Goal: Task Accomplishment & Management: Manage account settings

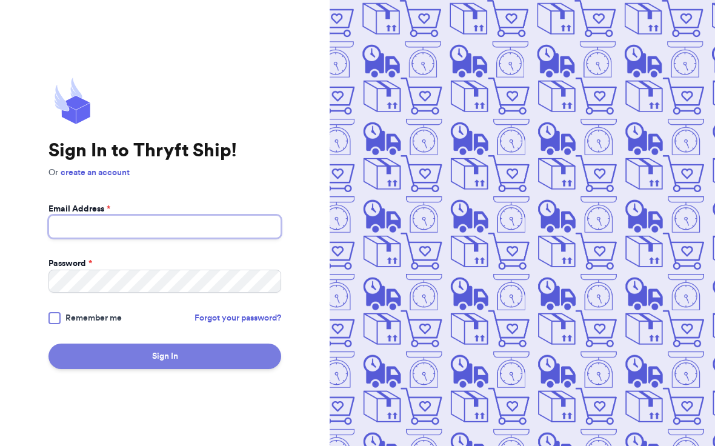
type input "[EMAIL_ADDRESS][DOMAIN_NAME]"
click at [167, 362] on button "Sign In" at bounding box center [164, 355] width 233 height 25
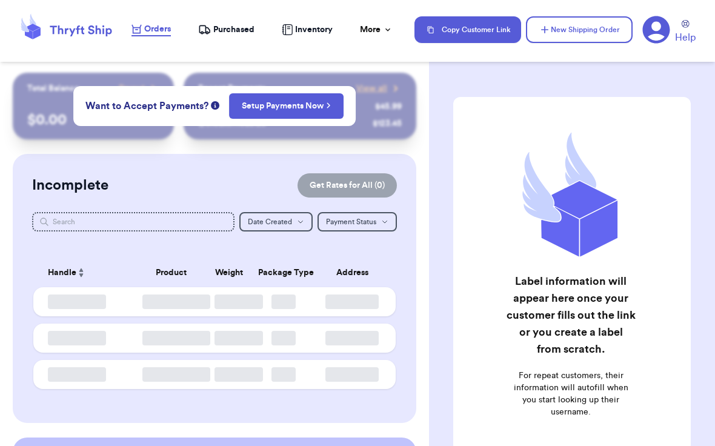
checkbox input "false"
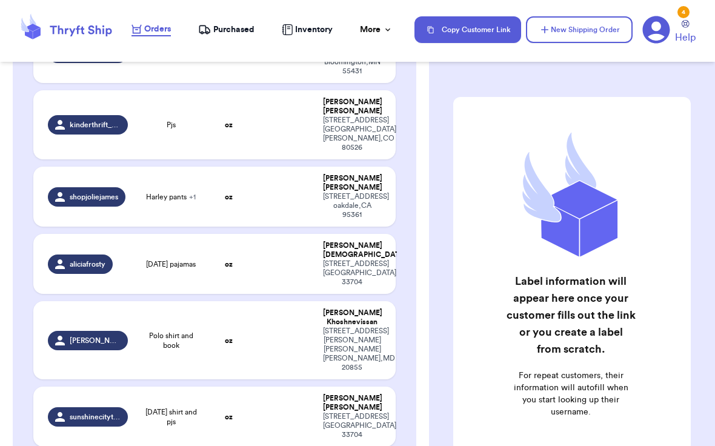
scroll to position [798, 0]
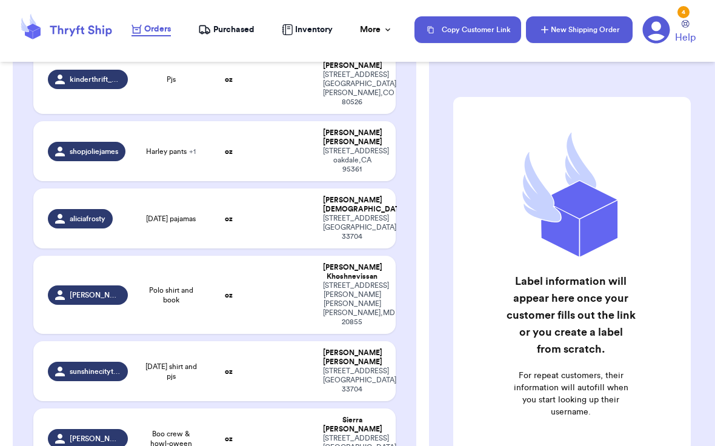
click at [570, 34] on button "New Shipping Order" at bounding box center [579, 29] width 107 height 27
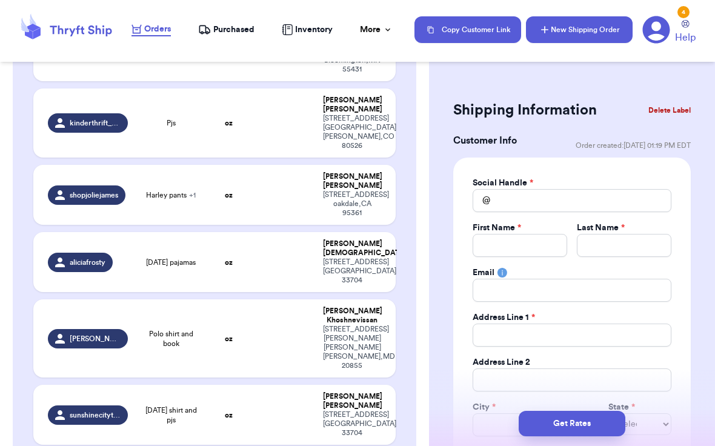
scroll to position [842, 0]
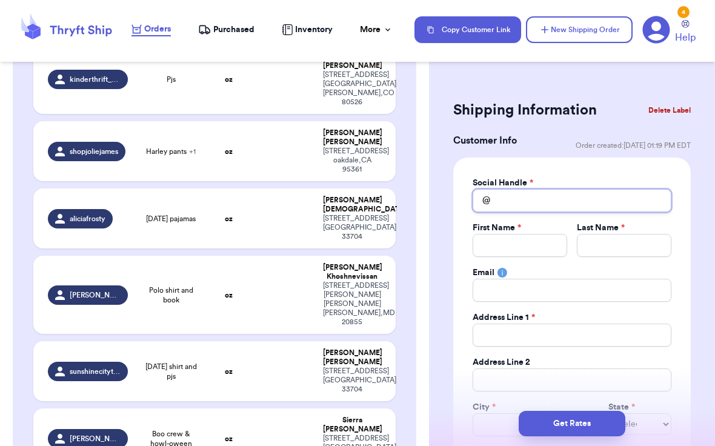
click at [585, 202] on input "Total Amount Paid" at bounding box center [571, 200] width 199 height 23
type input "m"
type input "me"
type input "meg"
type input "megb"
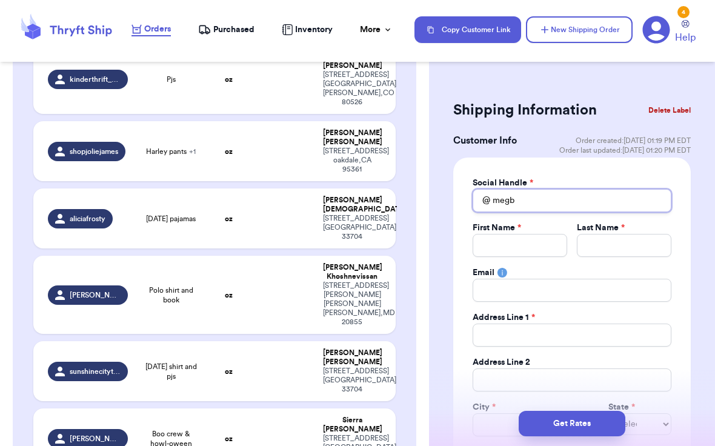
type input "meg"
type input "mega"
type input "megan"
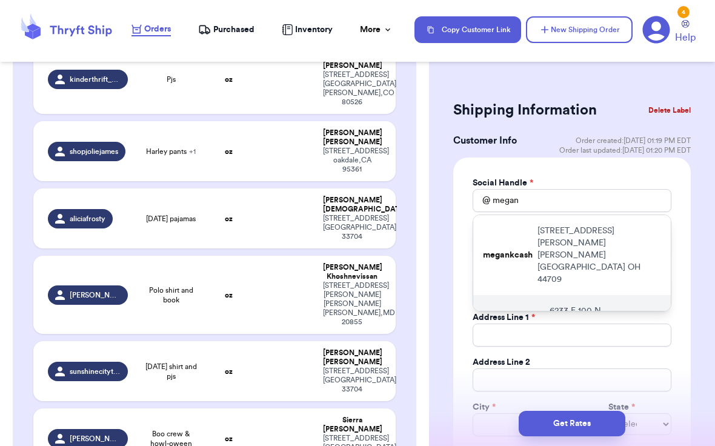
click at [583, 305] on p "[STREET_ADDRESS]" at bounding box center [604, 323] width 111 height 36
type input "megancsullivan"
type input "[PERSON_NAME]"
type input "[EMAIL_ADDRESS][DOMAIN_NAME]"
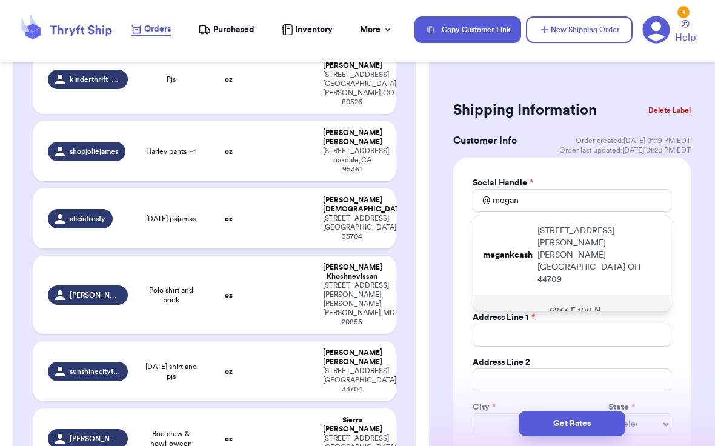
type input "6233 E 100 N"
type input "[GEOGRAPHIC_DATA]"
select select "IN"
type input "46176"
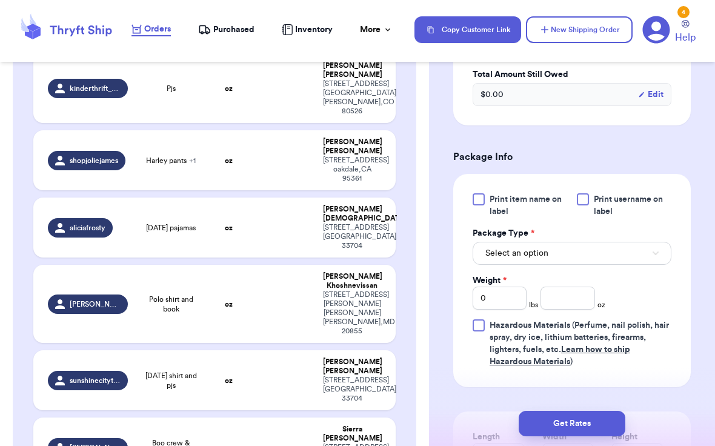
scroll to position [633, 0]
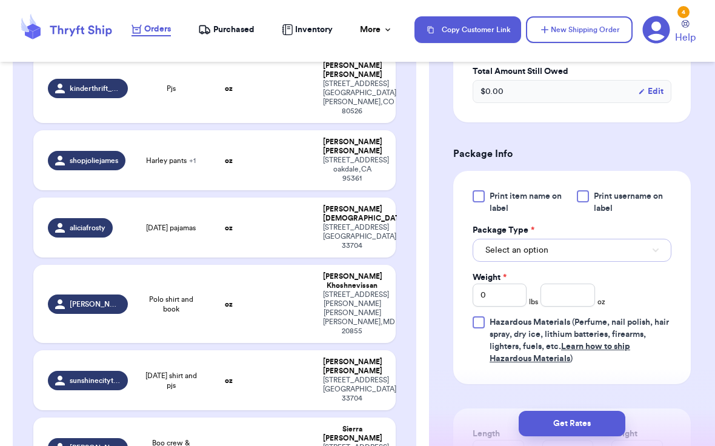
click at [607, 252] on button "Select an option" at bounding box center [571, 250] width 199 height 23
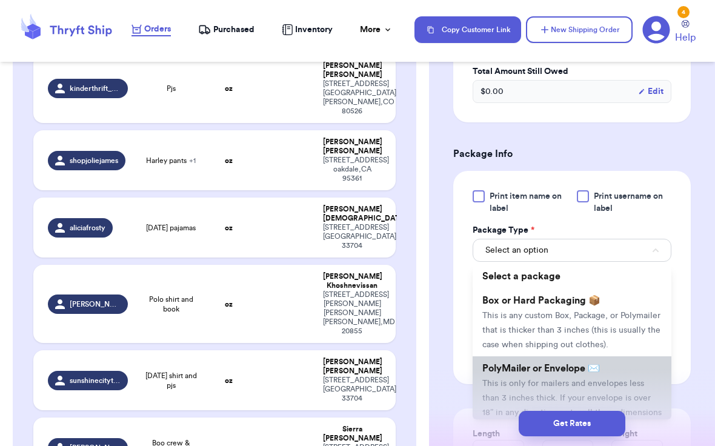
click at [522, 364] on span "PolyMailer or Envelope ✉️" at bounding box center [540, 368] width 117 height 10
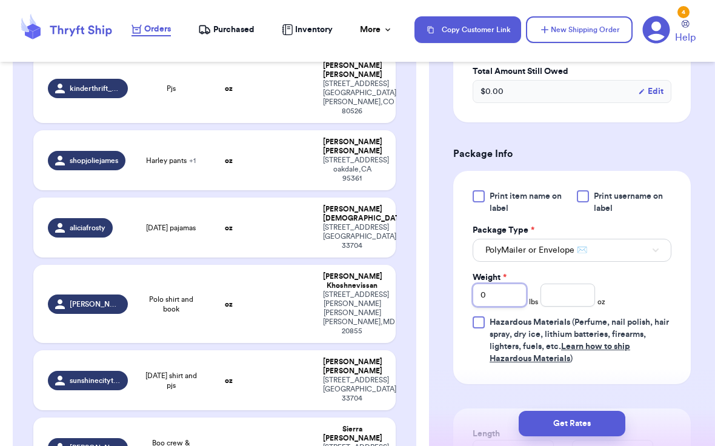
click at [494, 294] on input "0" at bounding box center [499, 294] width 54 height 23
type input "1"
type input "6.3"
click at [618, 382] on div "Print item name on label Print username on label Package Type * PolyMailer or E…" at bounding box center [571, 277] width 237 height 213
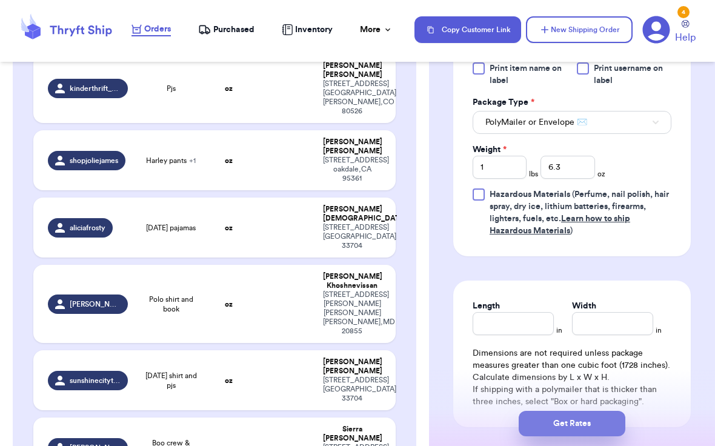
click at [566, 423] on button "Get Rates" at bounding box center [571, 423] width 107 height 25
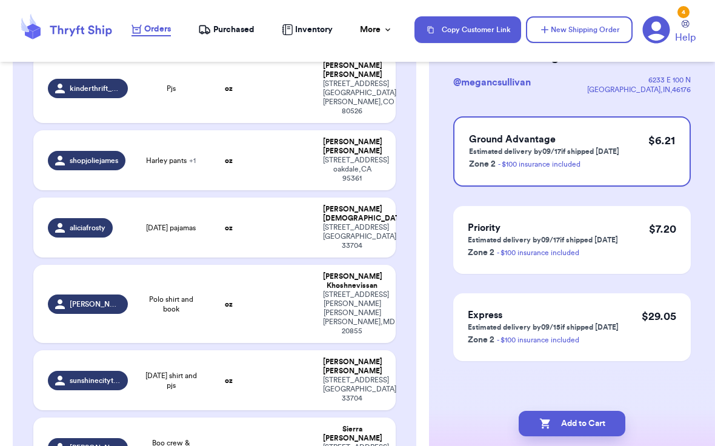
scroll to position [0, 0]
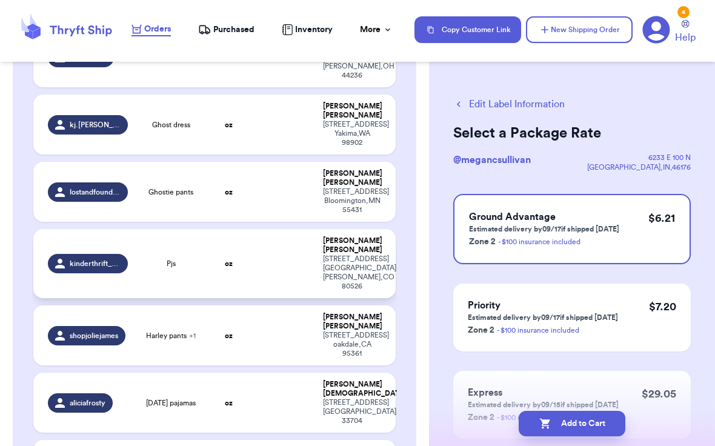
click at [112, 259] on span "kinderthrift_noco" at bounding box center [95, 264] width 50 height 10
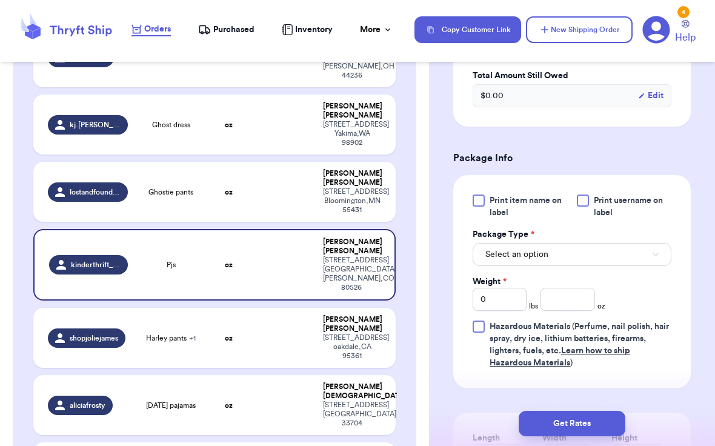
scroll to position [449, 0]
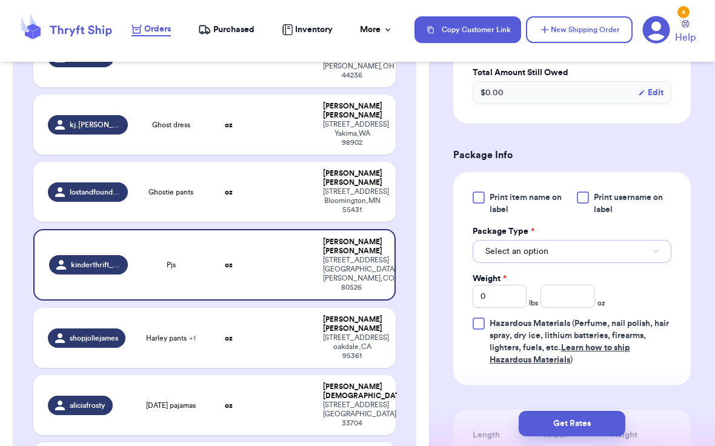
click at [554, 249] on button "Select an option" at bounding box center [571, 251] width 199 height 23
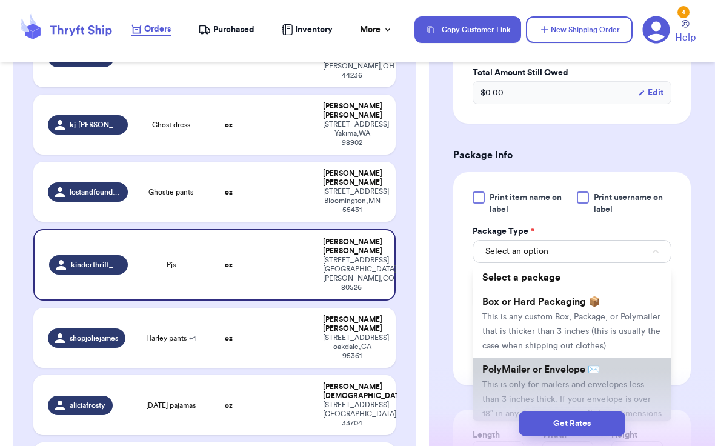
click at [530, 380] on span "This is only for mailers and envelopes less than 3 inches thick. If your envelo…" at bounding box center [571, 406] width 179 height 52
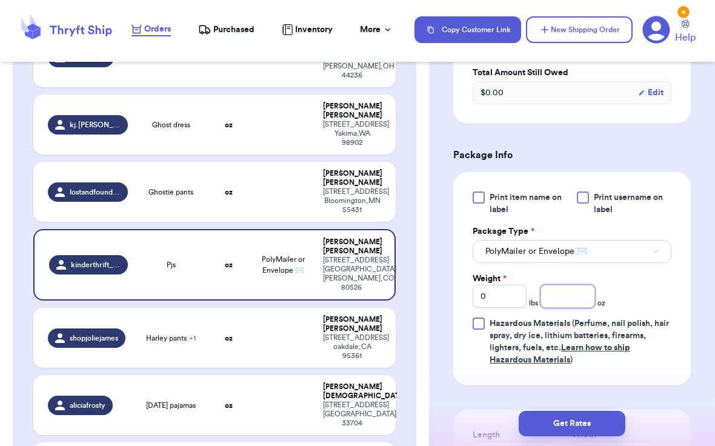
click at [565, 296] on input "number" at bounding box center [567, 296] width 54 height 23
type input "4.9"
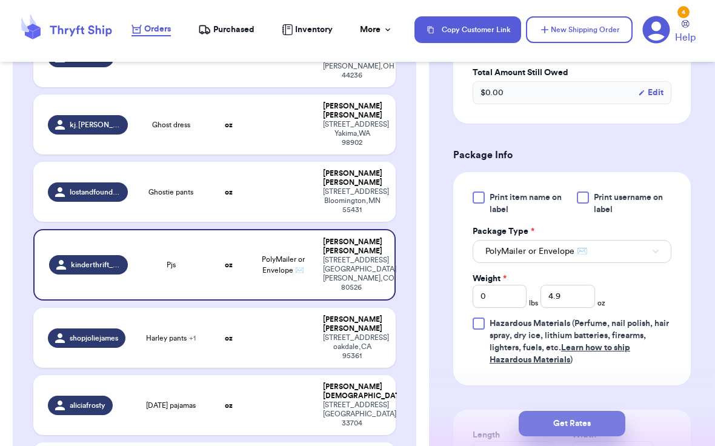
click at [567, 425] on button "Get Rates" at bounding box center [571, 423] width 107 height 25
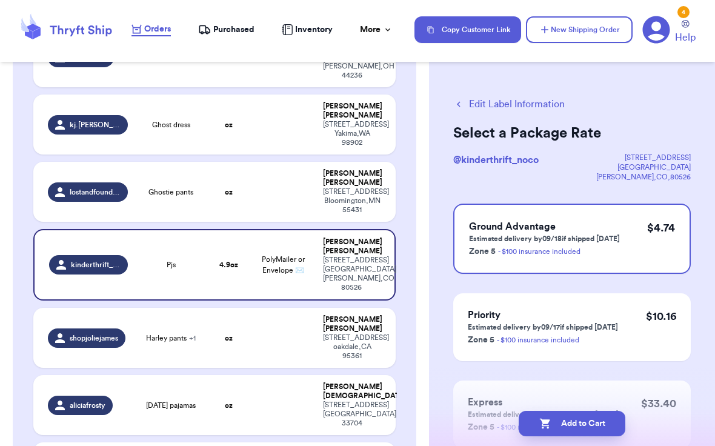
click at [567, 425] on button "Add to Cart" at bounding box center [571, 423] width 107 height 25
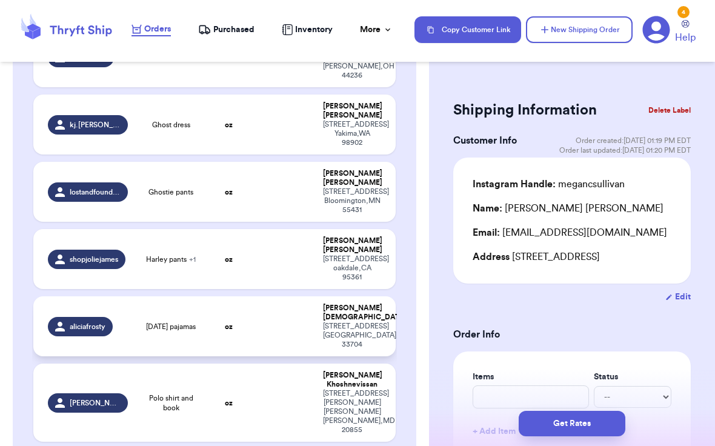
scroll to position [369, 0]
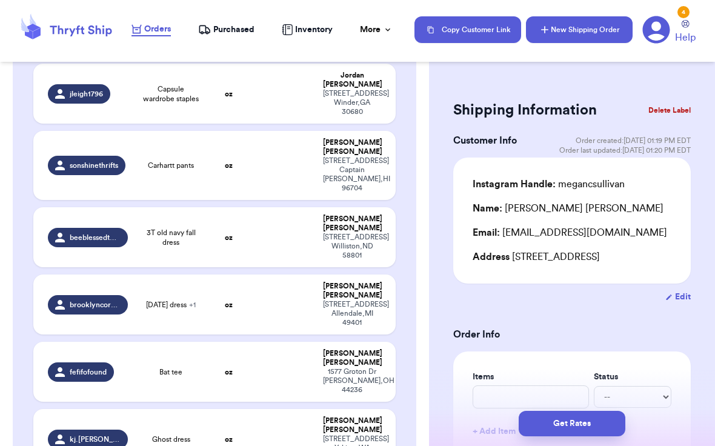
click at [591, 28] on button "New Shipping Order" at bounding box center [579, 29] width 107 height 27
type input "0"
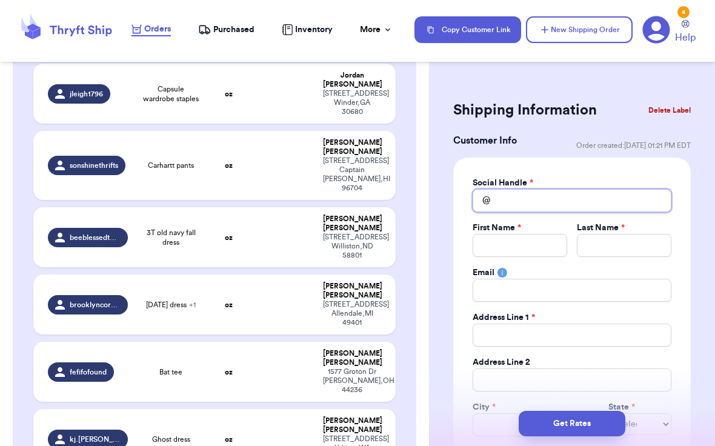
click at [535, 200] on input "Total Amount Paid" at bounding box center [571, 200] width 199 height 23
type input "s"
type input "sho"
type input "shor"
type input "short"
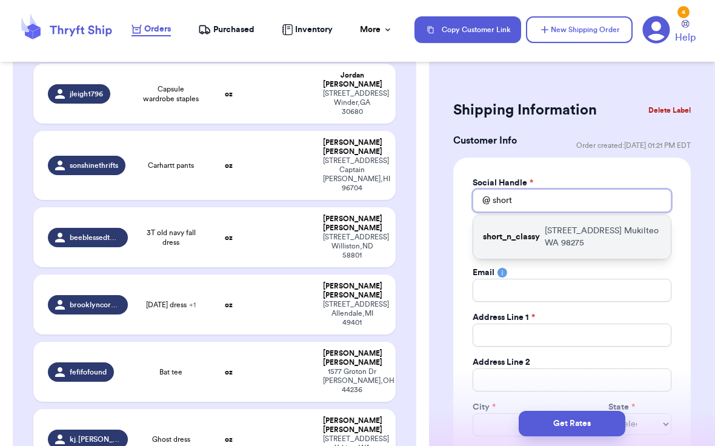
type input "short"
click at [522, 237] on p "short_n_classy" at bounding box center [511, 237] width 57 height 12
type input "short_n_classy"
type input "[PERSON_NAME]"
type input "West"
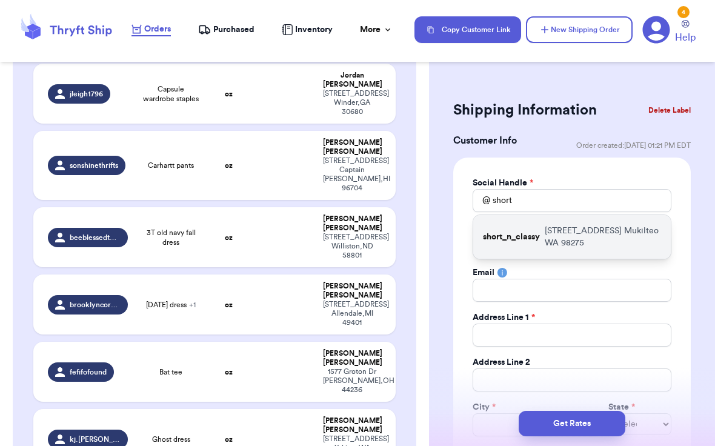
type input "[EMAIL_ADDRESS][DOMAIN_NAME]"
type input "[STREET_ADDRESS]"
type input "Mukilteo"
select select "WA"
type input "98275"
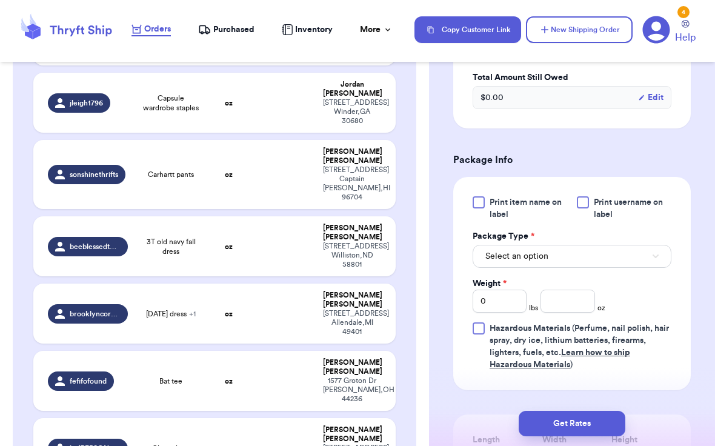
scroll to position [632, 0]
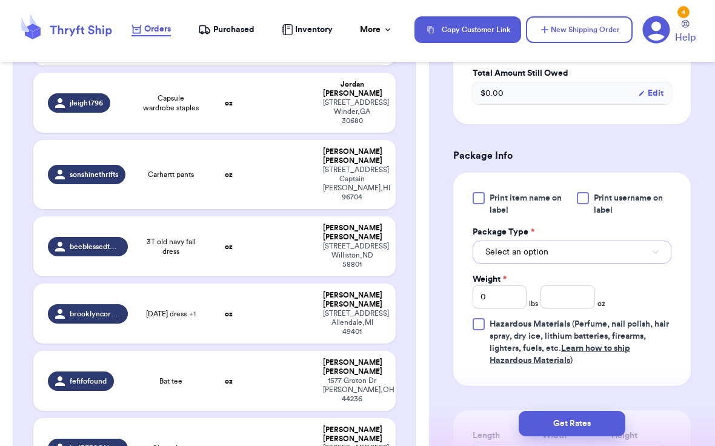
click at [553, 262] on button "Select an option" at bounding box center [571, 251] width 199 height 23
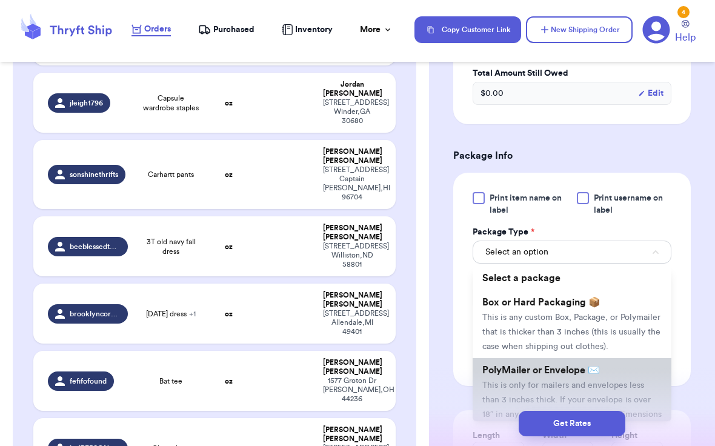
click at [537, 383] on span "This is only for mailers and envelopes less than 3 inches thick. If your envelo…" at bounding box center [571, 407] width 179 height 52
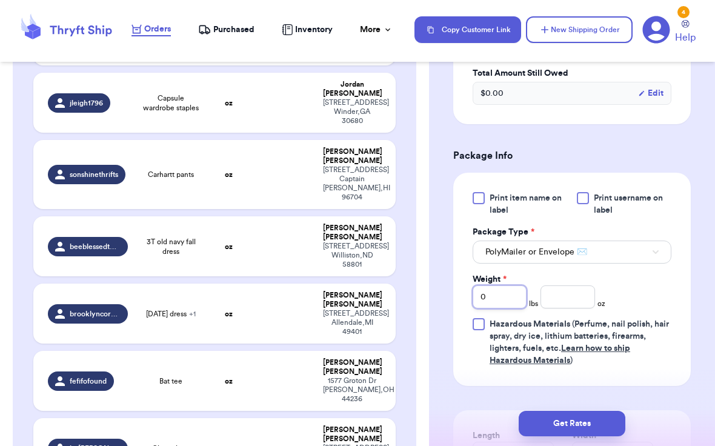
click at [506, 301] on input "0" at bounding box center [499, 296] width 54 height 23
type input "3"
click at [567, 302] on input "number" at bounding box center [567, 296] width 54 height 23
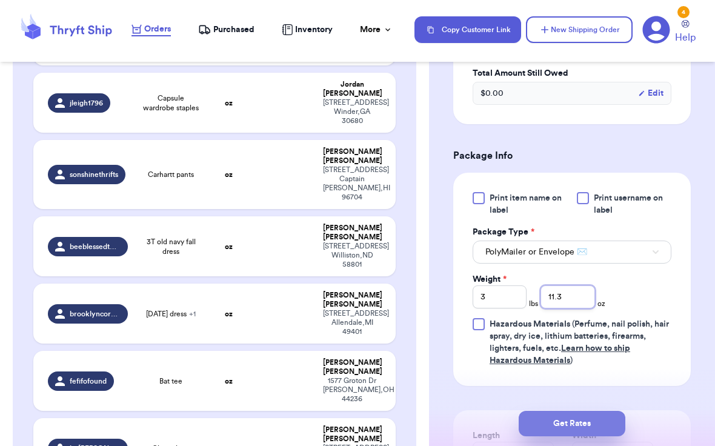
type input "11.3"
click at [562, 427] on button "Get Rates" at bounding box center [571, 423] width 107 height 25
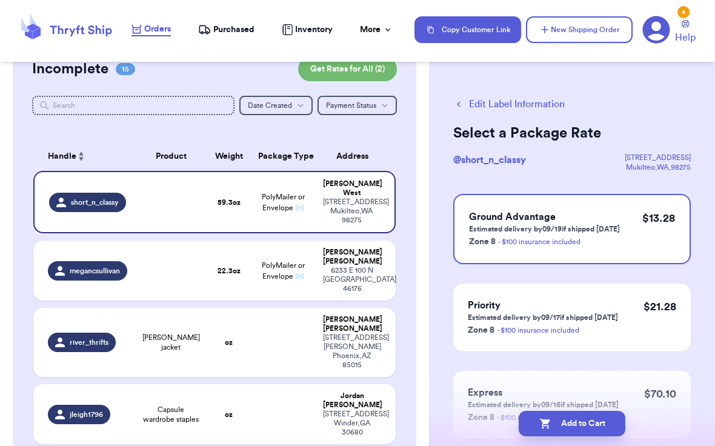
scroll to position [109, 0]
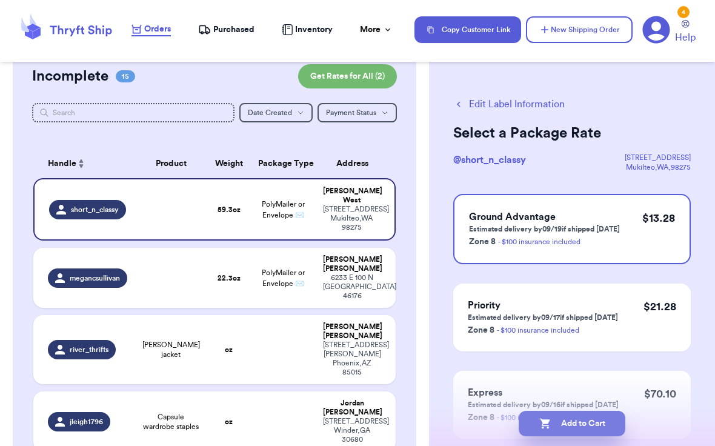
click at [555, 426] on button "Add to Cart" at bounding box center [571, 423] width 107 height 25
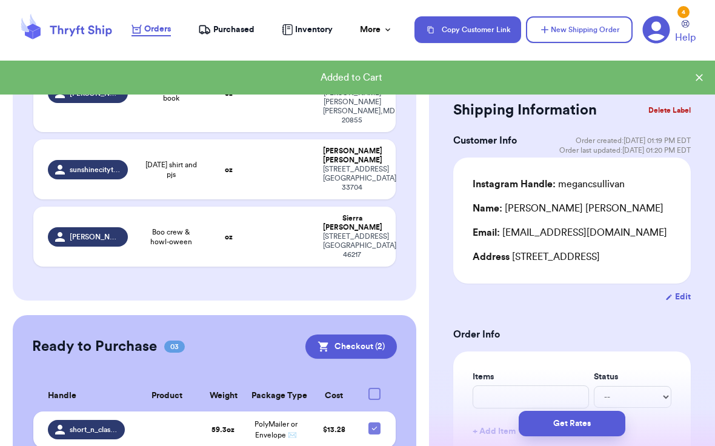
scroll to position [991, 0]
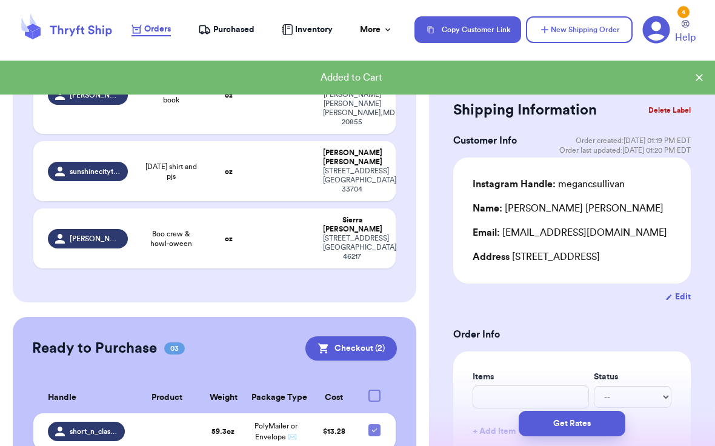
checkbox input "true"
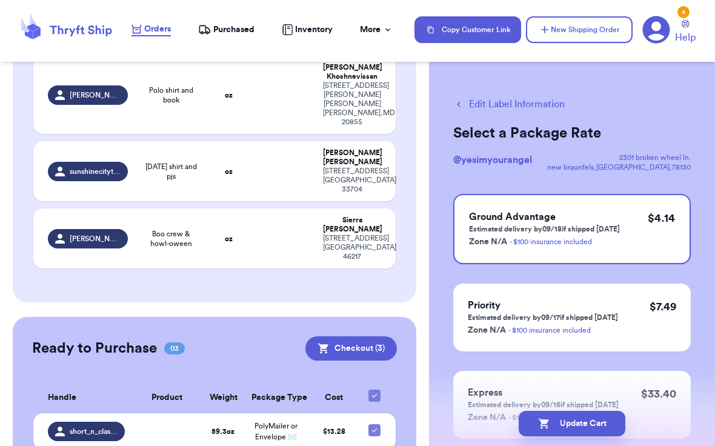
checkbox input "false"
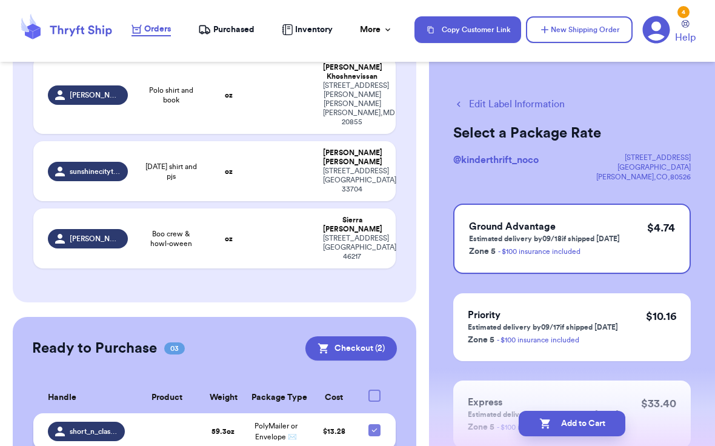
click at [378, 425] on icon at bounding box center [374, 430] width 10 height 10
click at [374, 423] on input "checkbox" at bounding box center [374, 423] width 1 height 1
checkbox input "false"
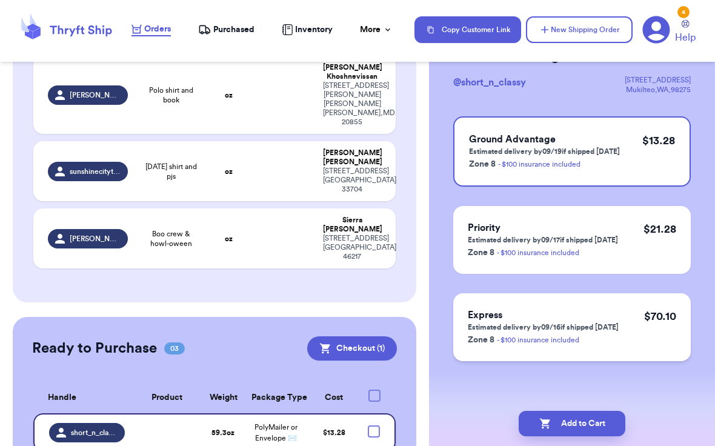
scroll to position [0, 0]
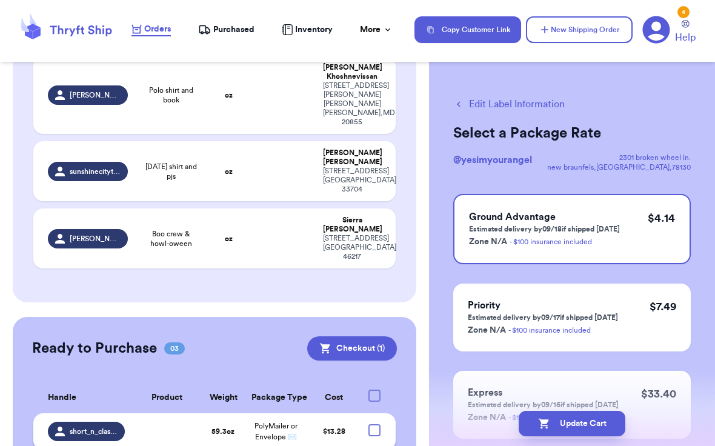
click at [514, 104] on button "Edit Label Information" at bounding box center [508, 104] width 111 height 15
checkbox input "false"
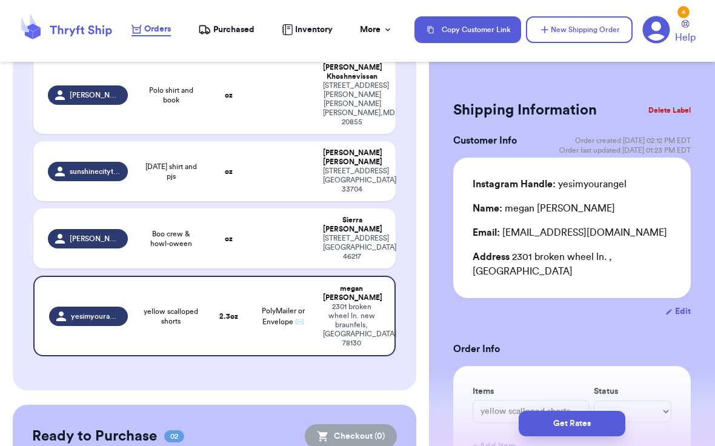
click at [670, 114] on button "Delete Label" at bounding box center [669, 110] width 52 height 27
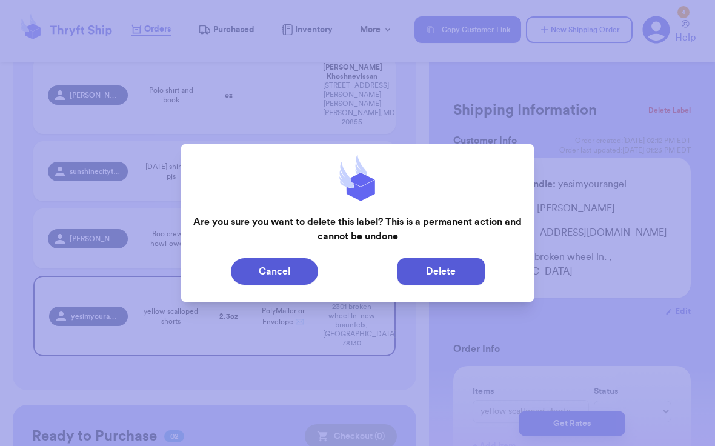
click at [429, 273] on button "Delete" at bounding box center [440, 271] width 87 height 27
type input "1"
type input "6.300000000000001"
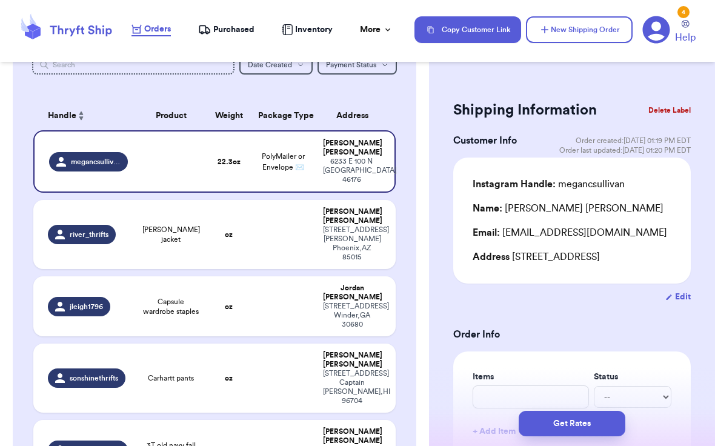
scroll to position [153, 0]
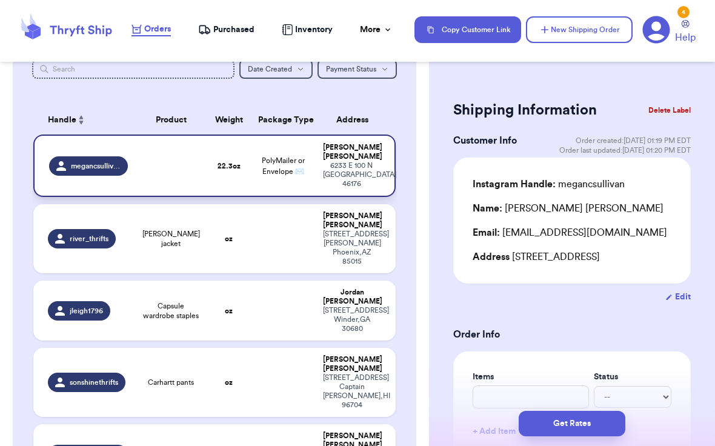
click at [178, 147] on td at bounding box center [171, 165] width 73 height 62
click at [165, 165] on td at bounding box center [171, 165] width 73 height 62
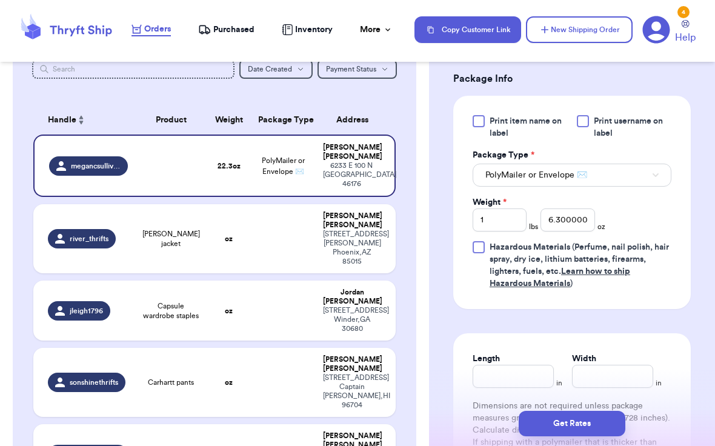
scroll to position [510, 0]
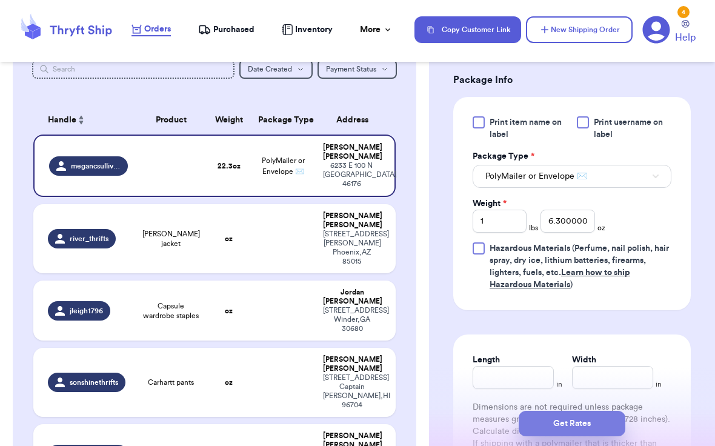
click at [574, 435] on button "Get Rates" at bounding box center [571, 423] width 107 height 25
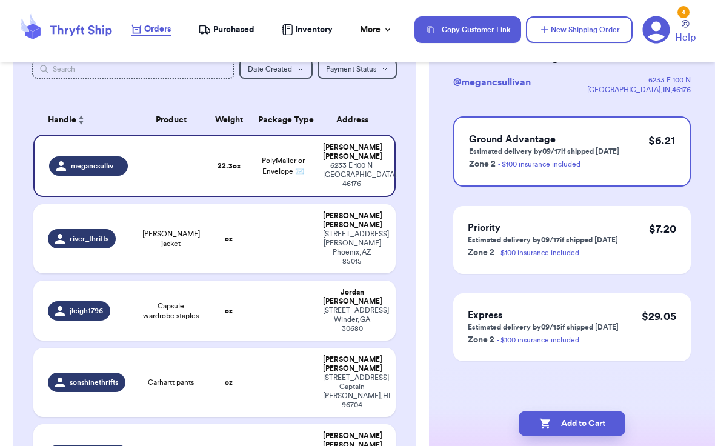
scroll to position [0, 0]
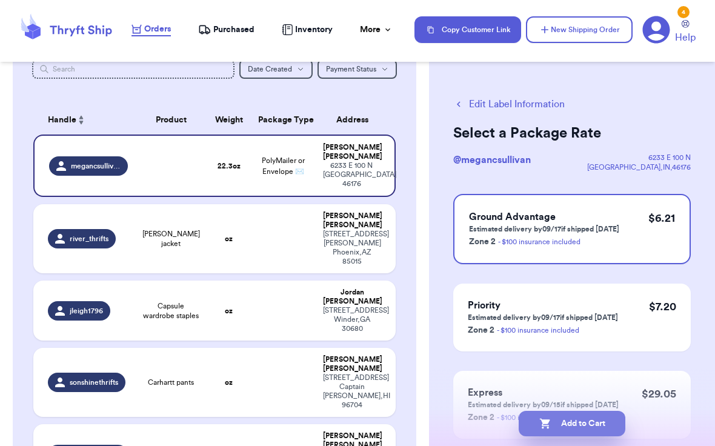
click at [579, 423] on button "Add to Cart" at bounding box center [571, 423] width 107 height 25
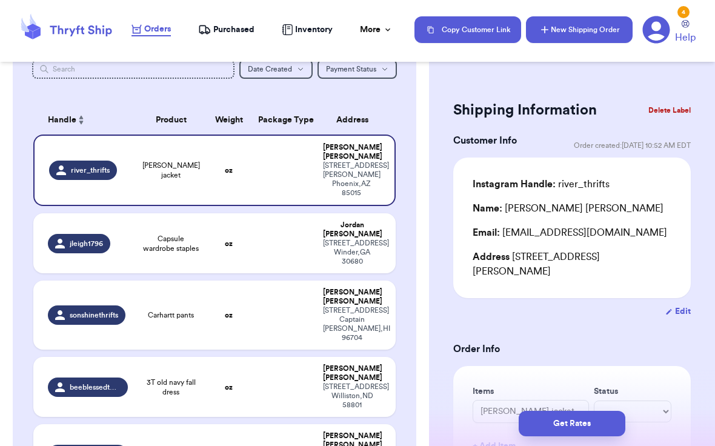
click at [603, 38] on button "New Shipping Order" at bounding box center [579, 29] width 107 height 27
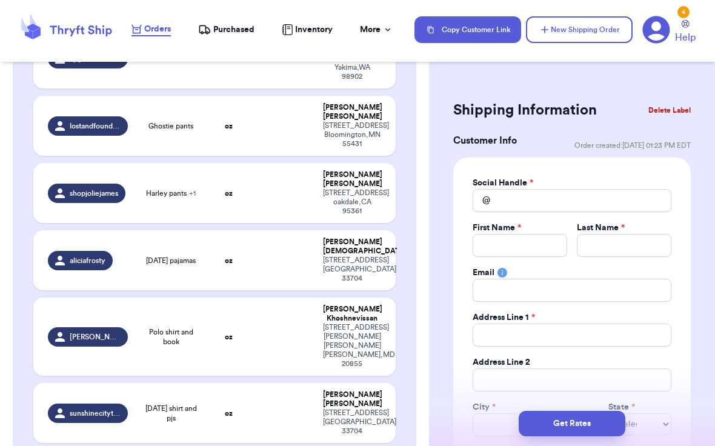
scroll to position [748, 0]
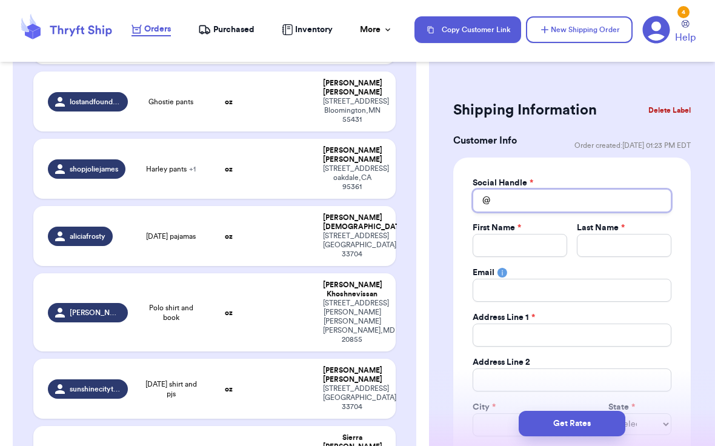
click at [525, 208] on input "Total Amount Paid" at bounding box center [571, 200] width 199 height 23
type input "j"
type input "je"
type input "jes"
type input "[PERSON_NAME]"
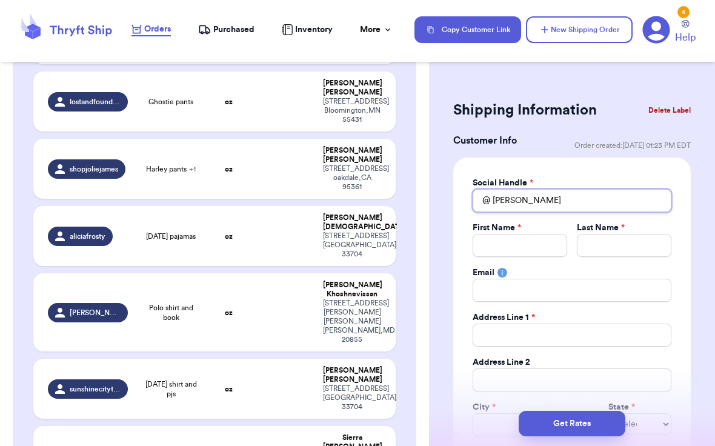
type input "jessi"
type input "[PERSON_NAME]"
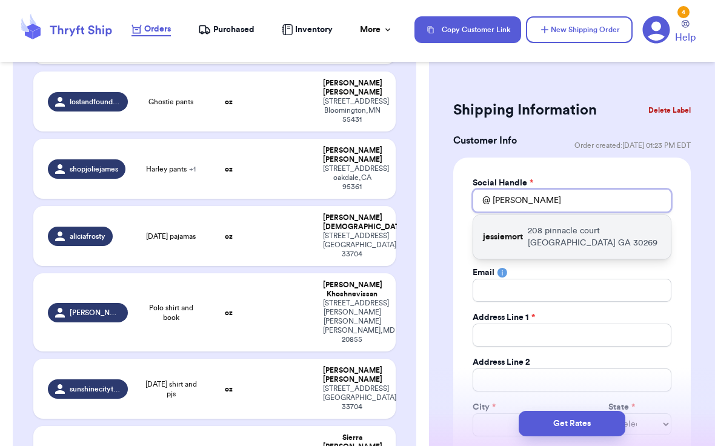
type input "[PERSON_NAME]"
click at [564, 234] on p "[STREET_ADDRESS]" at bounding box center [594, 237] width 133 height 24
type input "jessiemort"
type input "[PERSON_NAME]"
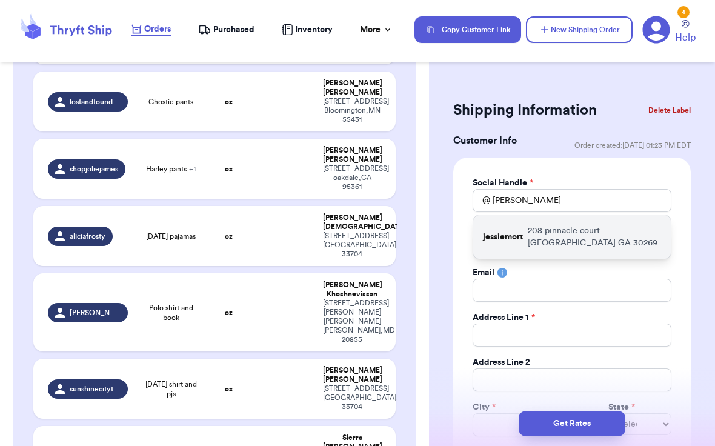
type input "[EMAIL_ADDRESS][DOMAIN_NAME]"
type input "208 pinnacle court"
type input "[GEOGRAPHIC_DATA]"
select select "GA"
type input "30269"
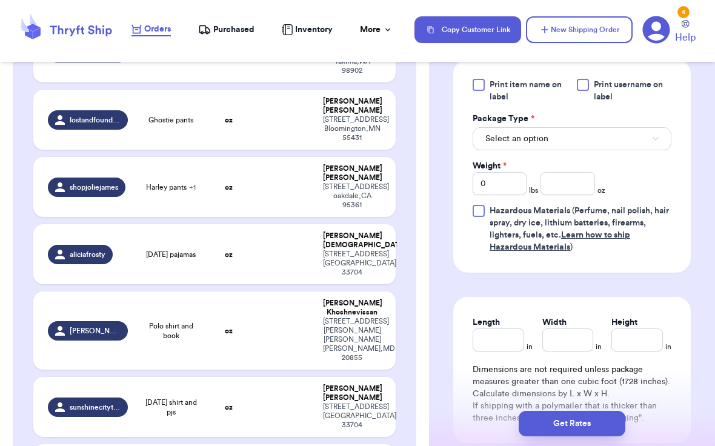
scroll to position [754, 0]
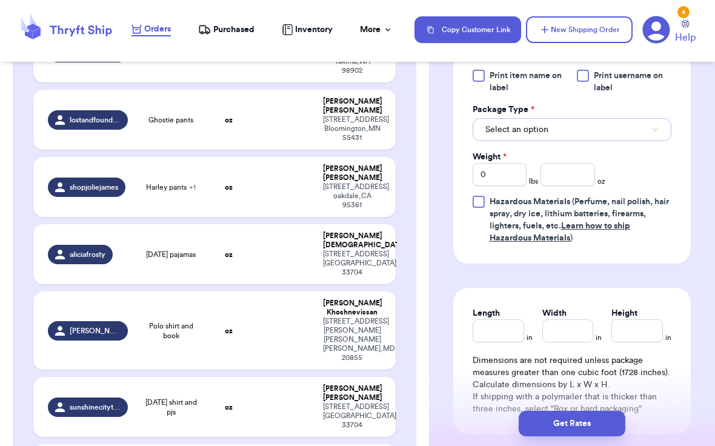
click at [536, 129] on span "Select an option" at bounding box center [516, 130] width 63 height 12
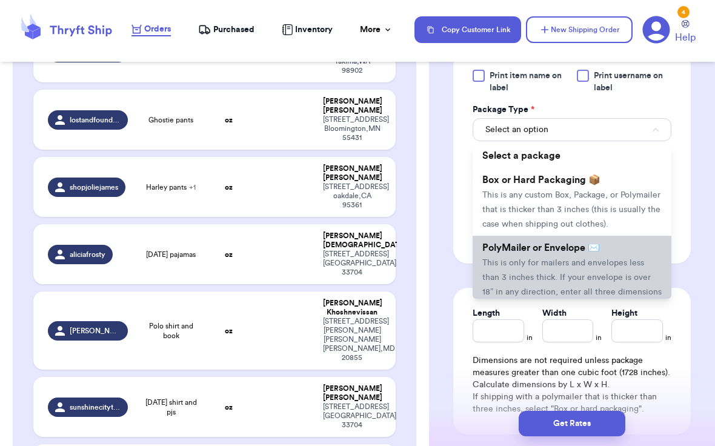
click at [544, 240] on li "PolyMailer or Envelope ✉️ This is only for mailers and envelopes less than 3 in…" at bounding box center [571, 277] width 199 height 82
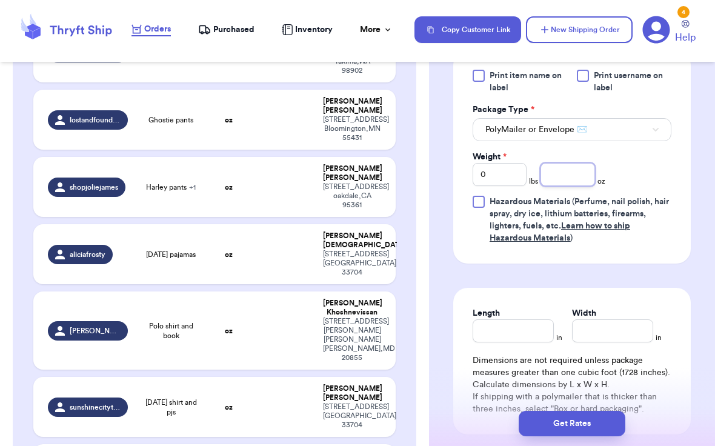
click at [558, 171] on input "number" at bounding box center [567, 174] width 54 height 23
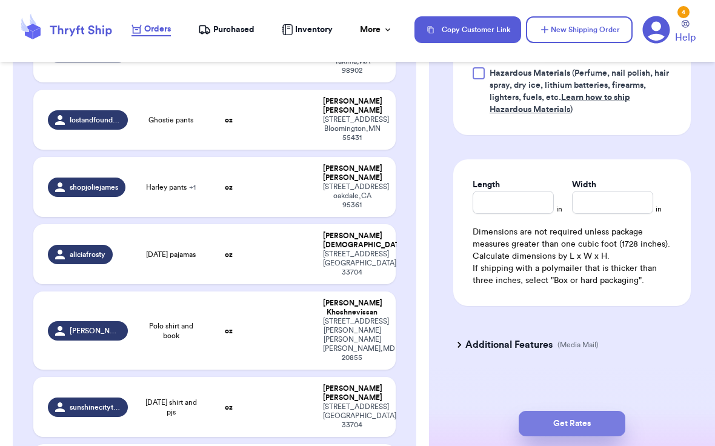
type input "9.2"
click at [577, 423] on button "Get Rates" at bounding box center [571, 423] width 107 height 25
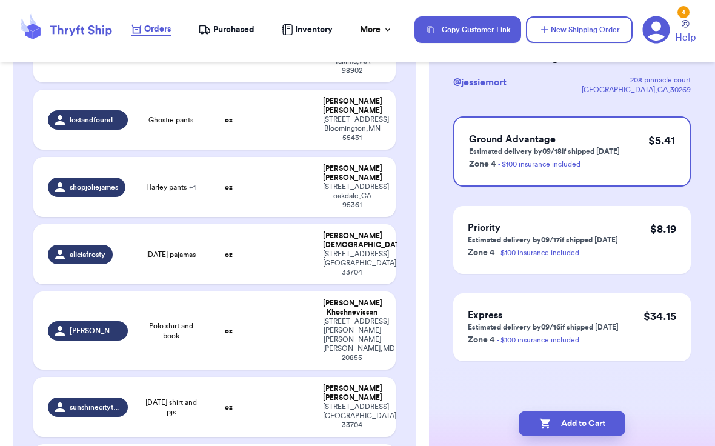
scroll to position [0, 0]
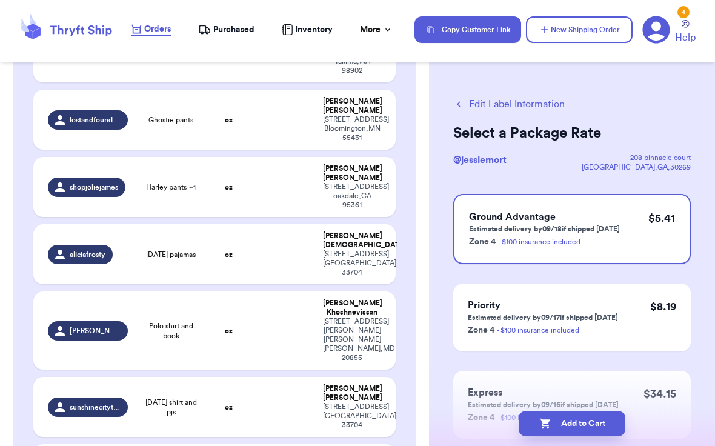
click at [577, 423] on button "Add to Cart" at bounding box center [571, 423] width 107 height 25
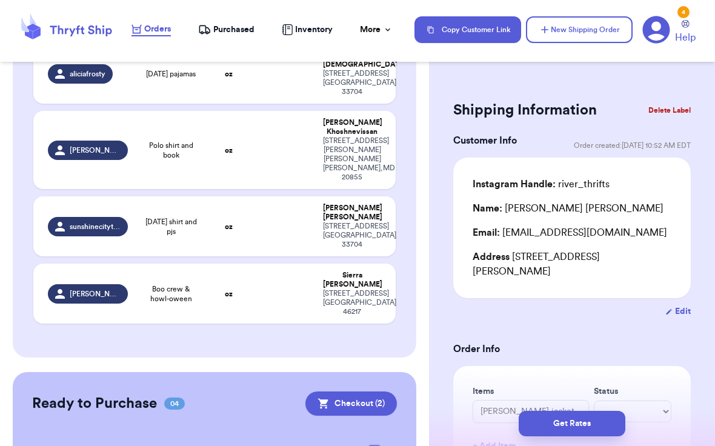
scroll to position [997, 0]
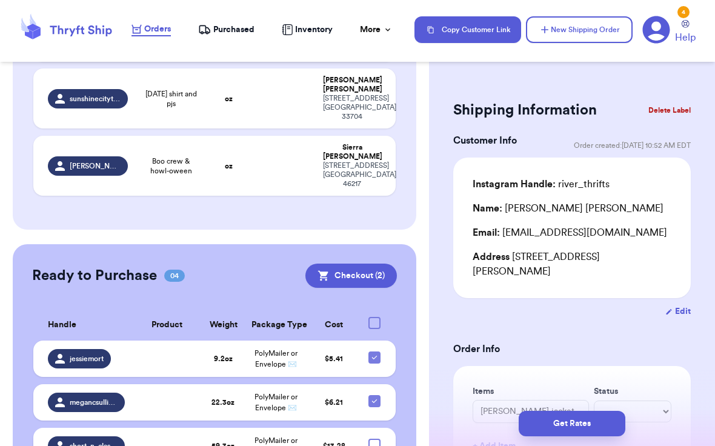
click at [371, 438] on div at bounding box center [374, 444] width 12 height 12
click at [374, 438] on input "checkbox" at bounding box center [374, 438] width 1 height 1
checkbox input "true"
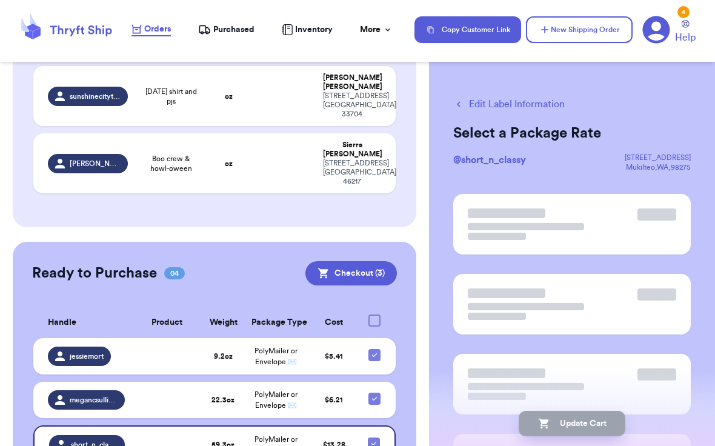
scroll to position [994, 0]
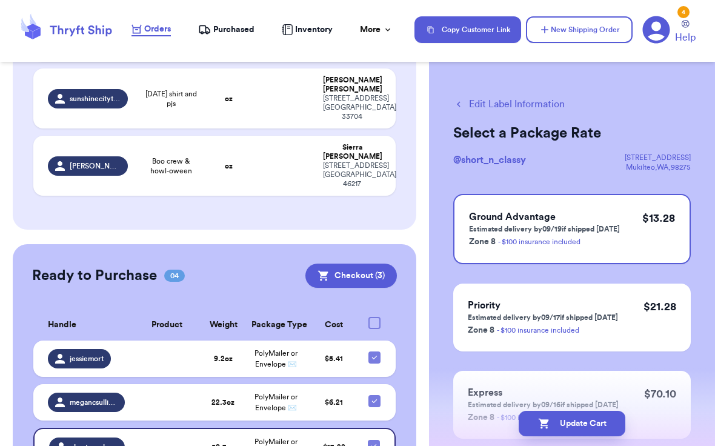
checkbox input "true"
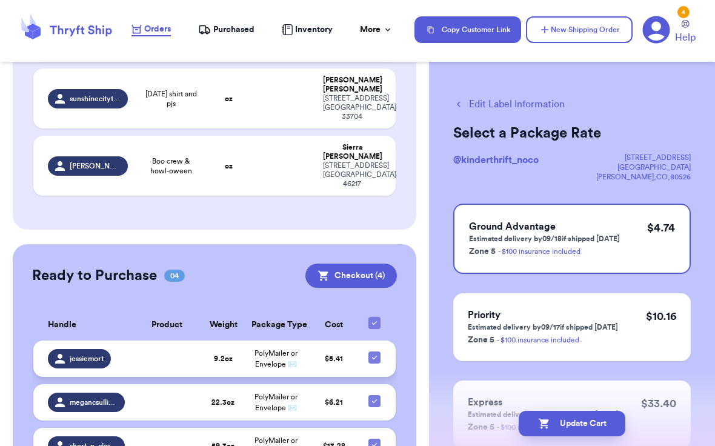
click at [375, 356] on icon at bounding box center [374, 358] width 5 height 4
click at [374, 351] on input "checkbox" at bounding box center [374, 351] width 1 height 1
checkbox input "false"
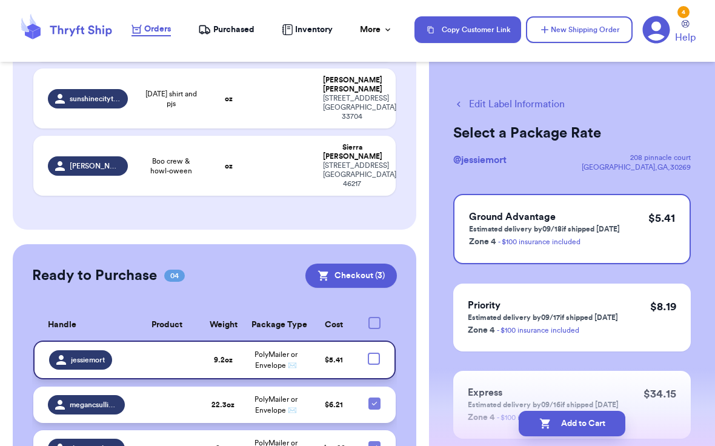
click at [375, 399] on icon at bounding box center [374, 404] width 10 height 10
click at [374, 397] on input "checkbox" at bounding box center [374, 397] width 1 height 1
checkbox input "false"
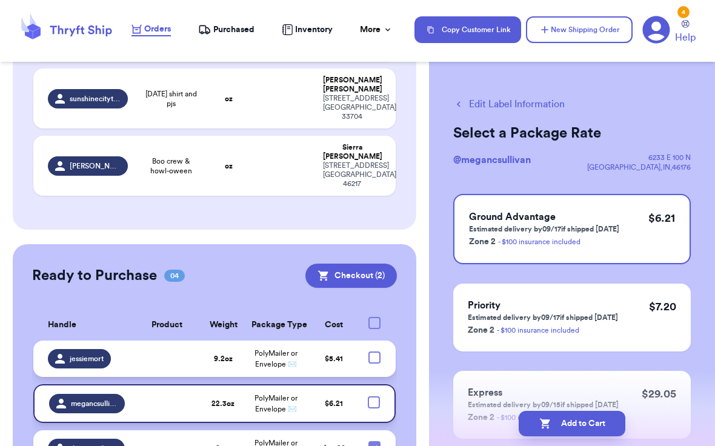
click at [377, 442] on icon at bounding box center [374, 447] width 10 height 10
click at [374, 440] on input "checkbox" at bounding box center [374, 440] width 1 height 1
checkbox input "false"
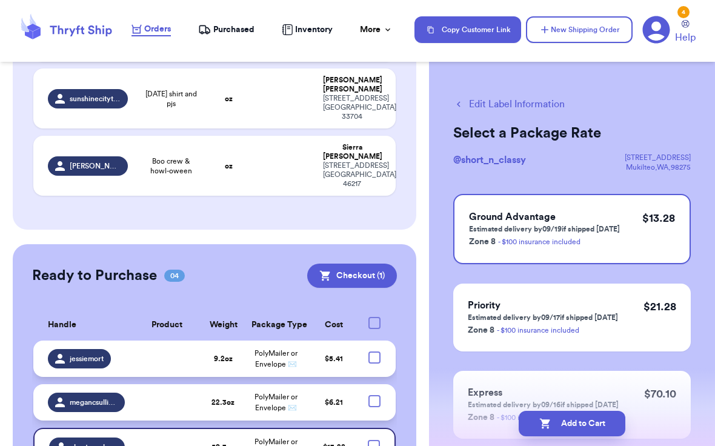
scroll to position [997, 0]
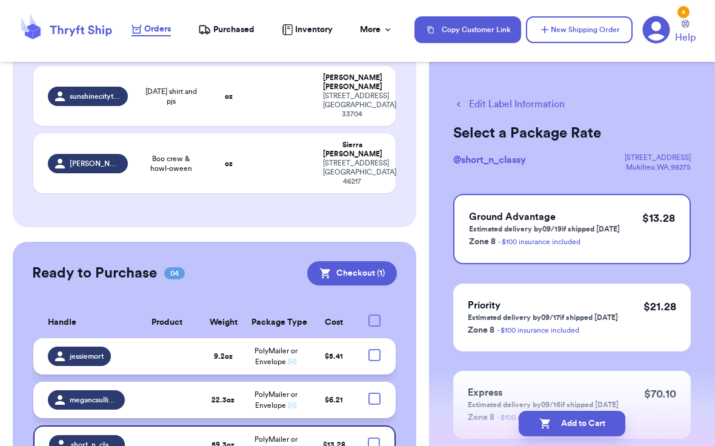
click at [368, 392] on div at bounding box center [374, 398] width 12 height 12
click at [374, 392] on input "checkbox" at bounding box center [374, 392] width 1 height 1
checkbox input "true"
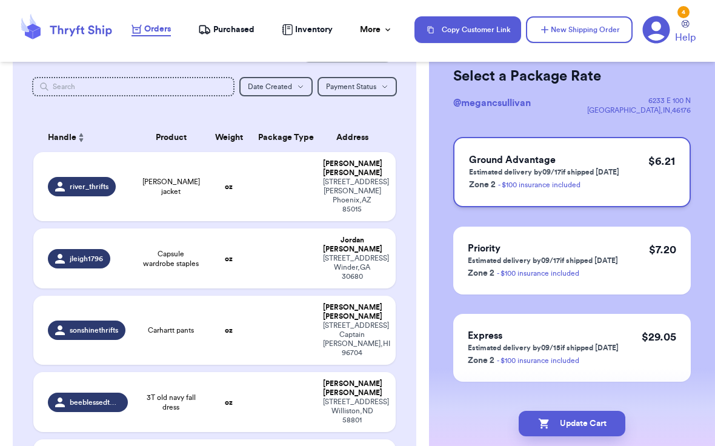
scroll to position [78, 0]
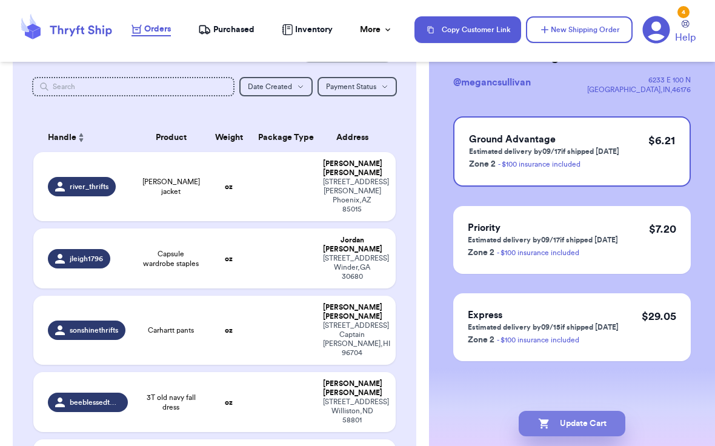
click at [548, 418] on icon "button" at bounding box center [544, 423] width 12 height 12
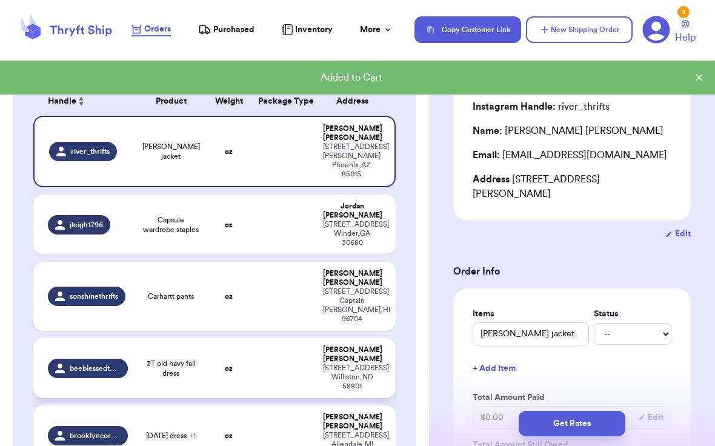
scroll to position [0, 0]
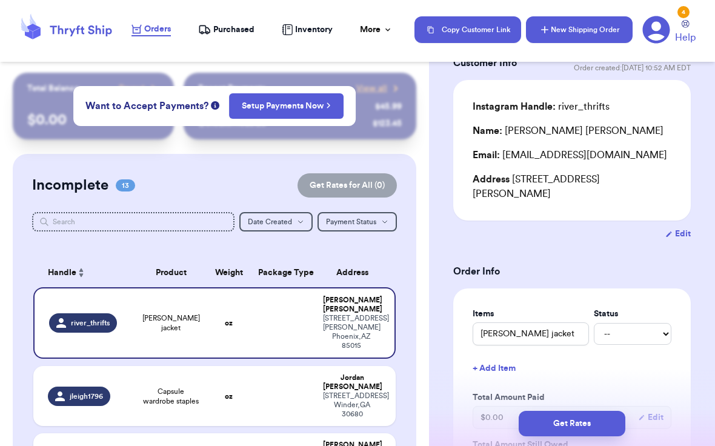
click at [595, 28] on button "New Shipping Order" at bounding box center [579, 29] width 107 height 27
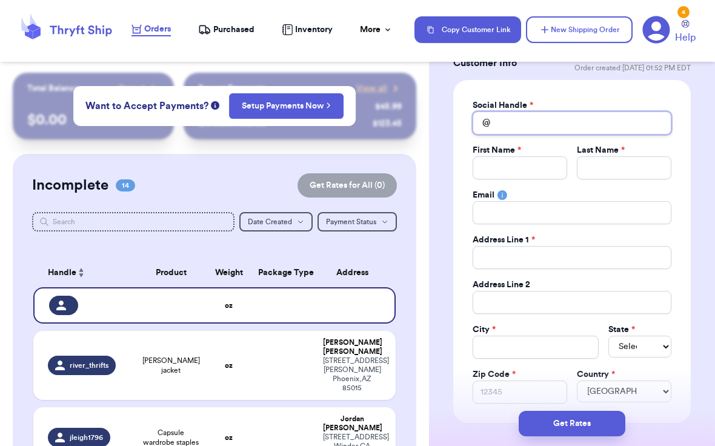
click at [534, 127] on input "Total Amount Paid" at bounding box center [571, 122] width 199 height 23
type input "s"
type input "su"
type input "sug"
type input "suga"
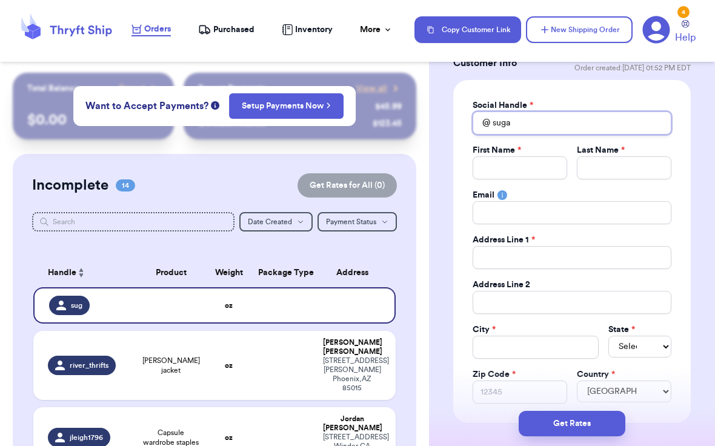
type input "sugar"
type input "suga"
type input "sug"
type input "su"
type input "s"
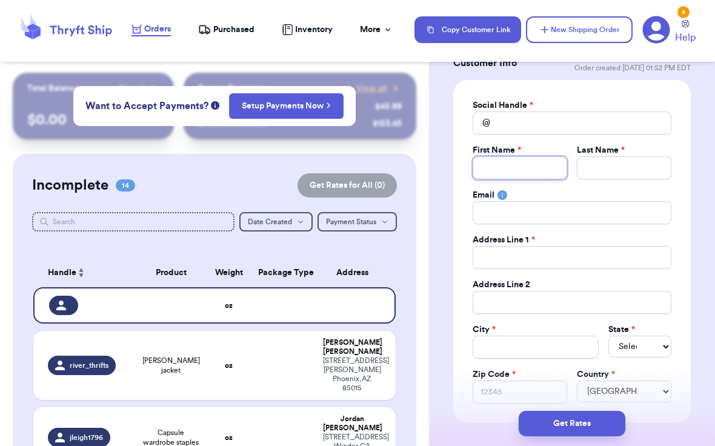
click at [526, 168] on input "Total Amount Paid" at bounding box center [519, 167] width 94 height 23
type input "j"
type input "jen"
type input "jenn"
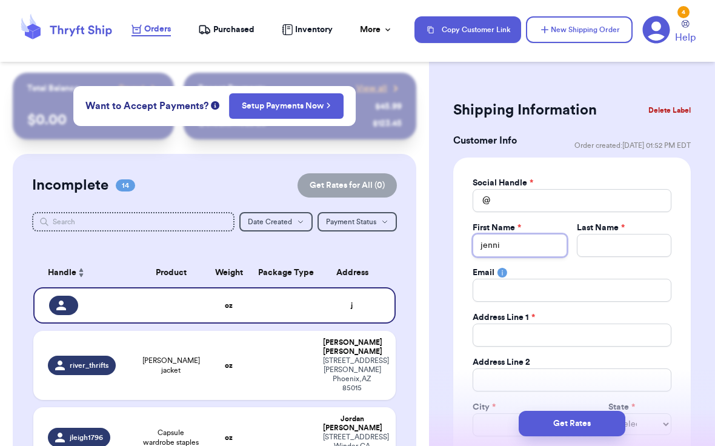
type input "jenni"
click at [664, 105] on button "Delete Label" at bounding box center [669, 110] width 52 height 27
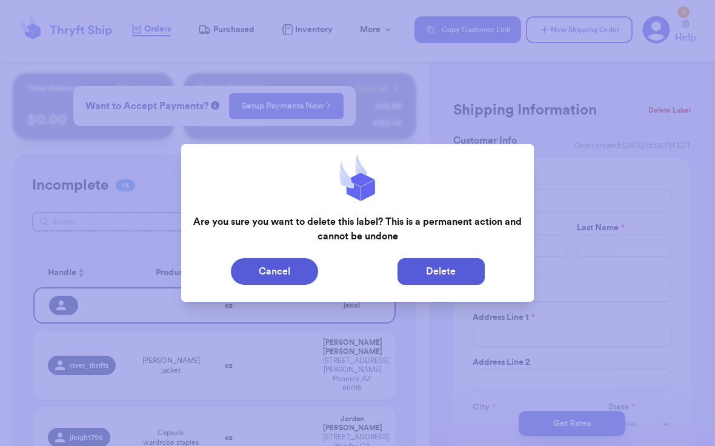
click at [472, 274] on button "Delete" at bounding box center [440, 271] width 87 height 27
type input "[PERSON_NAME] jacket"
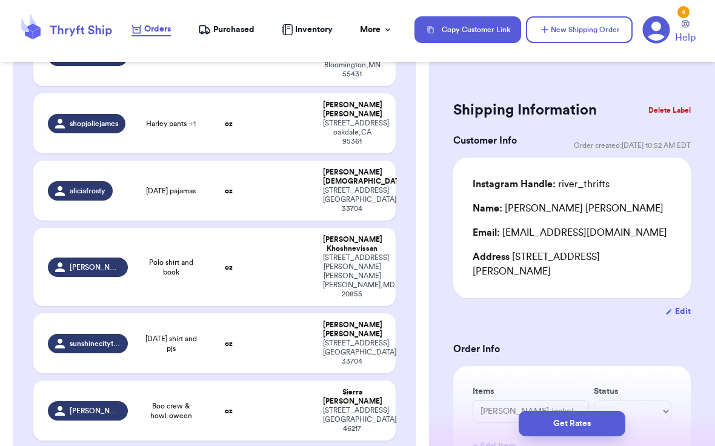
scroll to position [710, 0]
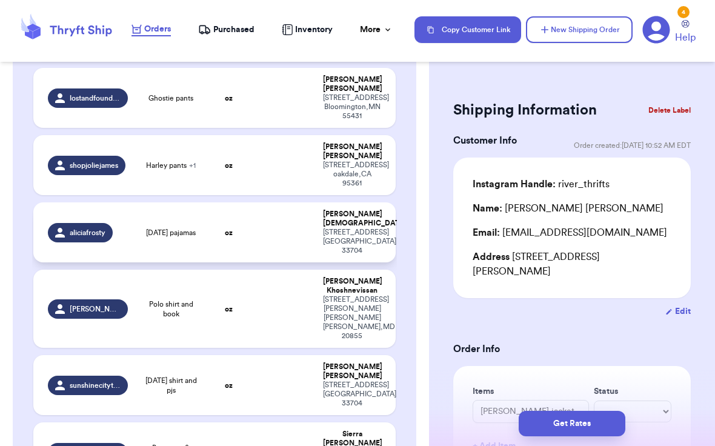
click at [94, 223] on div "aliciafrosty" at bounding box center [80, 232] width 65 height 19
type input "[DATE] pajamas"
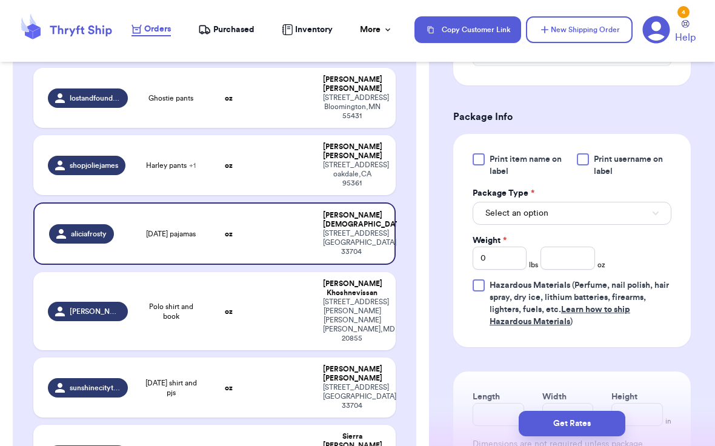
scroll to position [507, 0]
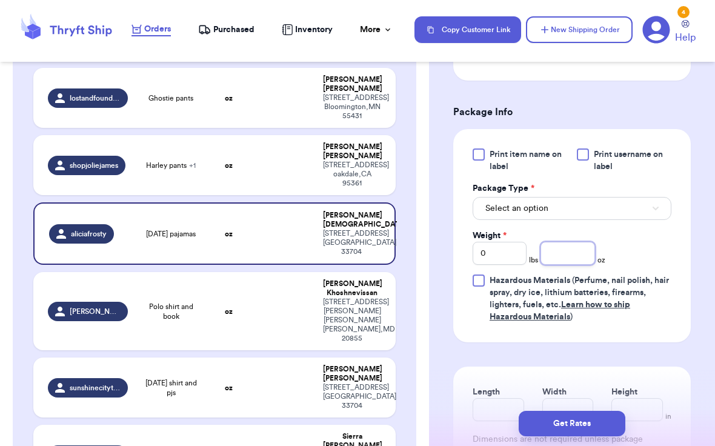
click at [577, 243] on input "number" at bounding box center [567, 253] width 54 height 23
click at [592, 201] on button "Select an option" at bounding box center [571, 208] width 199 height 23
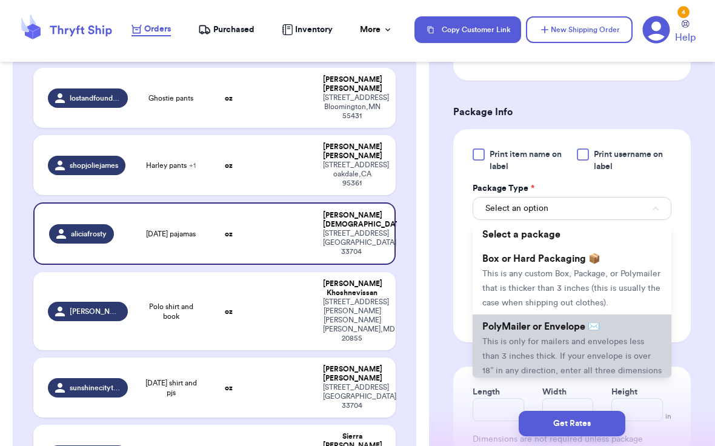
click at [541, 335] on li "PolyMailer or Envelope ✉️ This is only for mailers and envelopes less than 3 in…" at bounding box center [571, 355] width 199 height 82
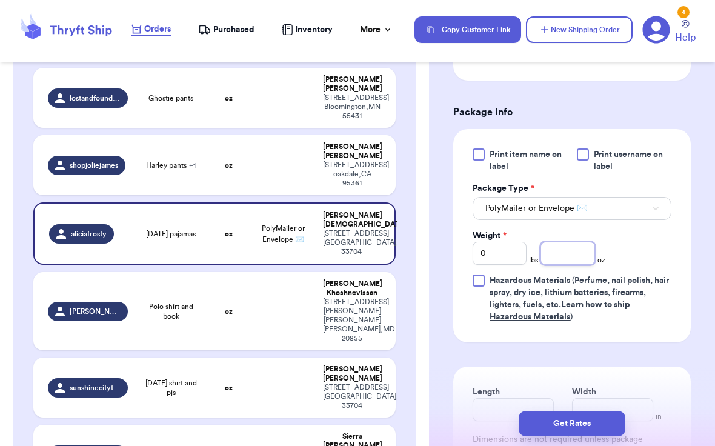
click at [555, 242] on input "number" at bounding box center [567, 253] width 54 height 23
type input "5.8"
click at [646, 323] on div "Print item name on label Print username on label Package Type * PolyMailer or E…" at bounding box center [571, 235] width 237 height 213
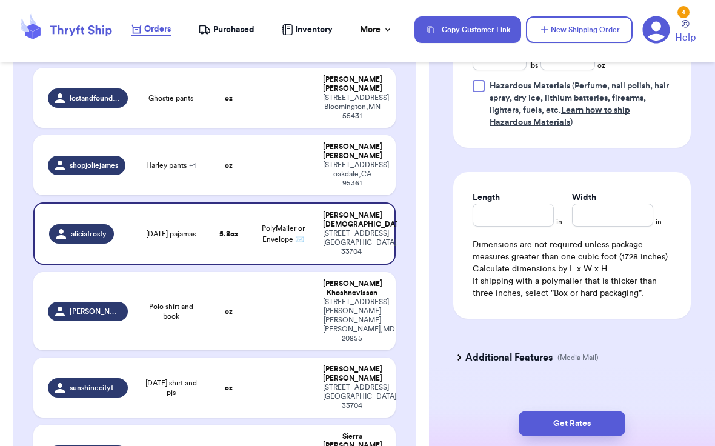
scroll to position [708, 0]
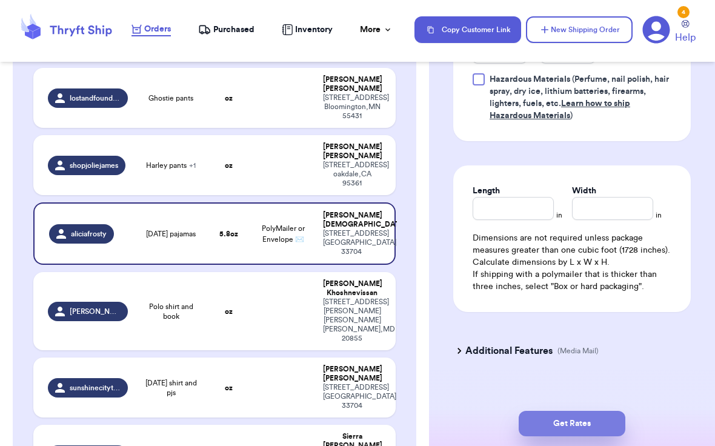
click at [565, 429] on button "Get Rates" at bounding box center [571, 423] width 107 height 25
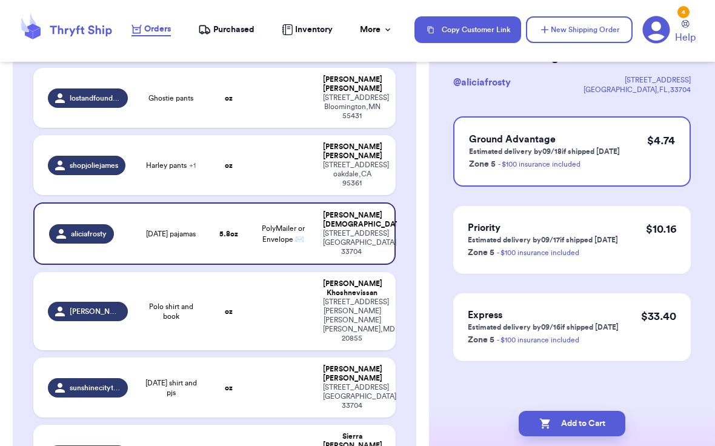
scroll to position [0, 0]
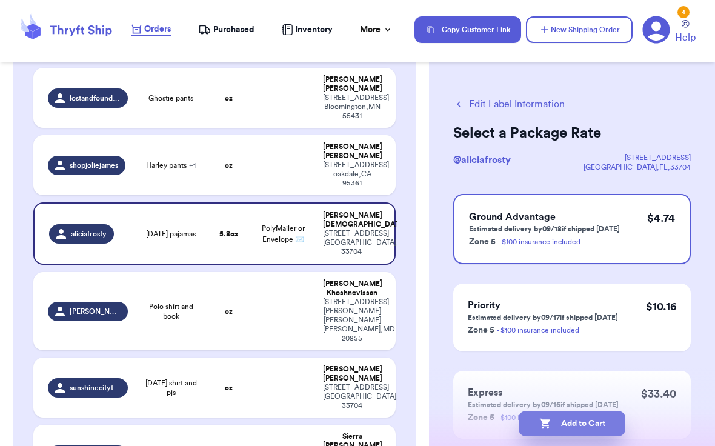
click at [584, 422] on button "Add to Cart" at bounding box center [571, 423] width 107 height 25
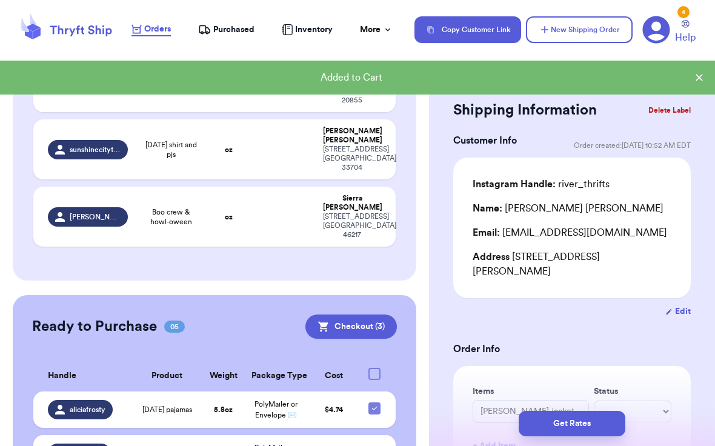
scroll to position [982, 0]
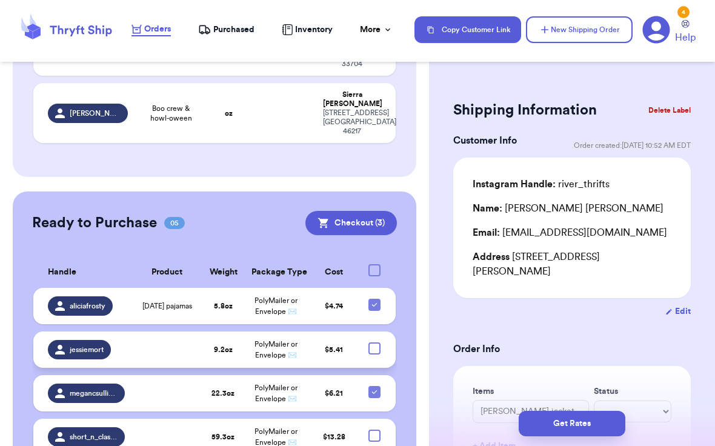
click at [377, 331] on td at bounding box center [377, 349] width 35 height 36
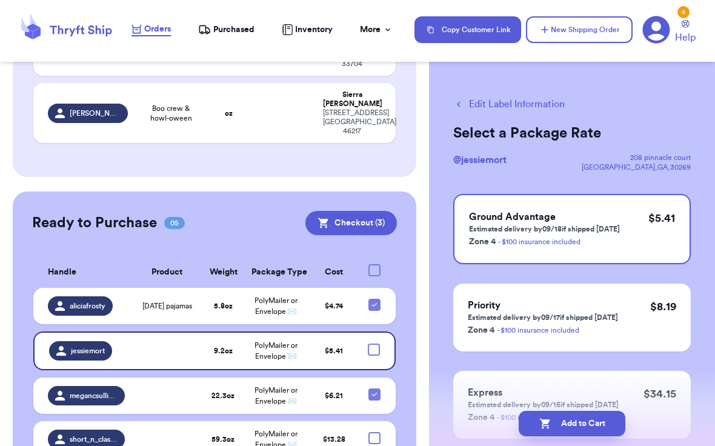
click at [371, 343] on div at bounding box center [374, 349] width 12 height 12
click at [373, 343] on input "checkbox" at bounding box center [373, 343] width 1 height 1
checkbox input "true"
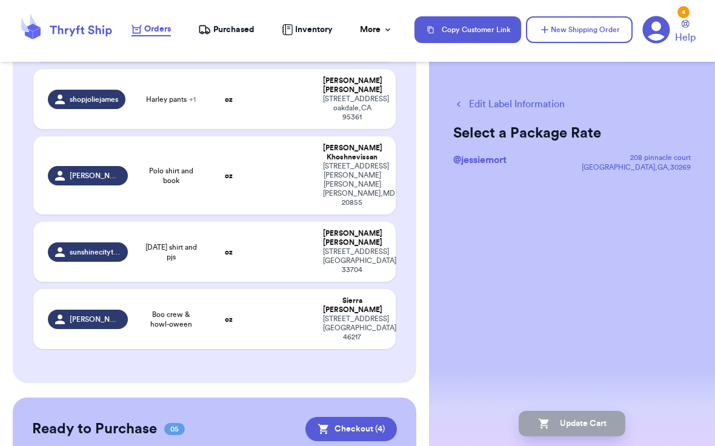
scroll to position [774, 0]
click at [90, 314] on span "[PERSON_NAME]" at bounding box center [95, 319] width 50 height 10
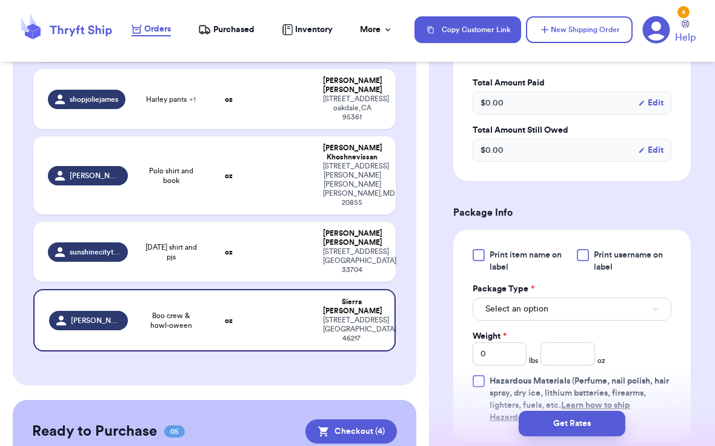
scroll to position [379, 0]
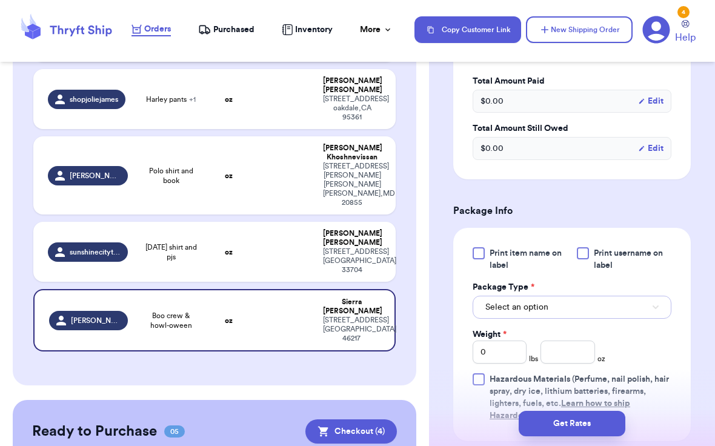
click at [586, 319] on button "Select an option" at bounding box center [571, 307] width 199 height 23
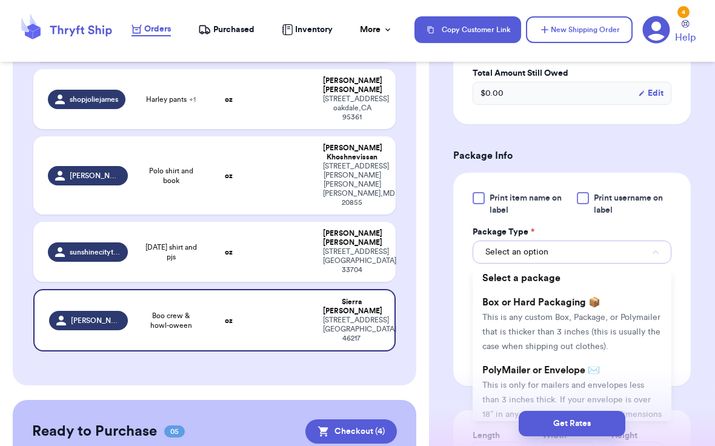
scroll to position [485, 0]
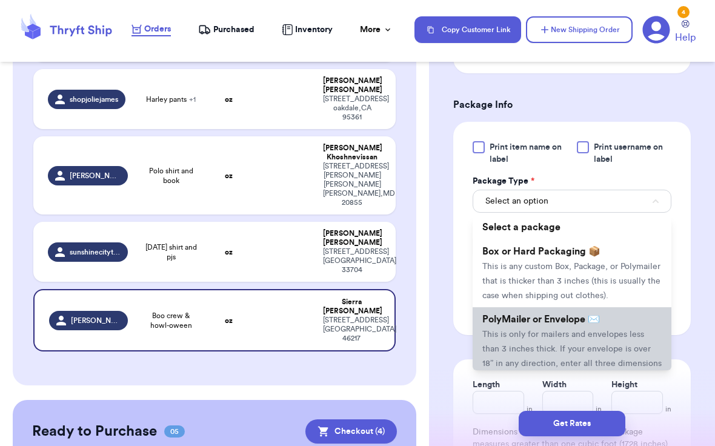
click at [572, 343] on li "PolyMailer or Envelope ✉️ This is only for mailers and envelopes less than 3 in…" at bounding box center [571, 348] width 199 height 82
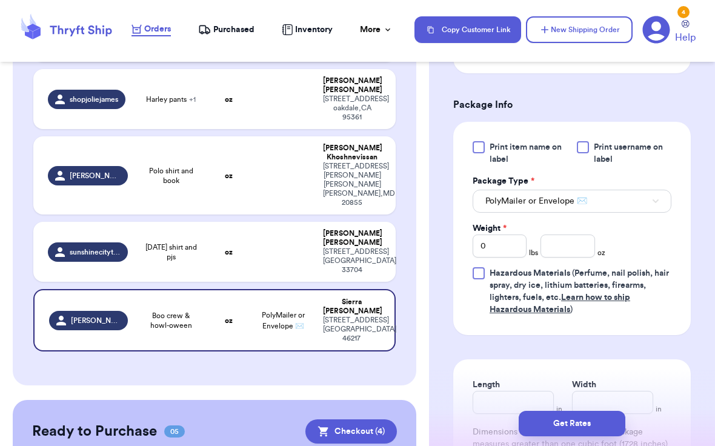
scroll to position [571, 0]
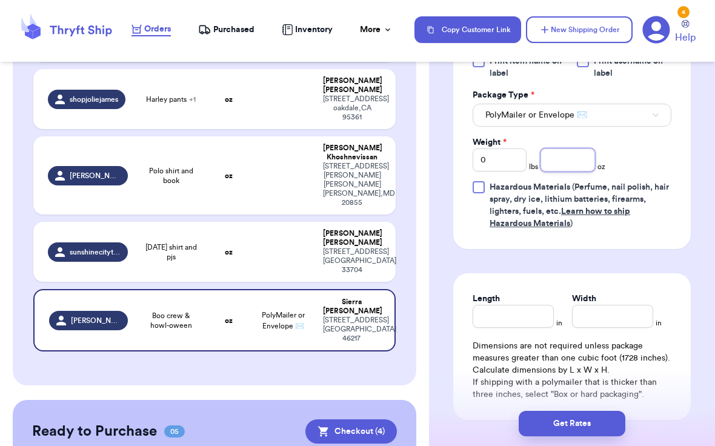
click at [564, 171] on input "number" at bounding box center [567, 159] width 54 height 23
type input "5.1"
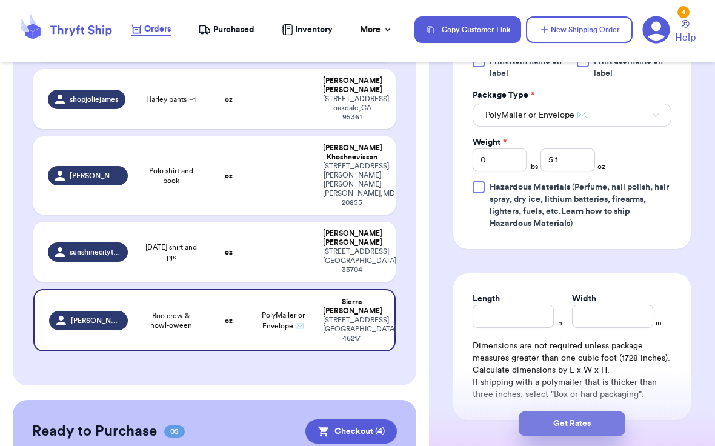
click at [580, 424] on button "Get Rates" at bounding box center [571, 423] width 107 height 25
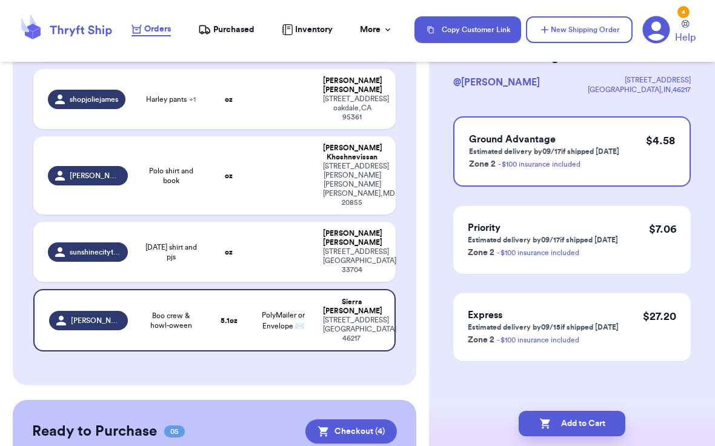
scroll to position [0, 0]
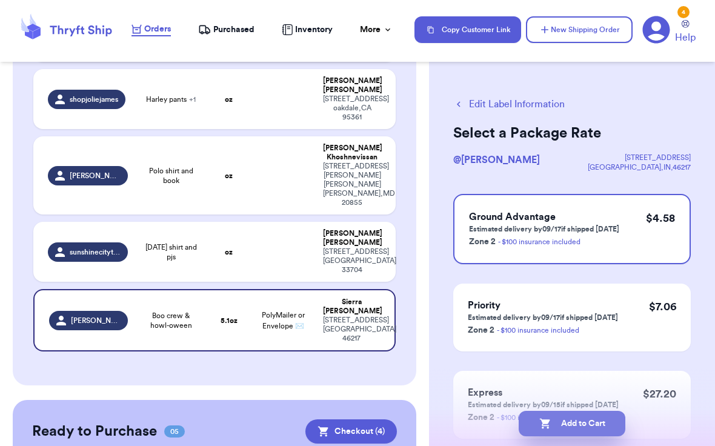
click at [579, 428] on button "Add to Cart" at bounding box center [571, 423] width 107 height 25
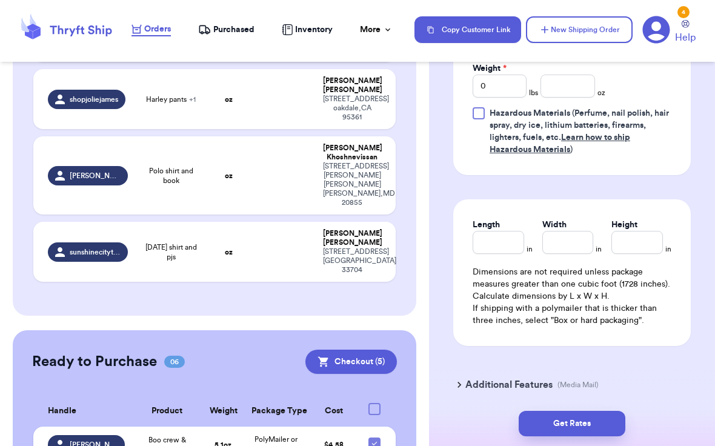
scroll to position [534, 0]
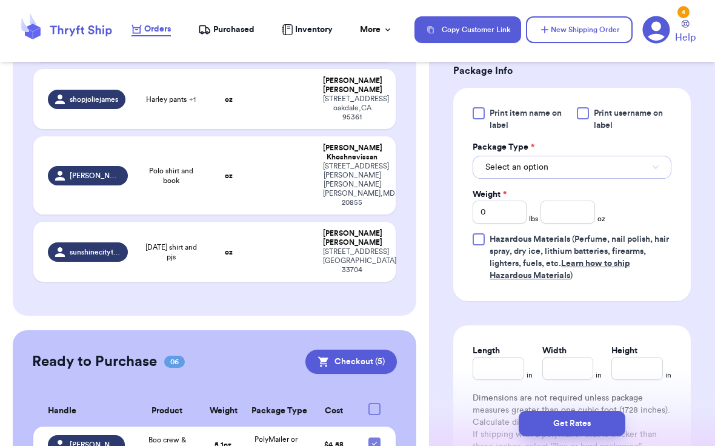
click at [534, 173] on span "Select an option" at bounding box center [516, 167] width 63 height 12
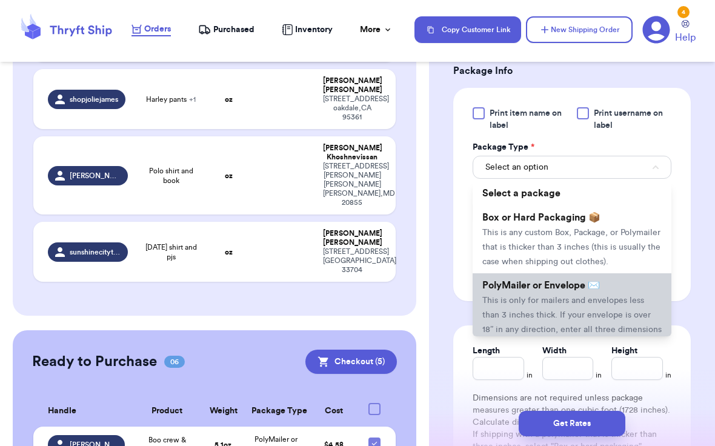
click at [521, 322] on li "PolyMailer or Envelope ✉️ This is only for mailers and envelopes less than 3 in…" at bounding box center [571, 314] width 199 height 82
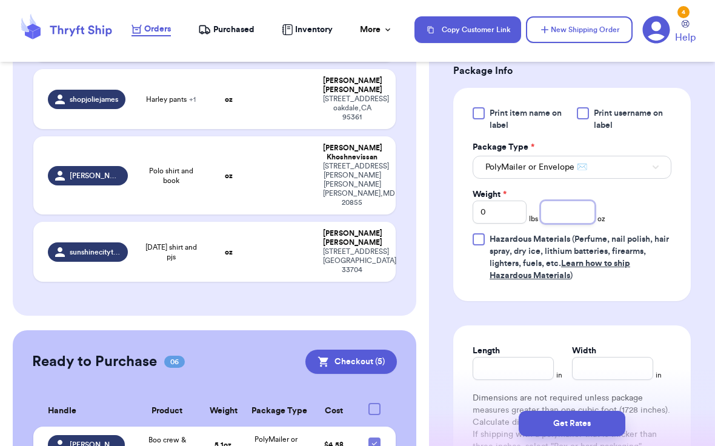
click at [569, 223] on input "number" at bounding box center [567, 211] width 54 height 23
type input "8.0"
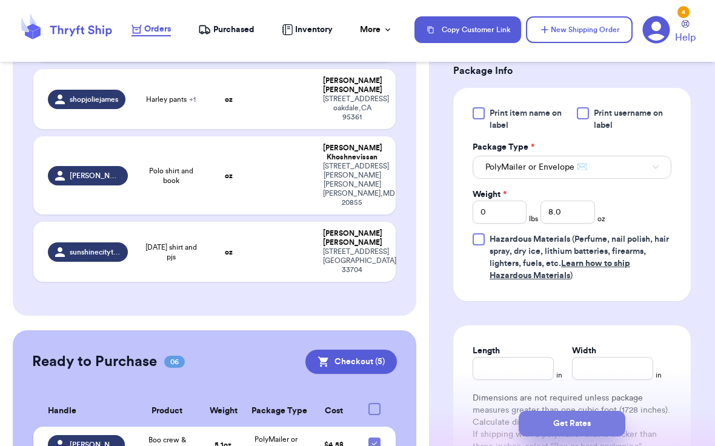
click at [563, 426] on button "Get Rates" at bounding box center [571, 423] width 107 height 25
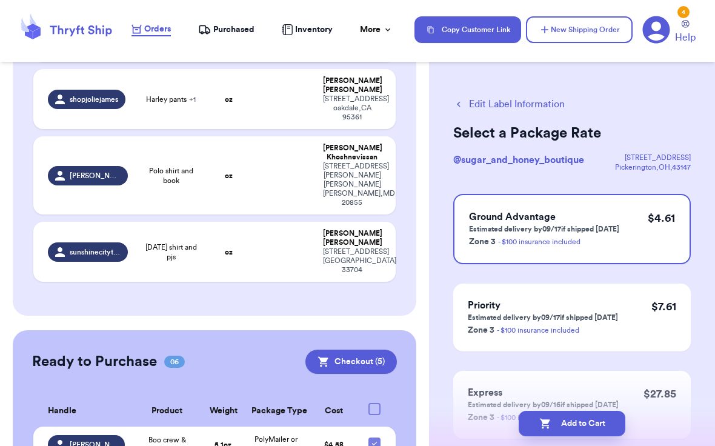
click at [563, 426] on button "Add to Cart" at bounding box center [571, 423] width 107 height 25
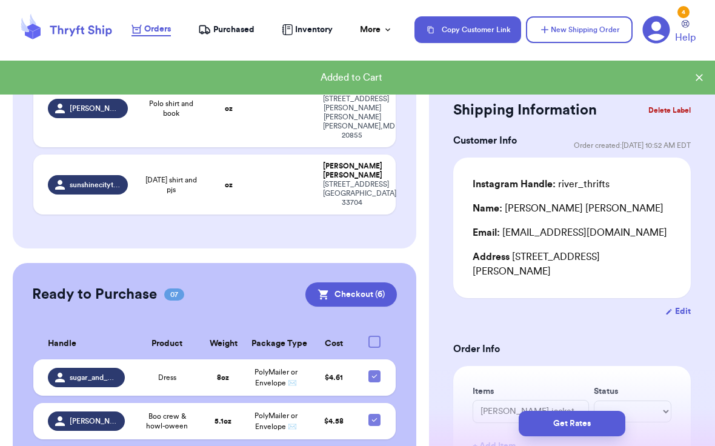
scroll to position [776, 0]
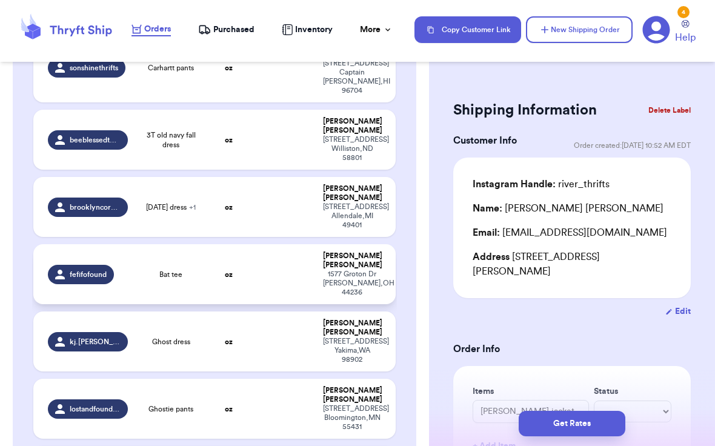
click at [75, 270] on span "fefifofound" at bounding box center [88, 275] width 37 height 10
type input "Bat tee"
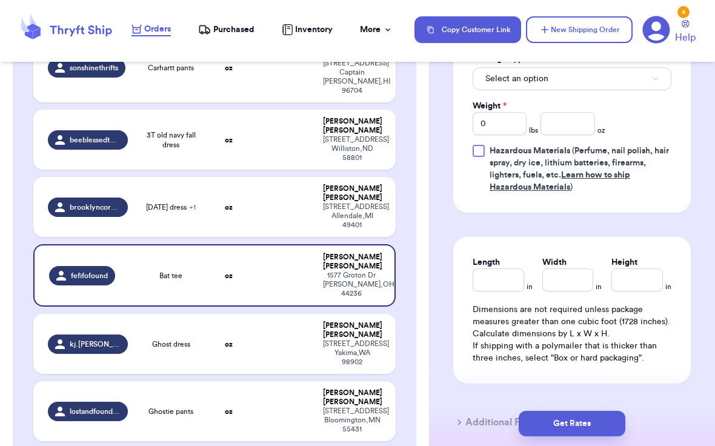
scroll to position [613, 0]
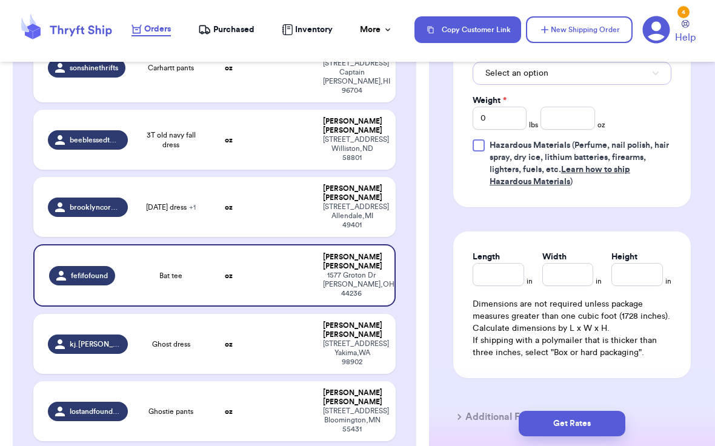
click at [554, 73] on button "Select an option" at bounding box center [571, 73] width 199 height 23
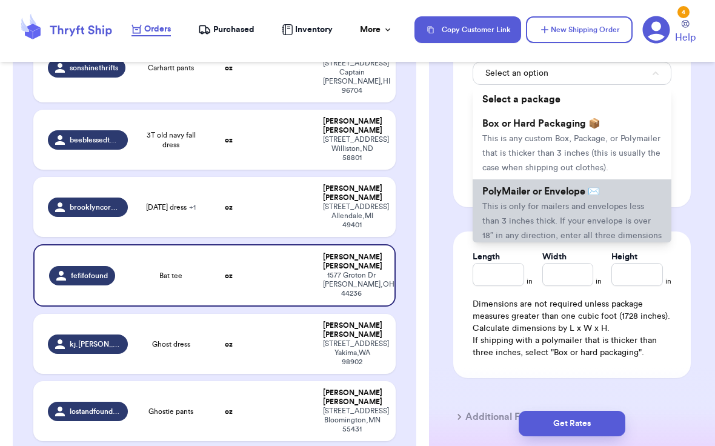
click at [557, 206] on span "This is only for mailers and envelopes less than 3 inches thick. If your envelo…" at bounding box center [571, 228] width 179 height 52
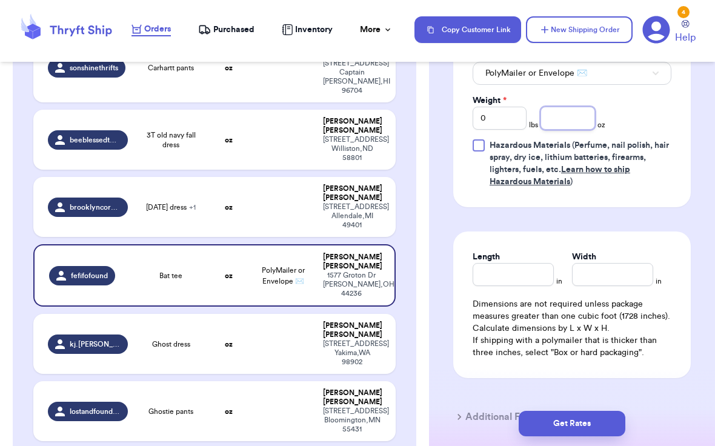
click at [568, 117] on input "number" at bounding box center [567, 118] width 54 height 23
type input "2.9"
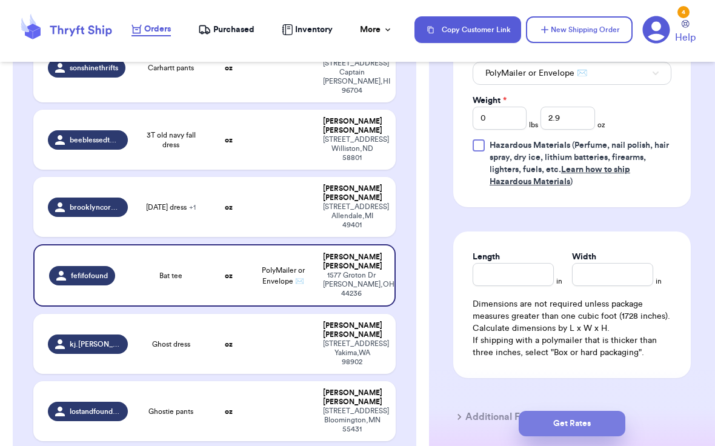
click at [550, 422] on button "Get Rates" at bounding box center [571, 423] width 107 height 25
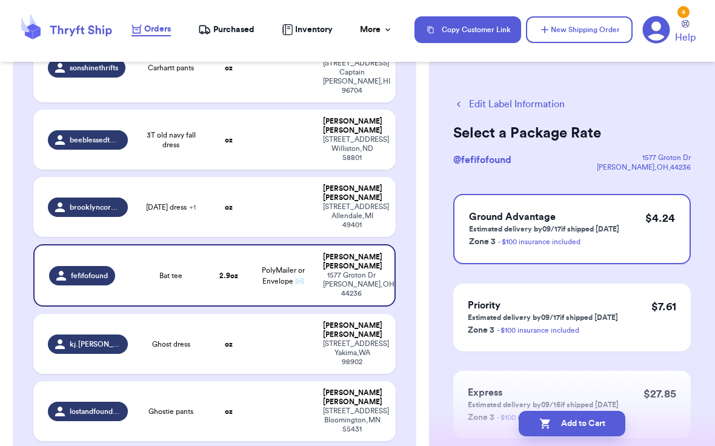
click at [550, 422] on icon "button" at bounding box center [545, 423] width 12 height 12
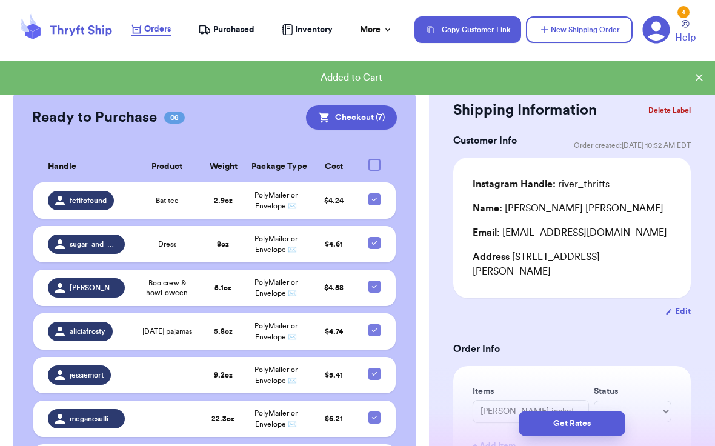
scroll to position [997, 0]
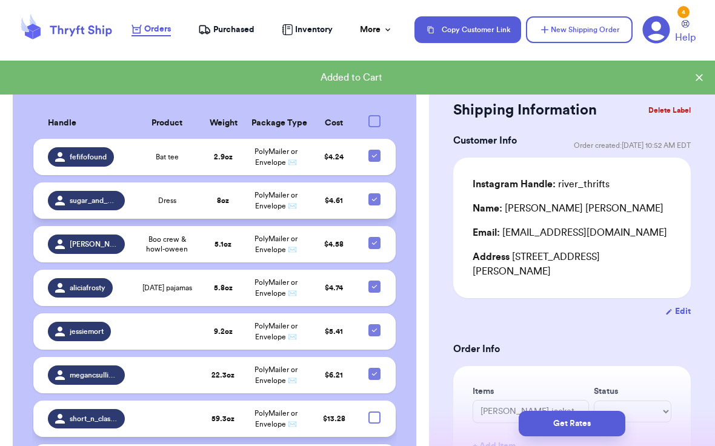
click at [377, 194] on icon at bounding box center [374, 199] width 10 height 10
click at [374, 193] on input "checkbox" at bounding box center [374, 193] width 1 height 1
checkbox input "false"
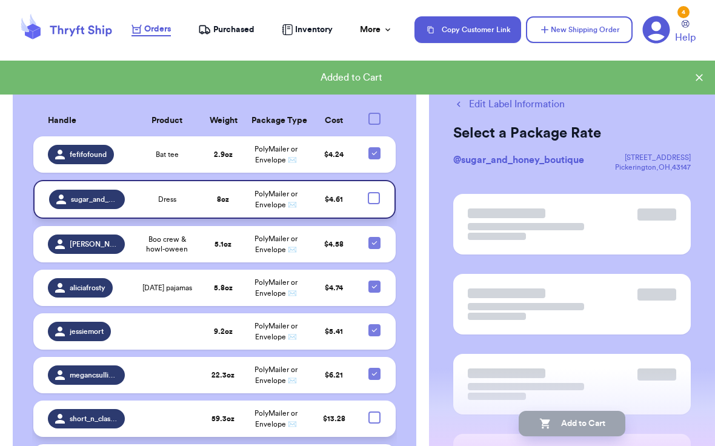
scroll to position [994, 0]
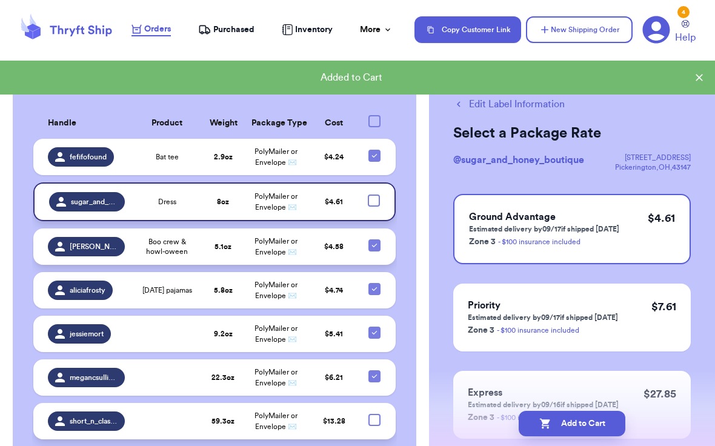
click at [375, 240] on icon at bounding box center [374, 245] width 10 height 10
click at [374, 239] on input "checkbox" at bounding box center [374, 239] width 1 height 1
checkbox input "false"
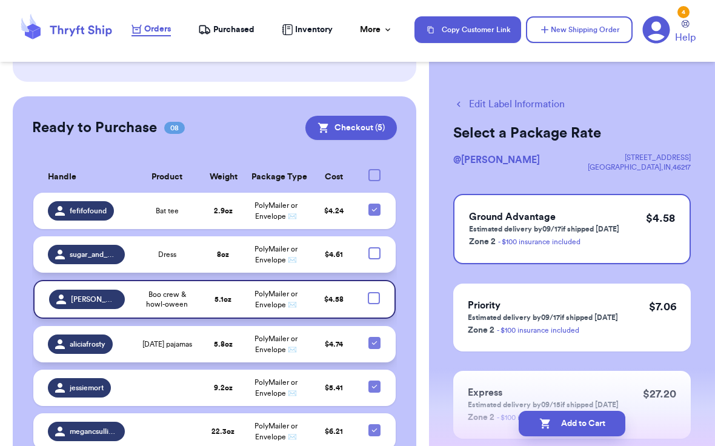
scroll to position [941, 0]
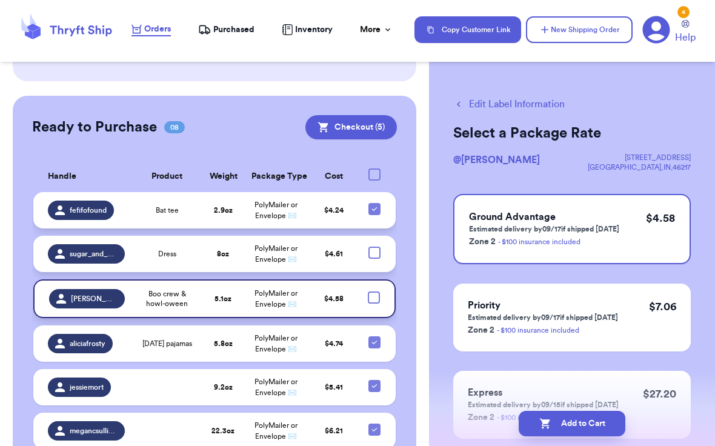
click at [372, 204] on icon at bounding box center [374, 209] width 10 height 10
click at [374, 202] on input "checkbox" at bounding box center [374, 202] width 1 height 1
checkbox input "false"
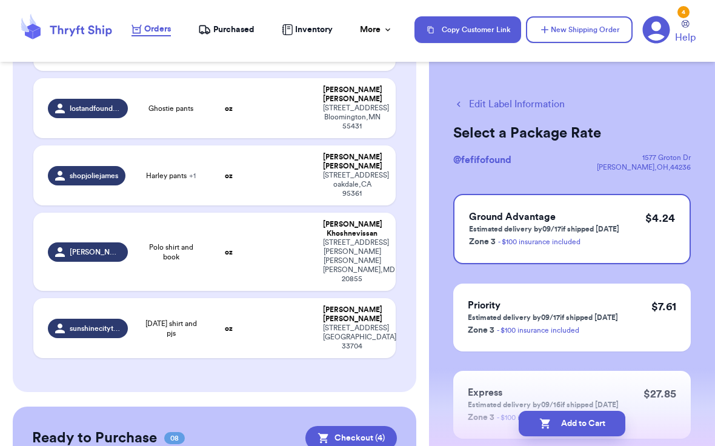
scroll to position [590, 0]
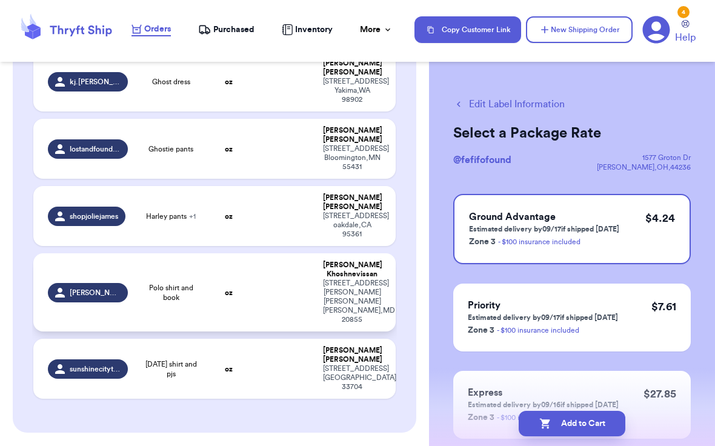
click at [99, 288] on span "[PERSON_NAME].khosh" at bounding box center [95, 293] width 50 height 10
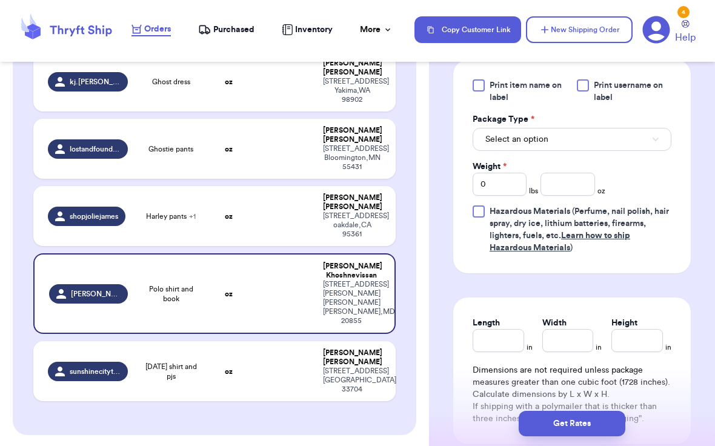
scroll to position [589, 0]
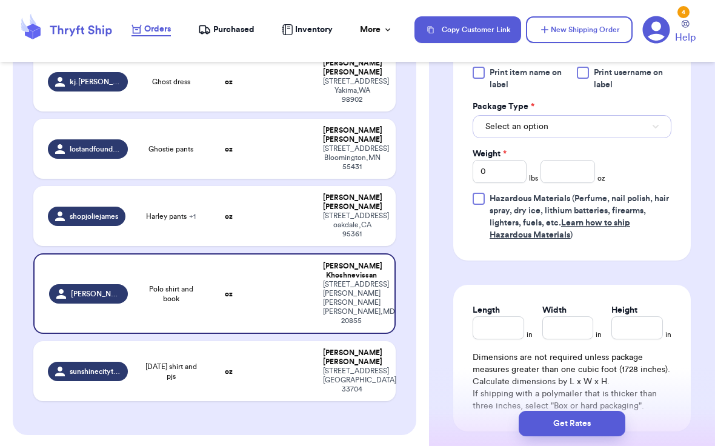
click at [543, 121] on span "Select an option" at bounding box center [516, 127] width 63 height 12
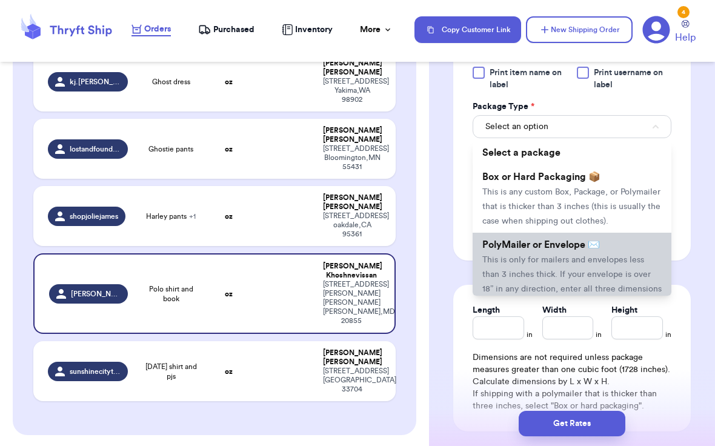
click at [548, 256] on span "This is only for mailers and envelopes less than 3 inches thick. If your envelo…" at bounding box center [571, 282] width 179 height 52
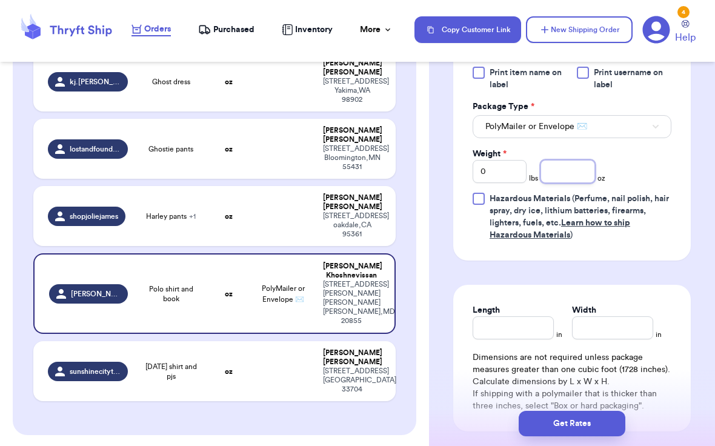
click at [563, 160] on input "number" at bounding box center [567, 171] width 54 height 23
type input "11.4"
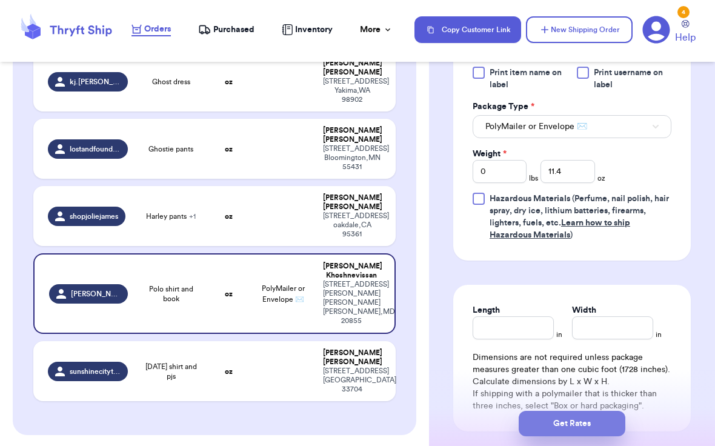
click at [574, 428] on button "Get Rates" at bounding box center [571, 423] width 107 height 25
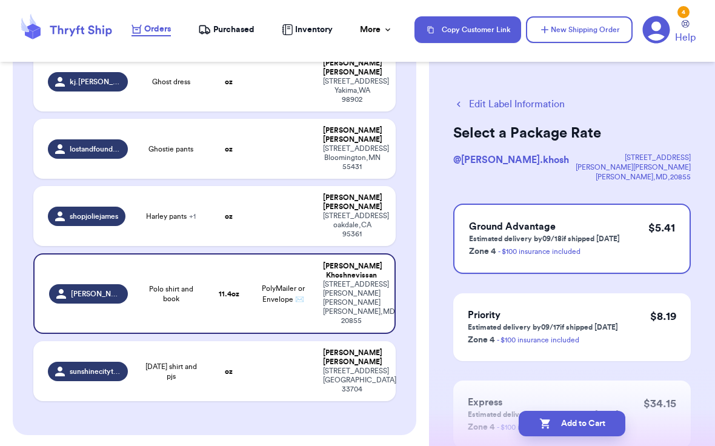
click at [574, 428] on button "Add to Cart" at bounding box center [571, 423] width 107 height 25
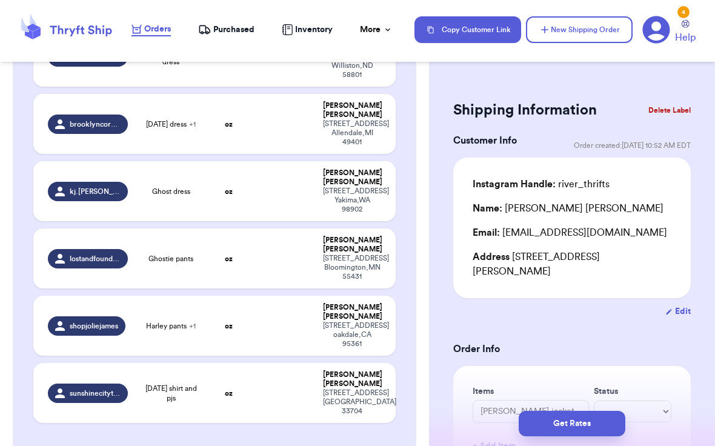
scroll to position [521, 0]
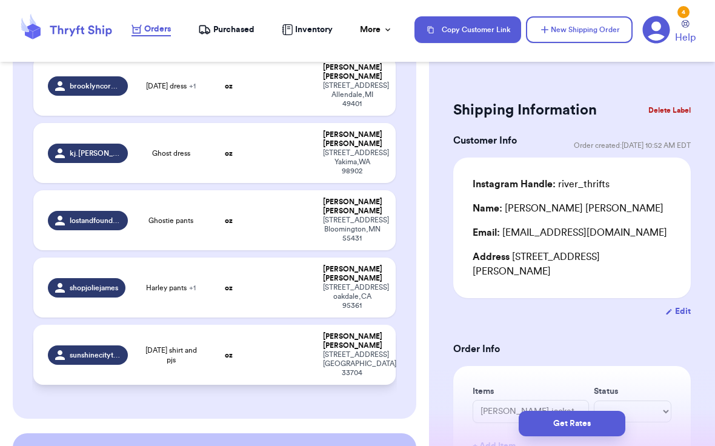
click at [99, 350] on span "sunshinecitythrifts" at bounding box center [95, 355] width 50 height 10
type input "[DATE] shirt and pjs"
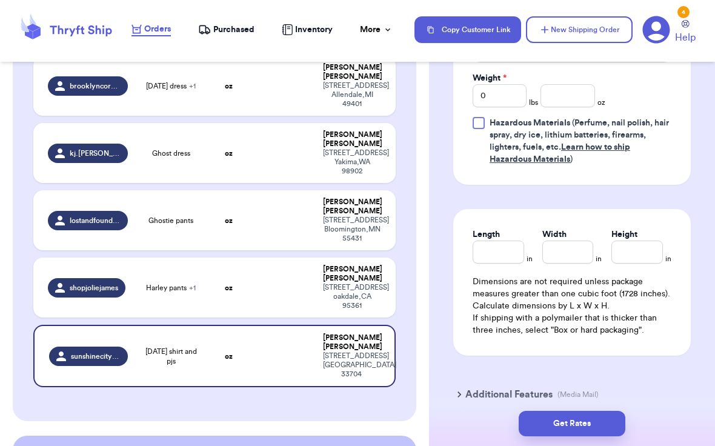
scroll to position [587, 0]
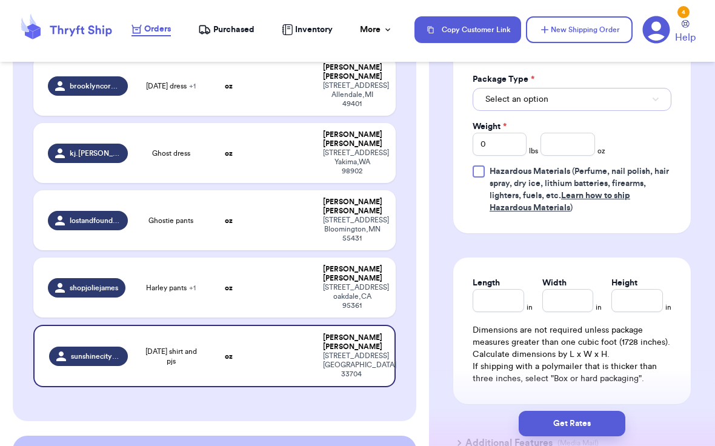
click at [583, 108] on button "Select an option" at bounding box center [571, 99] width 199 height 23
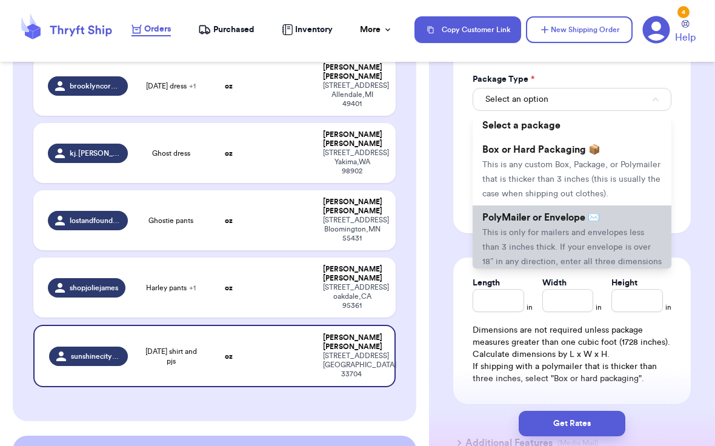
click at [569, 222] on span "PolyMailer or Envelope ✉️" at bounding box center [540, 218] width 117 height 10
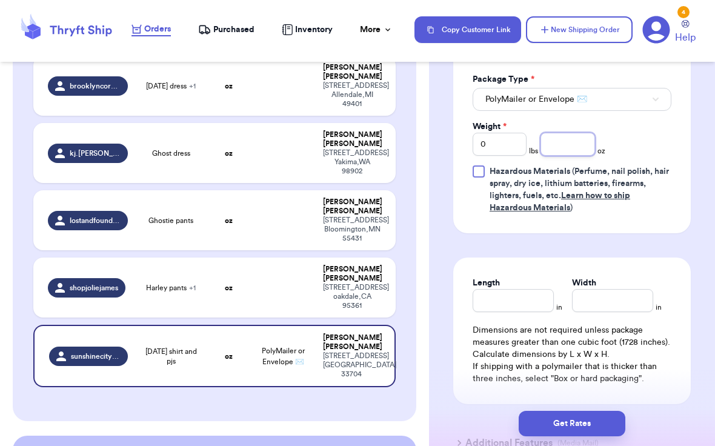
click at [578, 156] on input "number" at bounding box center [567, 144] width 54 height 23
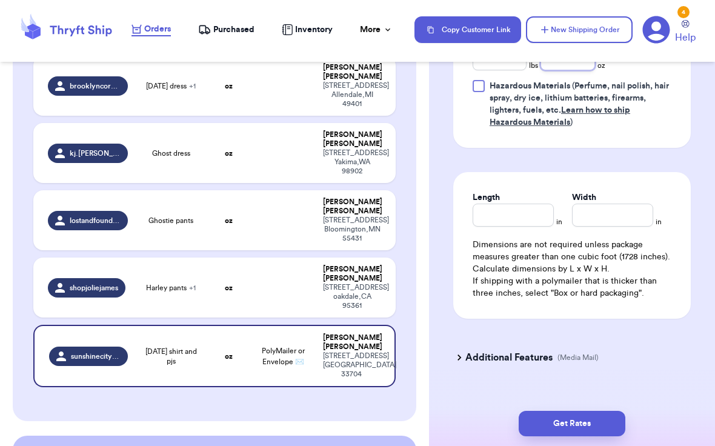
scroll to position [686, 0]
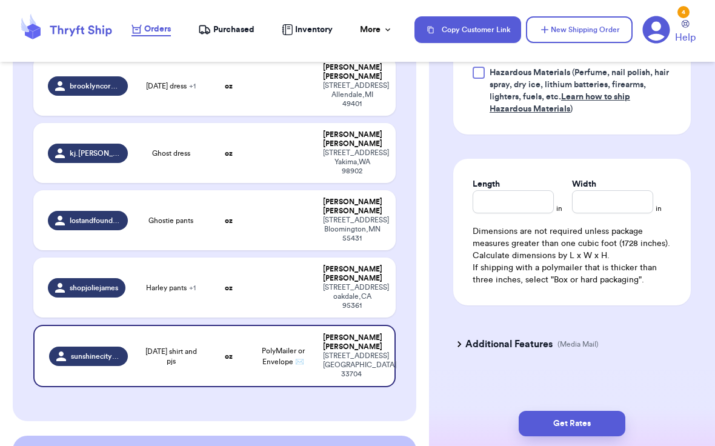
type input "7.4"
click at [573, 438] on div "Get Rates" at bounding box center [572, 423] width 286 height 45
click at [572, 432] on button "Get Rates" at bounding box center [571, 423] width 107 height 25
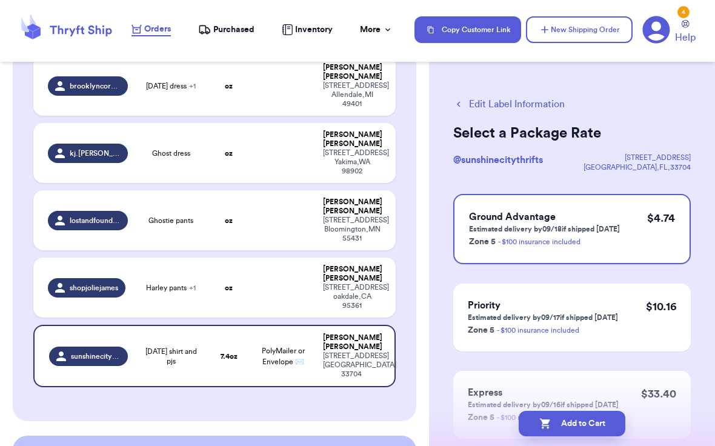
click at [572, 432] on button "Add to Cart" at bounding box center [571, 423] width 107 height 25
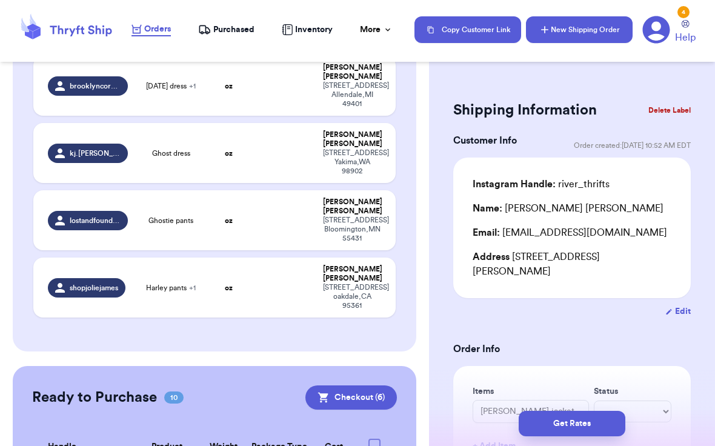
click at [580, 33] on button "New Shipping Order" at bounding box center [579, 29] width 107 height 27
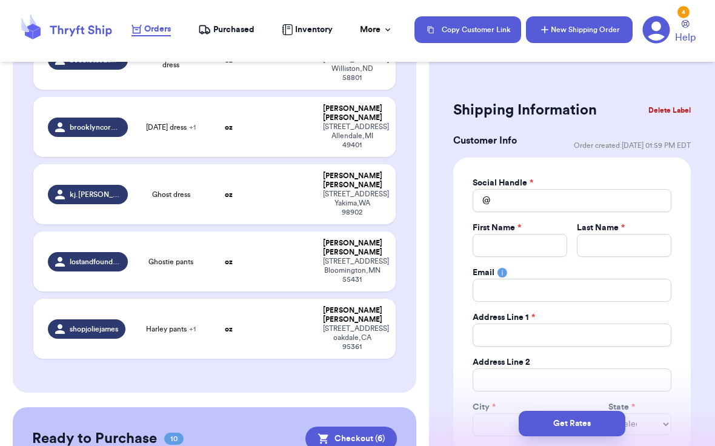
scroll to position [562, 0]
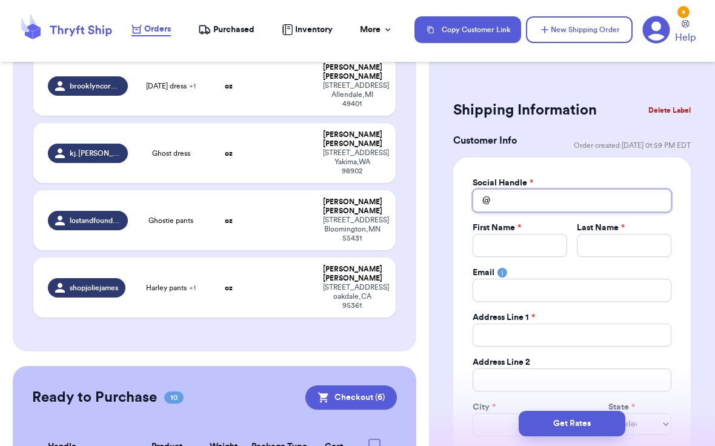
click at [553, 203] on input "Total Amount Paid" at bounding box center [571, 200] width 199 height 23
type input "a"
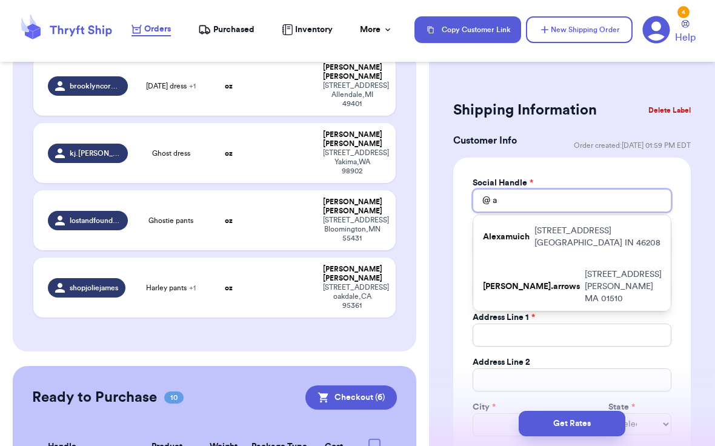
type input "al"
type input "ale"
type input "[PERSON_NAME]"
type input "alexa"
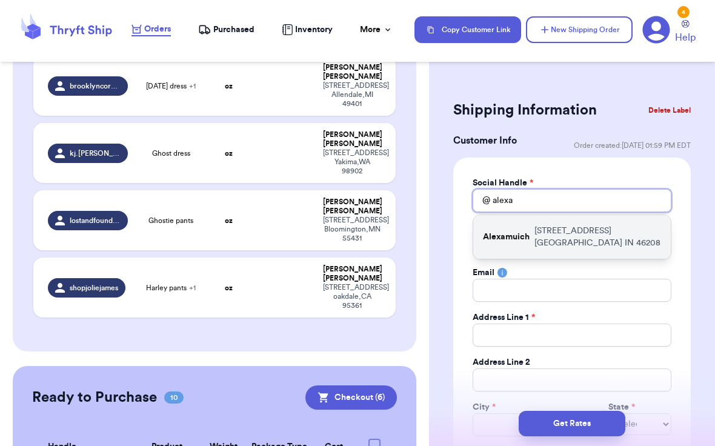
type input "alexa"
click at [528, 237] on p "Alexamuich" at bounding box center [506, 237] width 47 height 12
type input "Alexamuich"
type input "Alexa"
type input "[PERSON_NAME]"
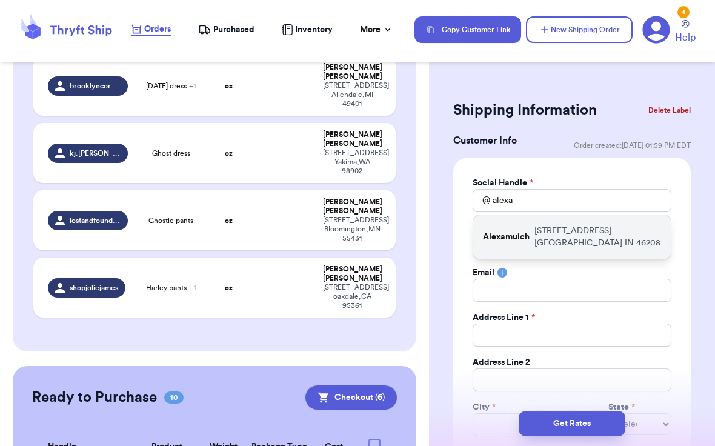
type input "[EMAIL_ADDRESS][PERSON_NAME][DOMAIN_NAME]"
type input "[STREET_ADDRESS]"
type input "[GEOGRAPHIC_DATA]"
select select "IN"
type input "46208"
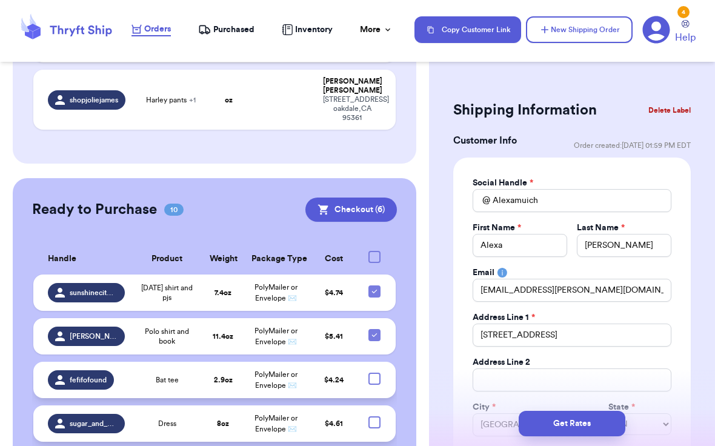
scroll to position [788, 0]
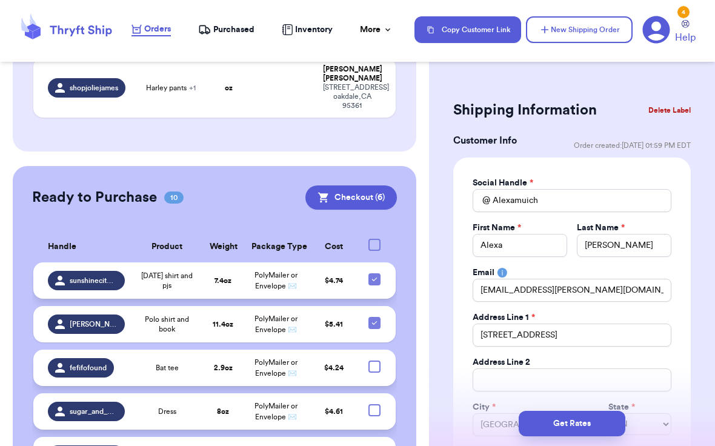
click at [378, 274] on icon at bounding box center [374, 279] width 10 height 10
click at [374, 273] on input "checkbox" at bounding box center [374, 273] width 1 height 1
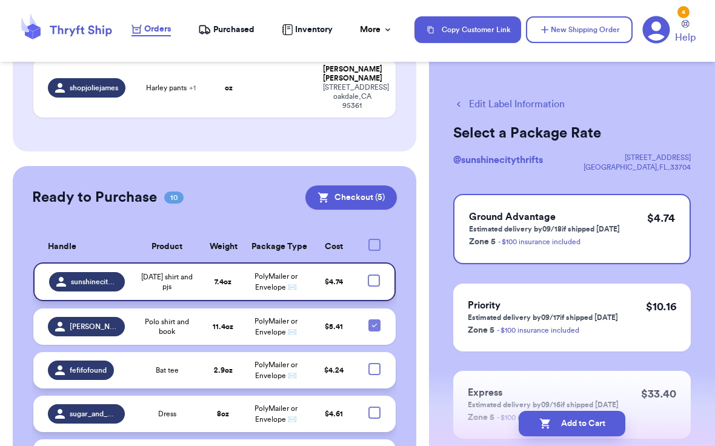
click at [376, 274] on div at bounding box center [374, 280] width 12 height 12
click at [374, 274] on input "checkbox" at bounding box center [373, 274] width 1 height 1
checkbox input "true"
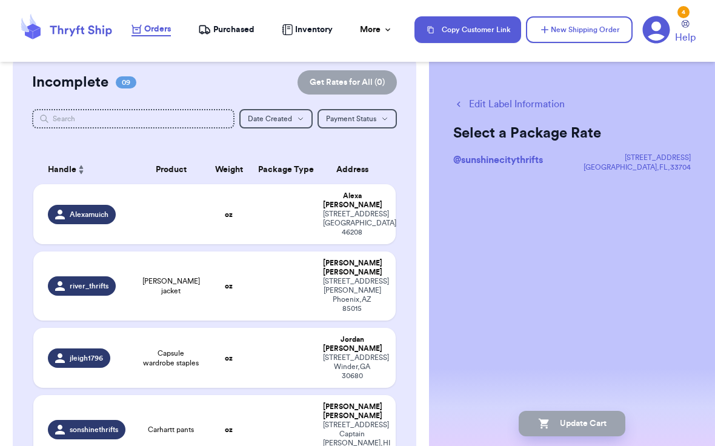
scroll to position [102, 0]
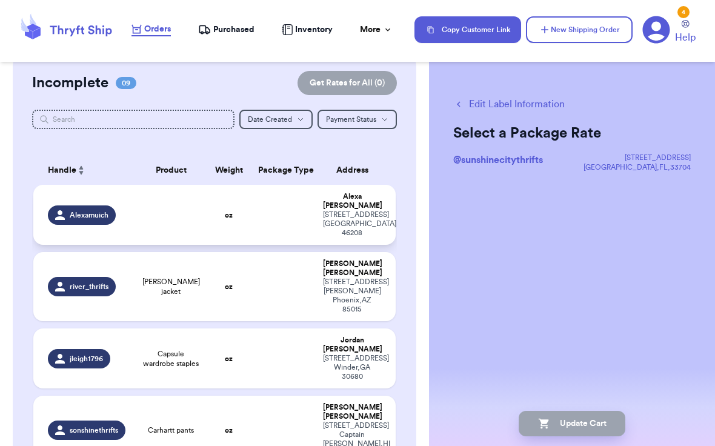
click at [180, 216] on td at bounding box center [171, 215] width 73 height 60
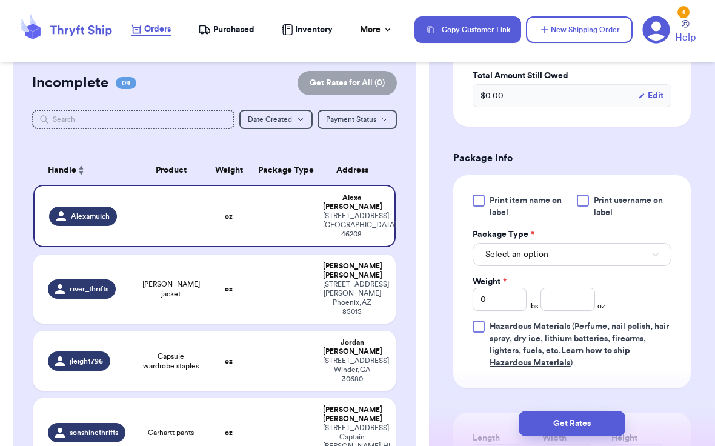
scroll to position [479, 0]
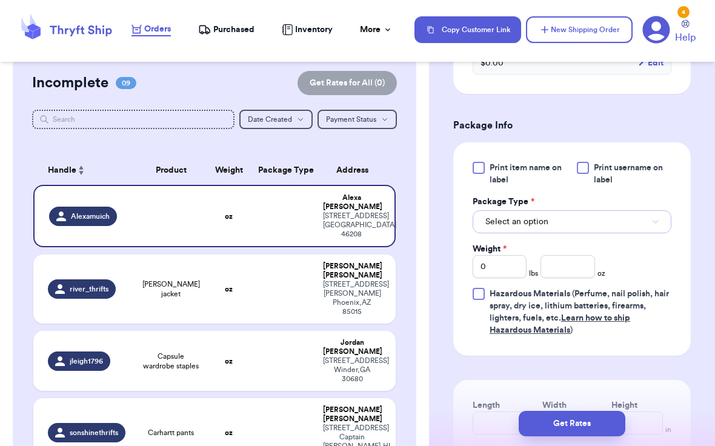
click at [615, 228] on button "Select an option" at bounding box center [571, 221] width 199 height 23
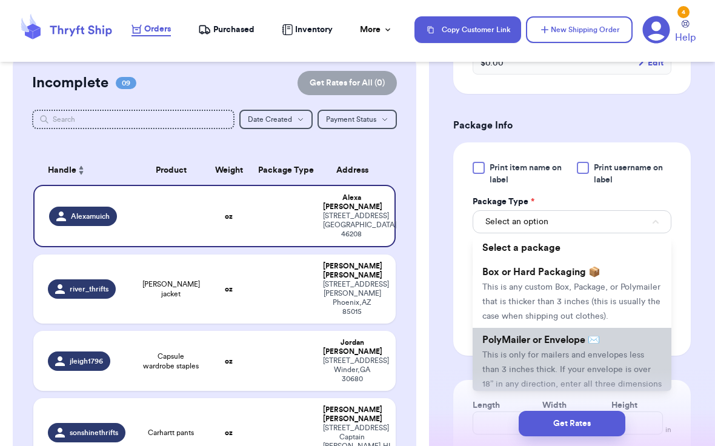
click at [551, 346] on li "PolyMailer or Envelope ✉️ This is only for mailers and envelopes less than 3 in…" at bounding box center [571, 369] width 199 height 82
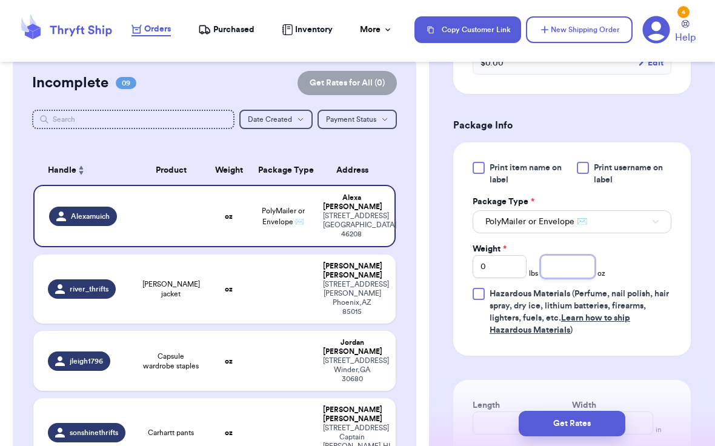
click at [553, 263] on input "number" at bounding box center [567, 266] width 54 height 23
type input "7.3"
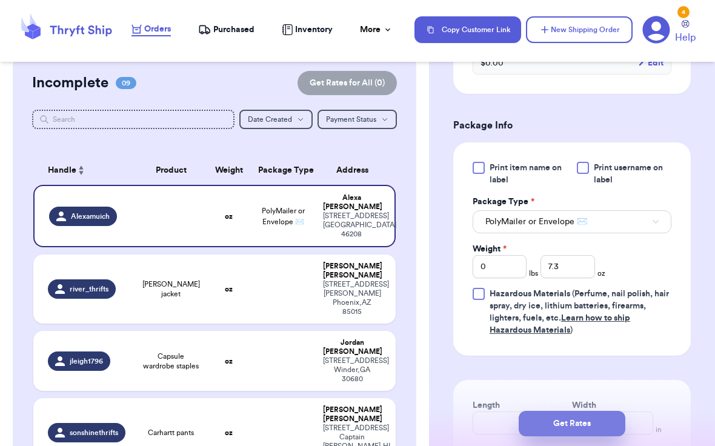
click at [571, 431] on button "Get Rates" at bounding box center [571, 423] width 107 height 25
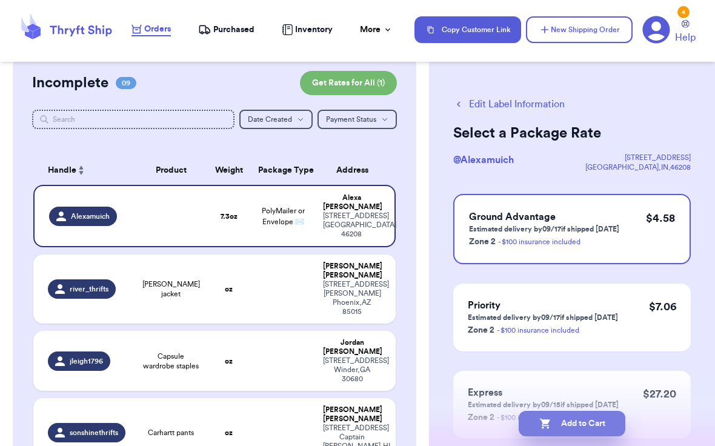
click at [577, 426] on button "Add to Cart" at bounding box center [571, 423] width 107 height 25
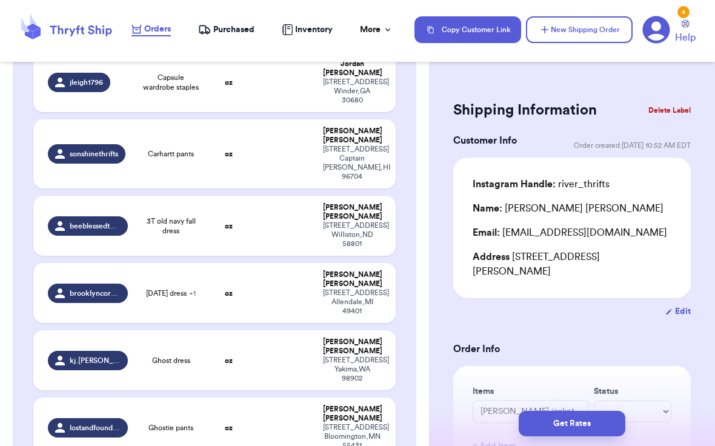
scroll to position [316, 0]
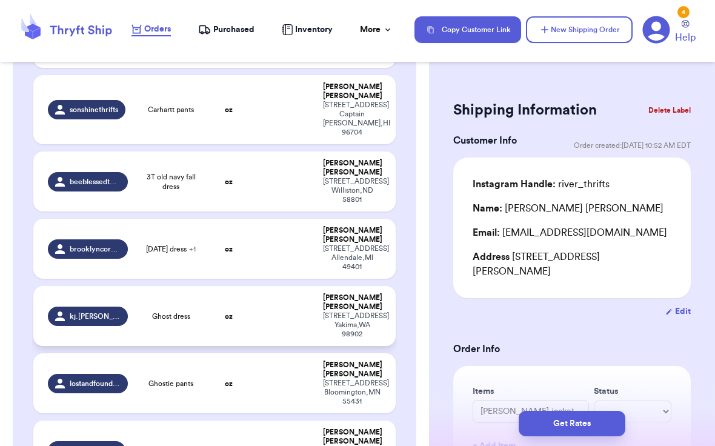
click at [84, 311] on span "kj.[PERSON_NAME]" at bounding box center [95, 316] width 50 height 10
type input "Ghost dress"
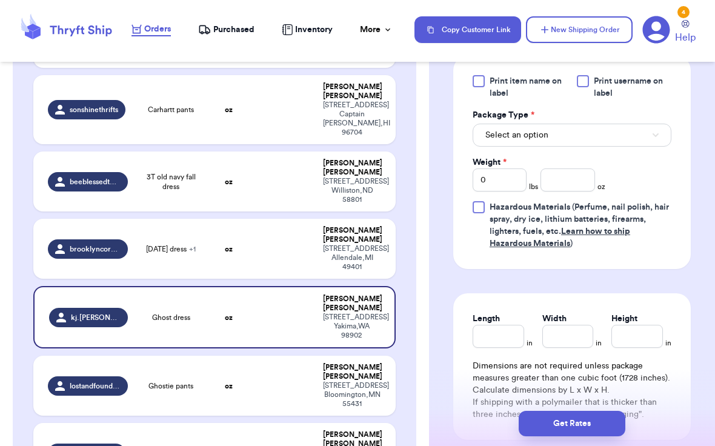
scroll to position [515, 0]
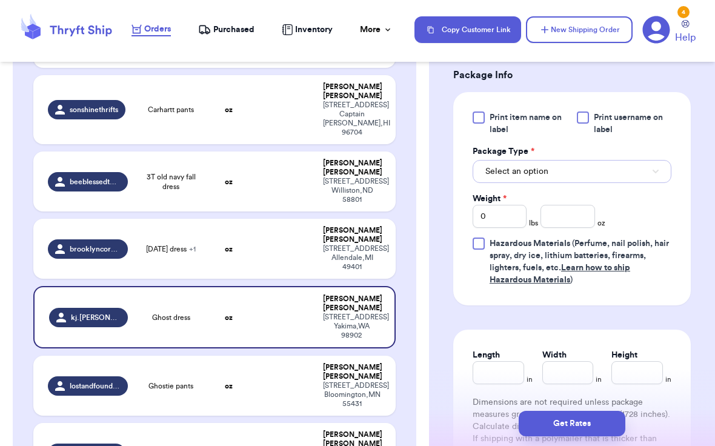
click at [520, 174] on span "Select an option" at bounding box center [516, 171] width 63 height 12
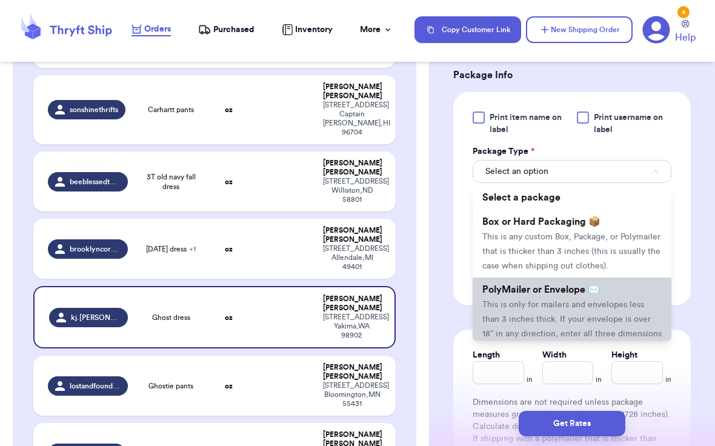
click at [521, 308] on span "This is only for mailers and envelopes less than 3 inches thick. If your envelo…" at bounding box center [571, 326] width 179 height 52
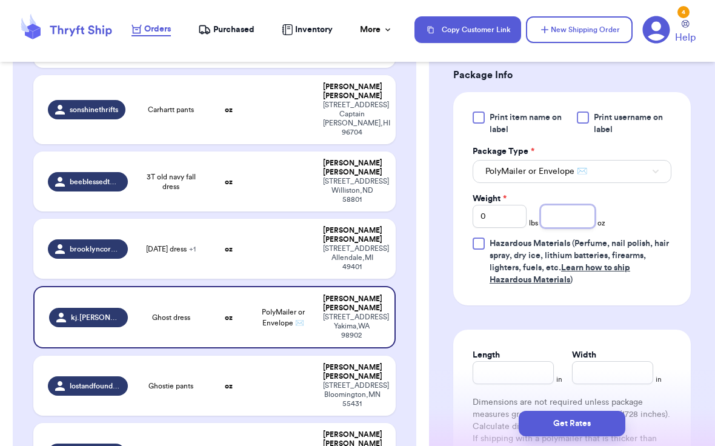
click at [561, 221] on input "number" at bounding box center [567, 216] width 54 height 23
type input "7.4"
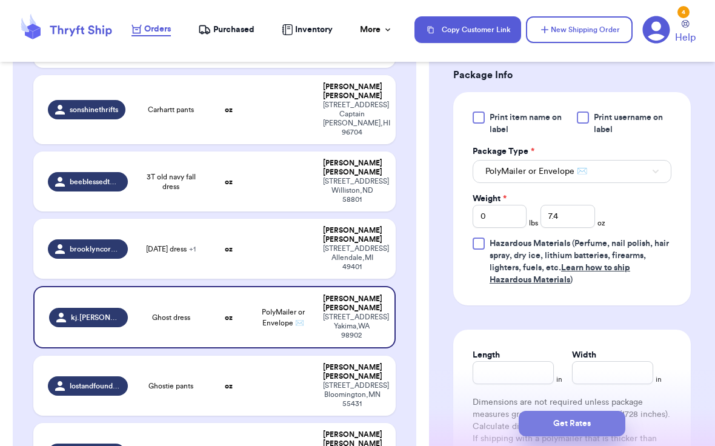
click at [575, 422] on button "Get Rates" at bounding box center [571, 423] width 107 height 25
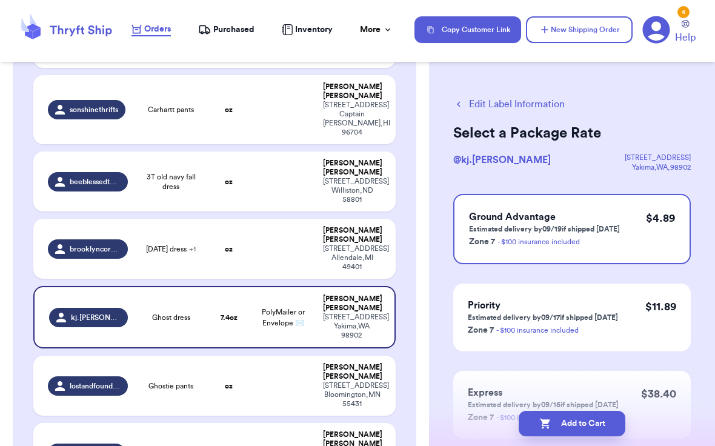
click at [575, 422] on button "Add to Cart" at bounding box center [571, 423] width 107 height 25
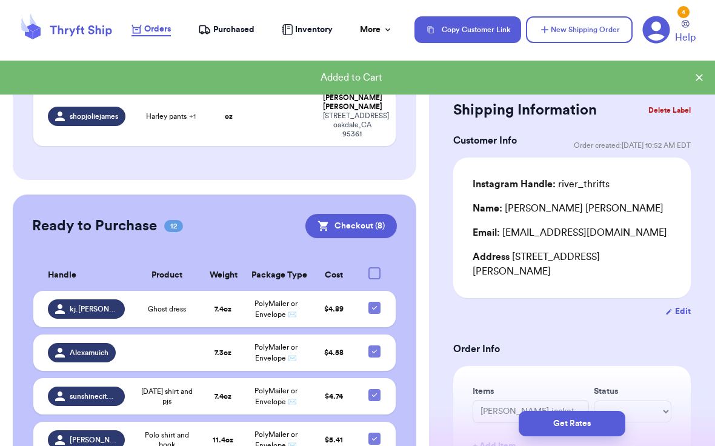
scroll to position [630, 0]
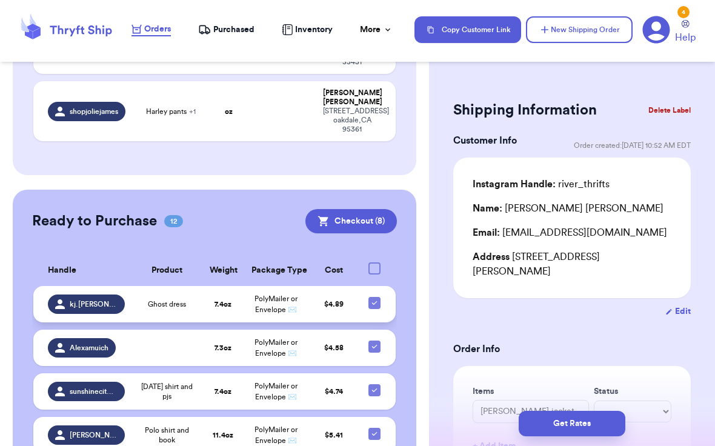
click at [180, 299] on span "Ghost dress" at bounding box center [167, 304] width 38 height 10
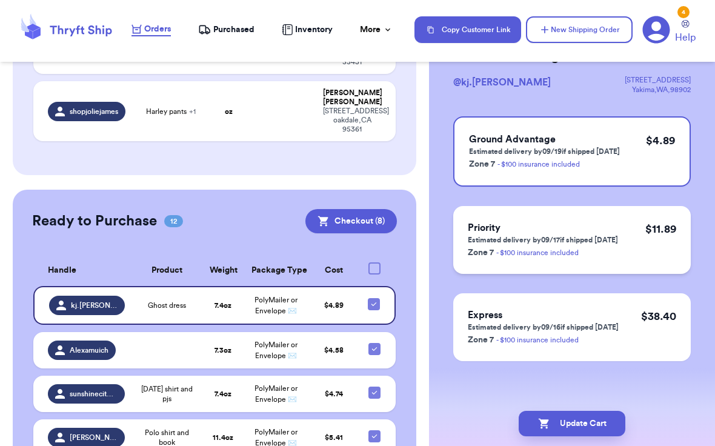
scroll to position [0, 0]
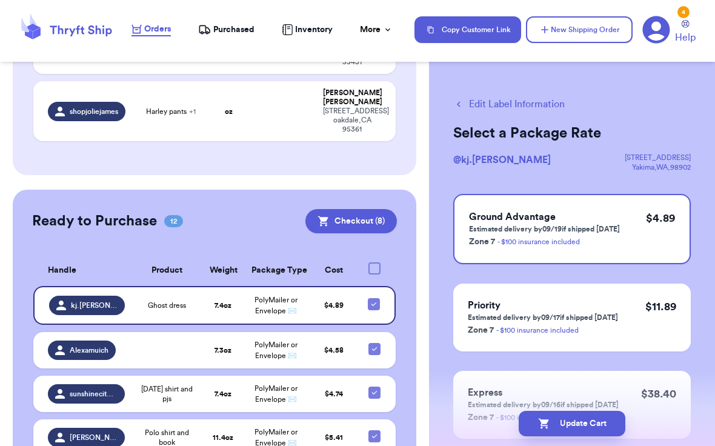
click at [519, 99] on button "Edit Label Information" at bounding box center [508, 104] width 111 height 15
checkbox input "false"
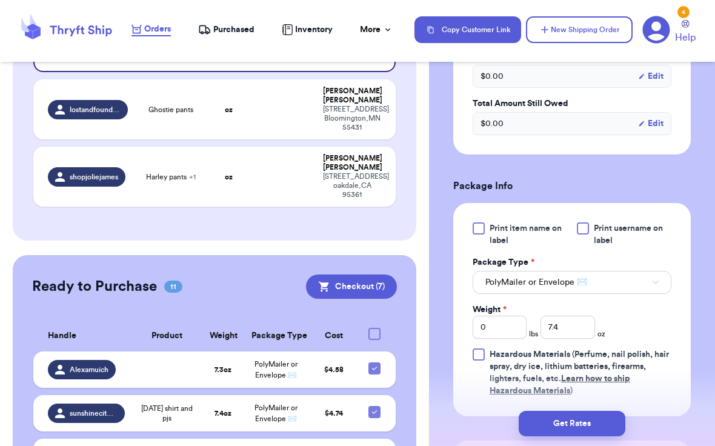
scroll to position [422, 0]
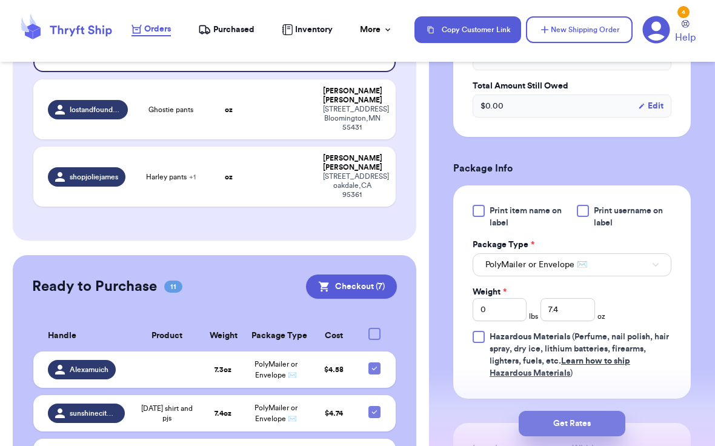
click at [548, 419] on button "Get Rates" at bounding box center [571, 423] width 107 height 25
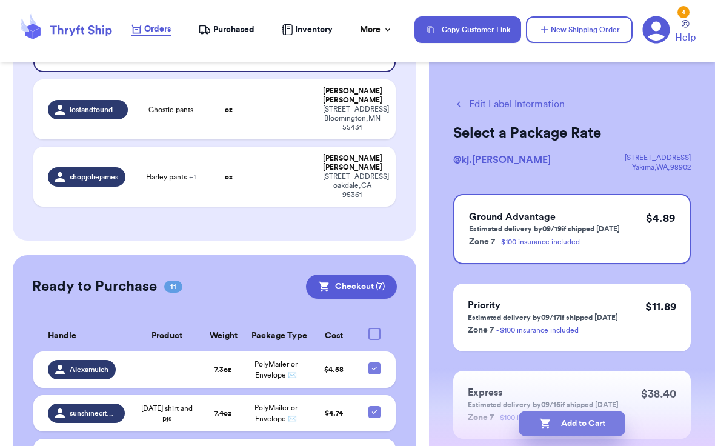
click at [562, 422] on button "Add to Cart" at bounding box center [571, 423] width 107 height 25
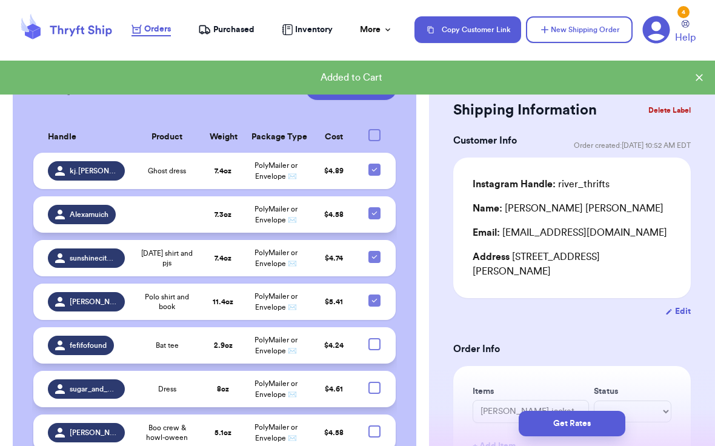
scroll to position [767, 0]
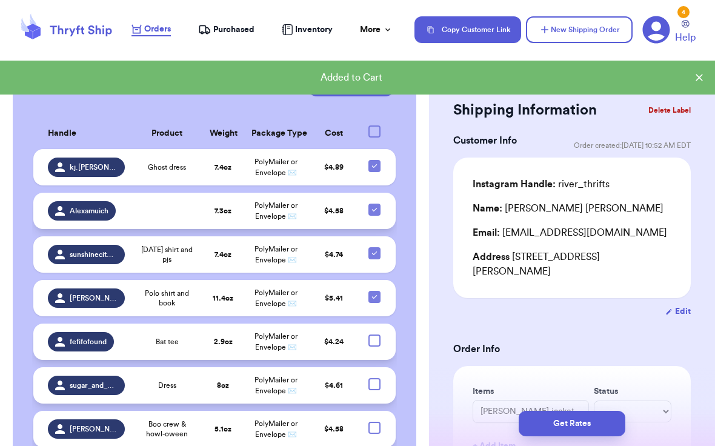
click at [375, 205] on icon at bounding box center [374, 210] width 10 height 10
click at [374, 203] on input "checkbox" at bounding box center [374, 203] width 1 height 1
checkbox input "false"
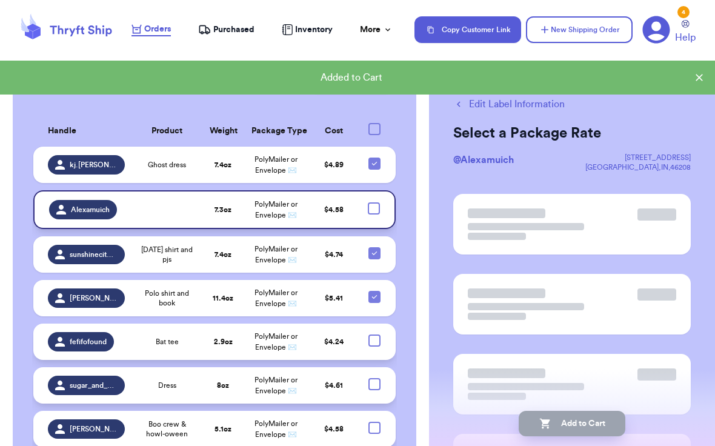
scroll to position [764, 0]
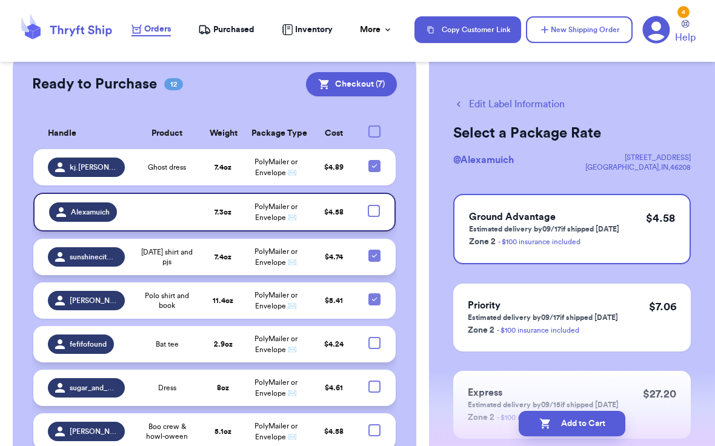
click at [374, 251] on icon at bounding box center [374, 256] width 10 height 10
click at [374, 249] on input "checkbox" at bounding box center [374, 249] width 1 height 1
checkbox input "false"
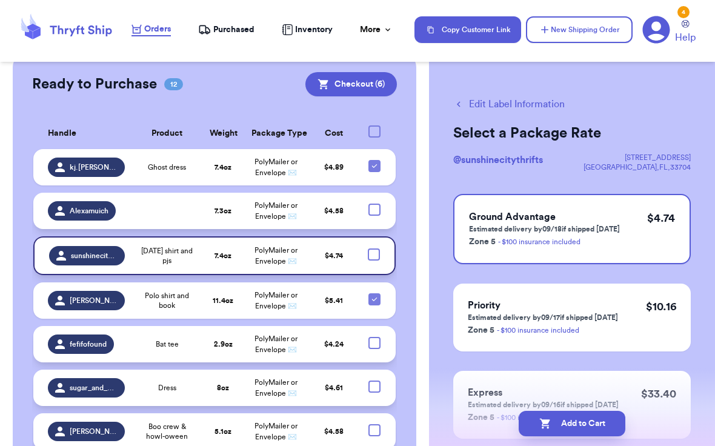
click at [365, 183] on table "Handle Product Weight Package Type Cost kj.[PERSON_NAME] Ghost dress 7.4 oz Pol…" at bounding box center [214, 396] width 365 height 571
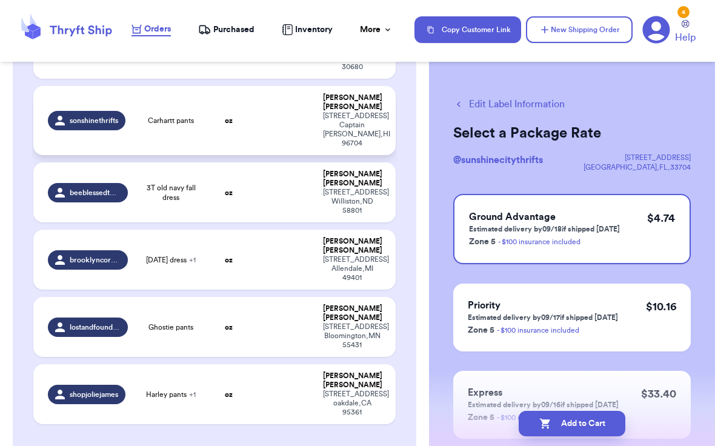
scroll to position [267, 0]
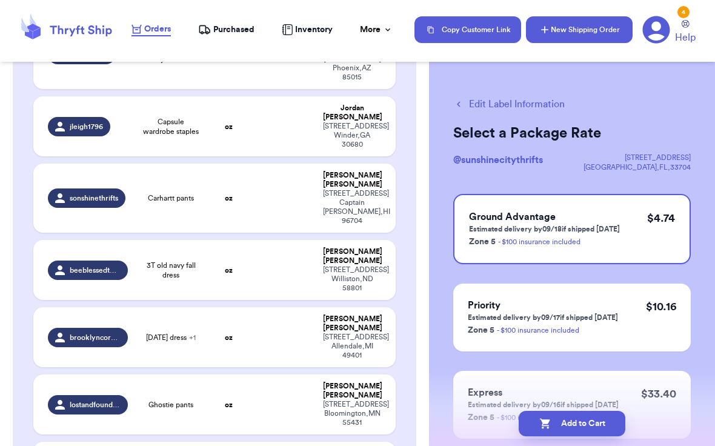
click at [578, 31] on button "New Shipping Order" at bounding box center [579, 29] width 107 height 27
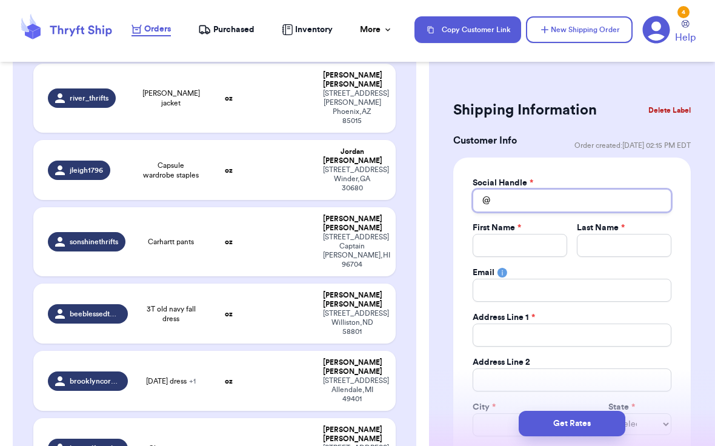
click at [512, 202] on input "Total Amount Paid" at bounding box center [571, 200] width 199 height 23
type input "j"
type input "ju"
type input "[DATE]"
type input "ju"
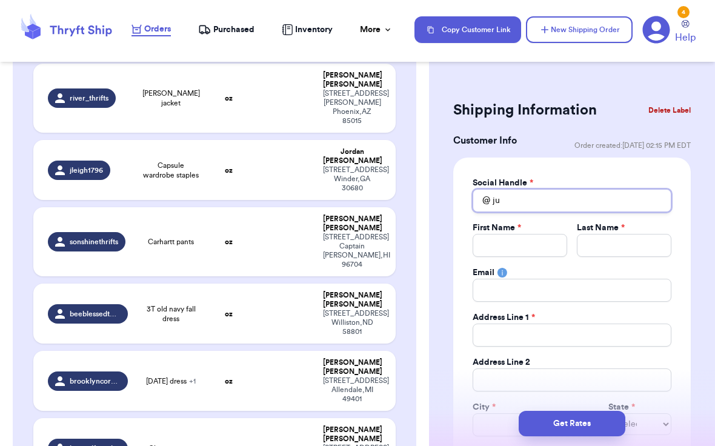
type input "j"
type input "h"
click at [632, 244] on input "Total Amount Paid" at bounding box center [624, 245] width 94 height 23
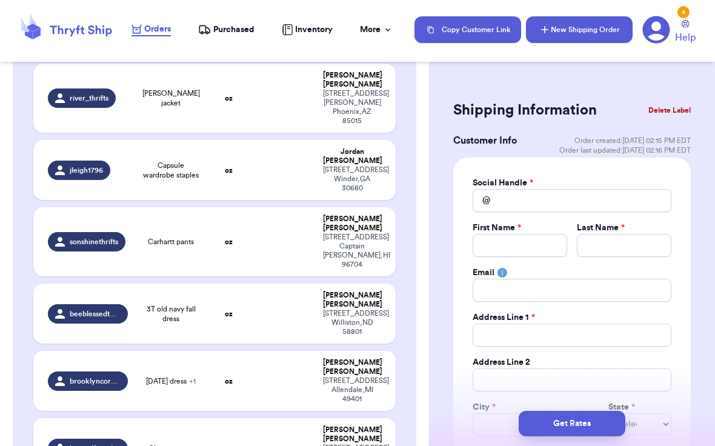
click at [568, 31] on button "New Shipping Order" at bounding box center [579, 29] width 107 height 27
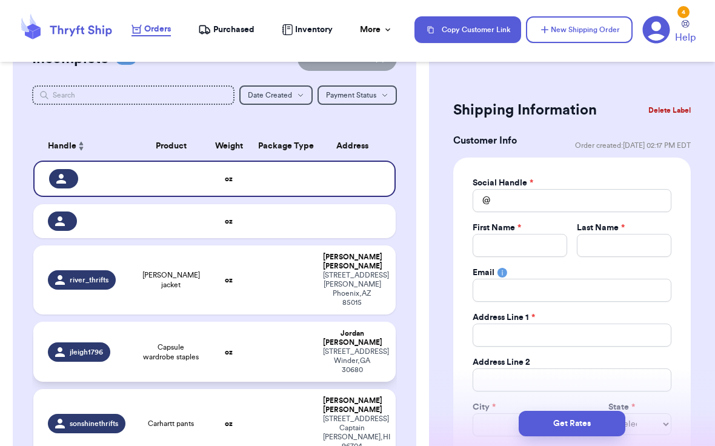
scroll to position [124, 0]
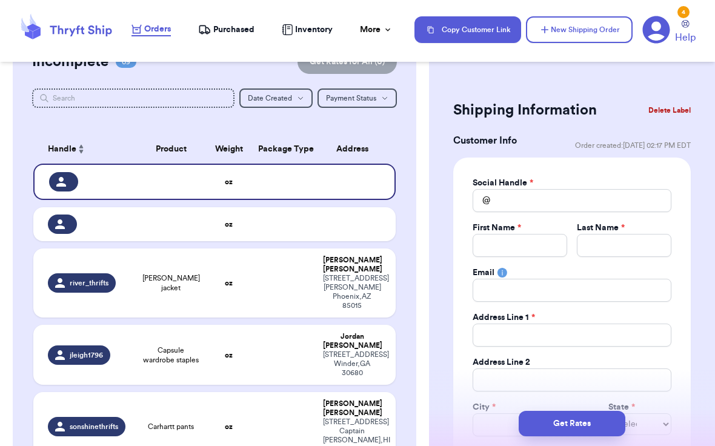
click at [663, 112] on button "Delete Label" at bounding box center [669, 110] width 52 height 27
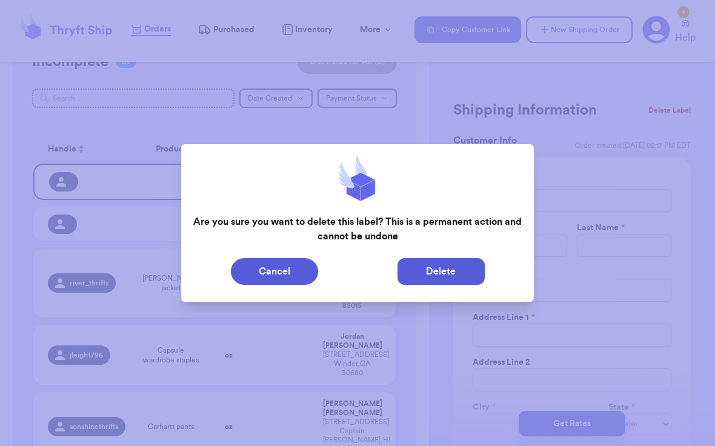
click at [438, 266] on button "Delete" at bounding box center [440, 271] width 87 height 27
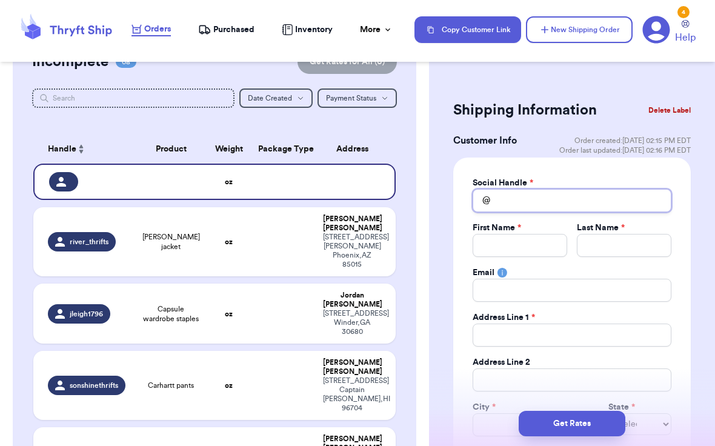
click at [565, 208] on input "Total Amount Paid" at bounding box center [571, 200] width 199 height 23
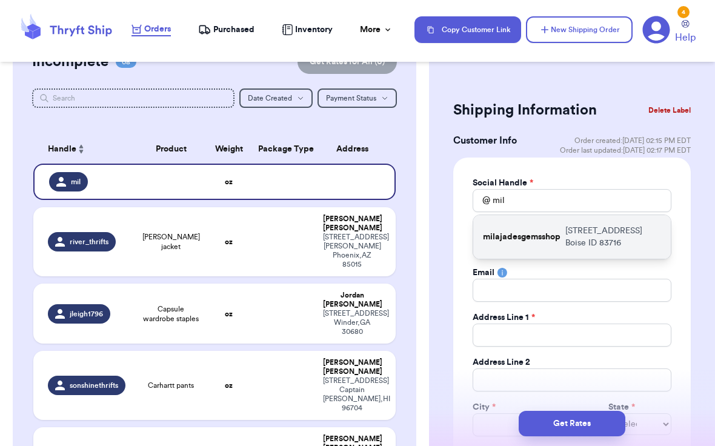
click at [547, 249] on div "milajadesgemsshop [STREET_ADDRESS] Boise ID 83716" at bounding box center [571, 237] width 197 height 44
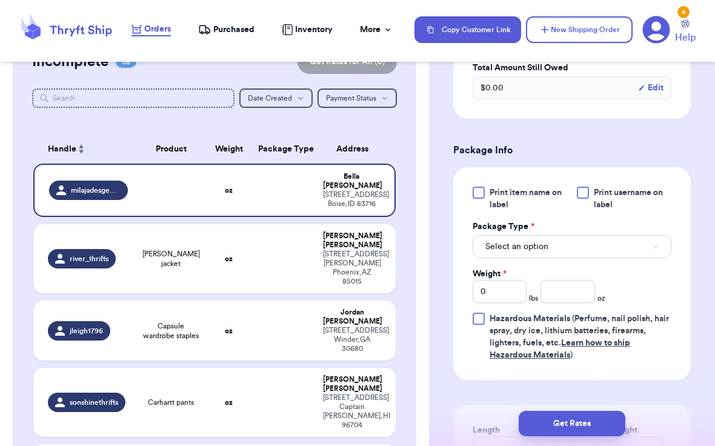
scroll to position [646, 0]
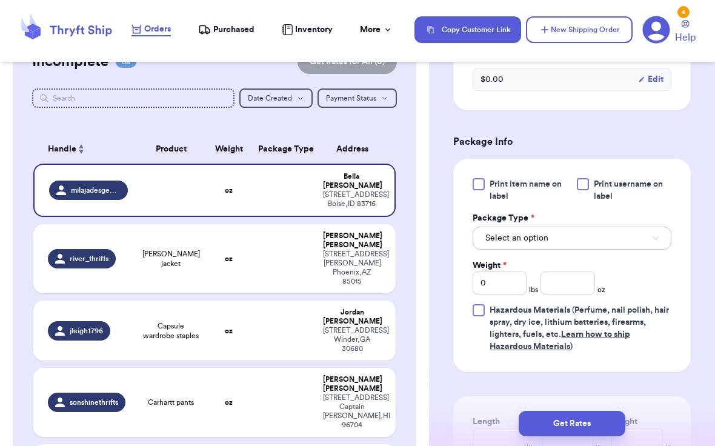
click at [557, 242] on button "Select an option" at bounding box center [571, 238] width 199 height 23
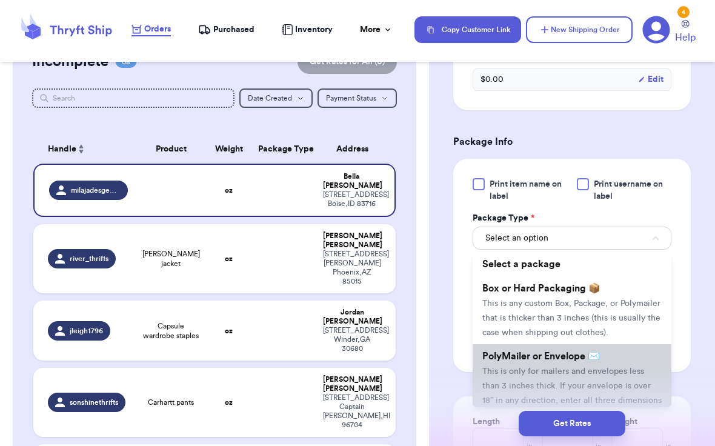
click at [537, 374] on span "This is only for mailers and envelopes less than 3 inches thick. If your envelo…" at bounding box center [571, 393] width 179 height 52
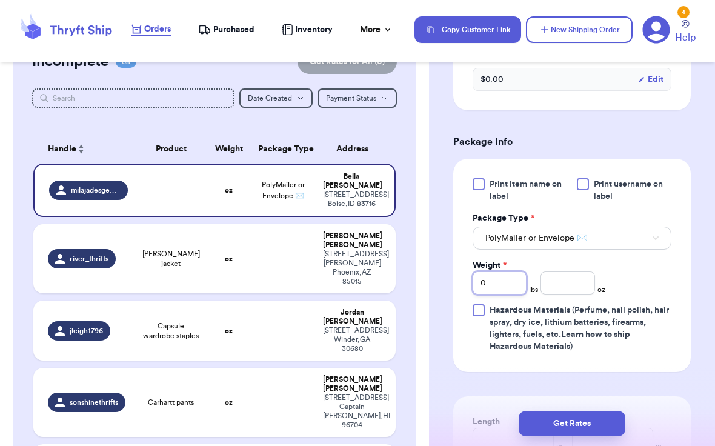
click at [505, 291] on input "0" at bounding box center [499, 282] width 54 height 23
click at [568, 284] on input "number" at bounding box center [567, 282] width 54 height 23
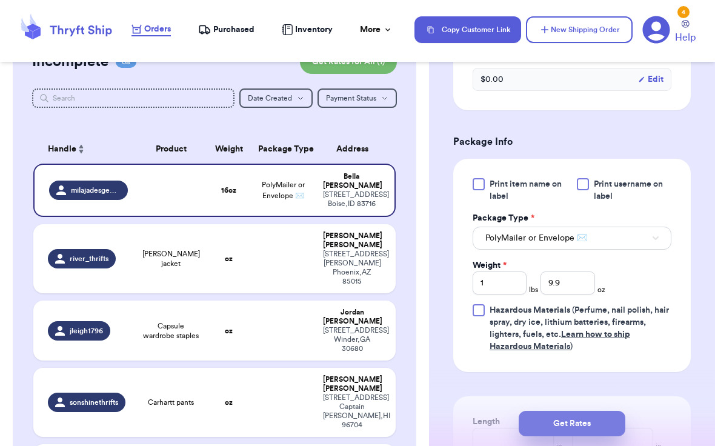
click at [547, 420] on button "Get Rates" at bounding box center [571, 423] width 107 height 25
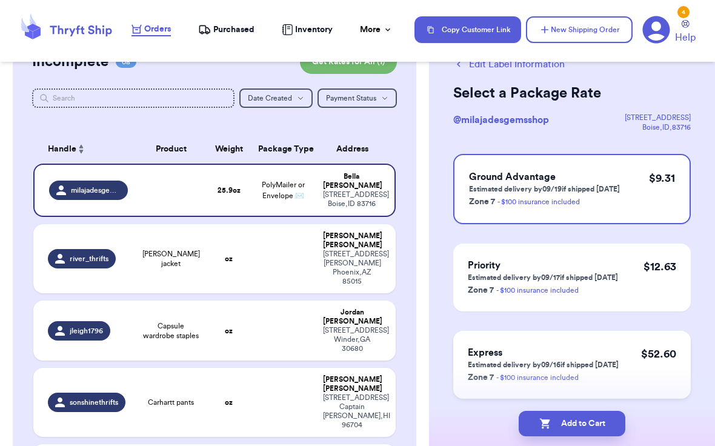
scroll to position [78, 0]
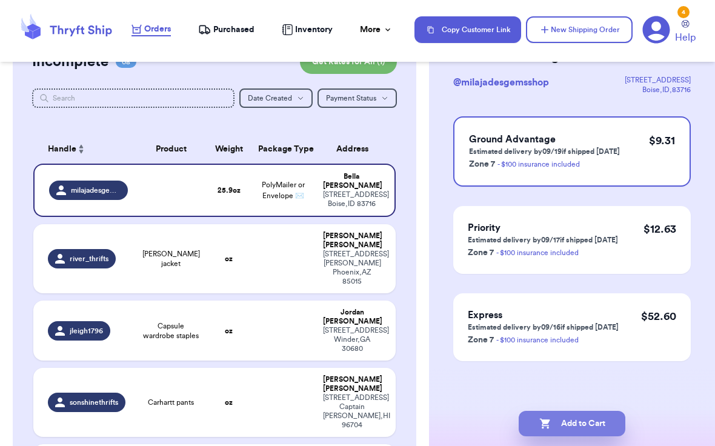
click at [566, 418] on button "Add to Cart" at bounding box center [571, 423] width 107 height 25
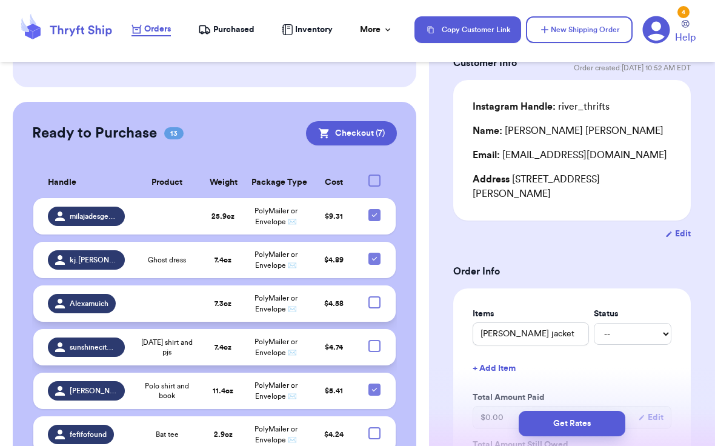
scroll to position [713, 0]
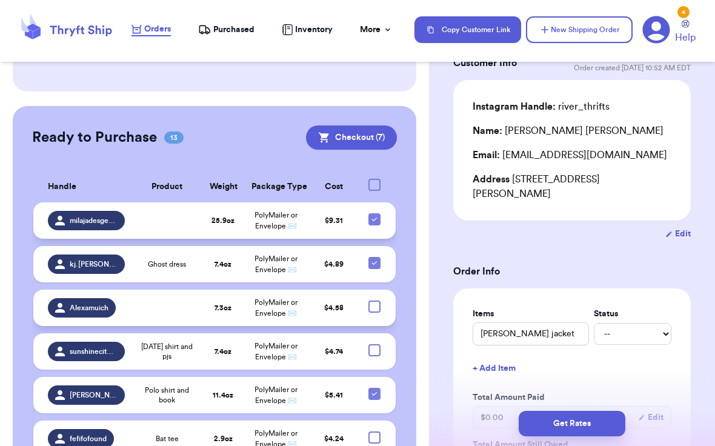
click at [165, 202] on td at bounding box center [167, 220] width 70 height 36
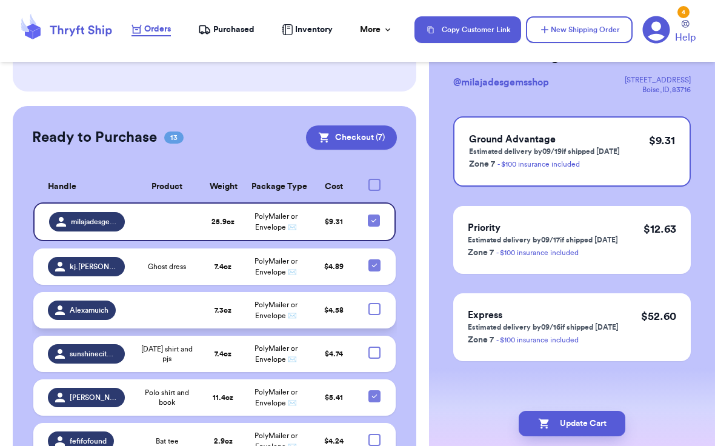
scroll to position [778, 0]
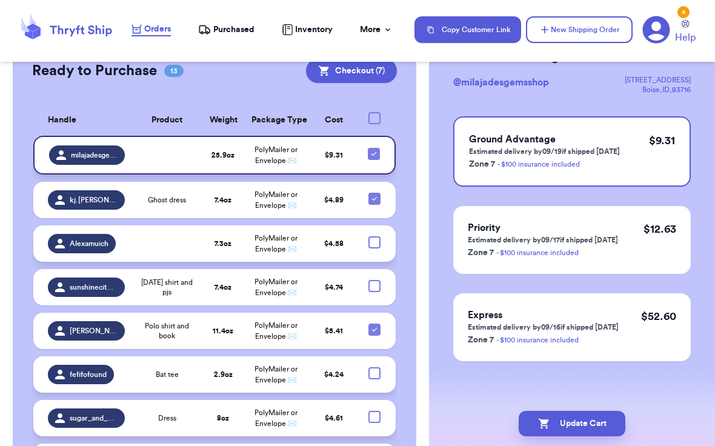
click at [374, 149] on icon at bounding box center [374, 154] width 10 height 10
click at [374, 147] on input "checkbox" at bounding box center [373, 147] width 1 height 1
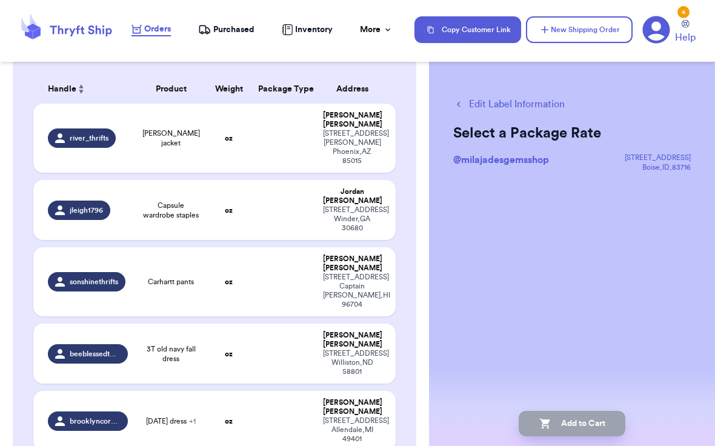
scroll to position [176, 0]
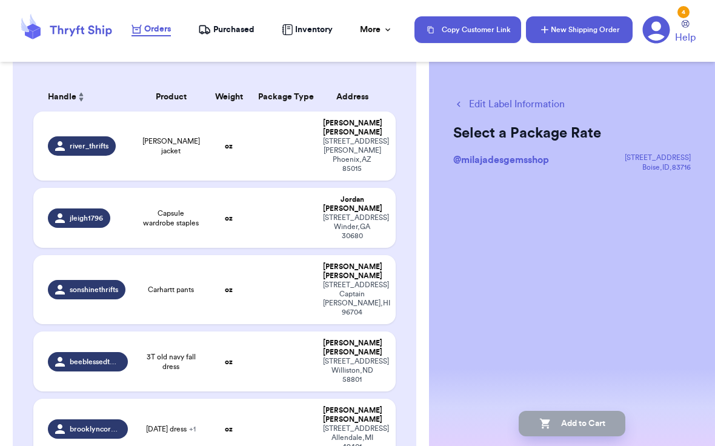
click at [551, 29] on button "New Shipping Order" at bounding box center [579, 29] width 107 height 27
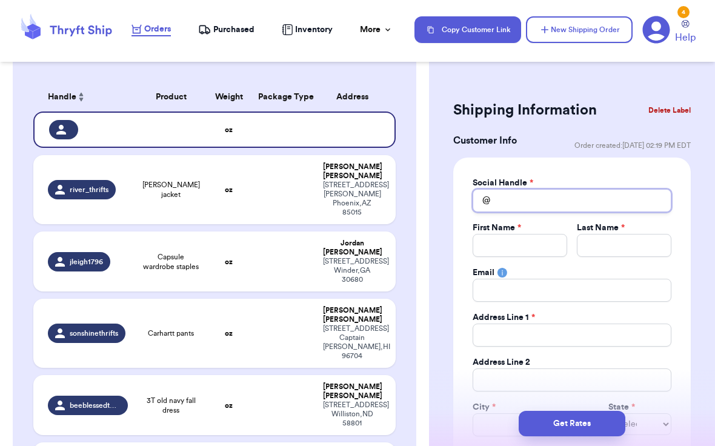
click at [517, 209] on input "Total Amount Paid" at bounding box center [571, 200] width 199 height 23
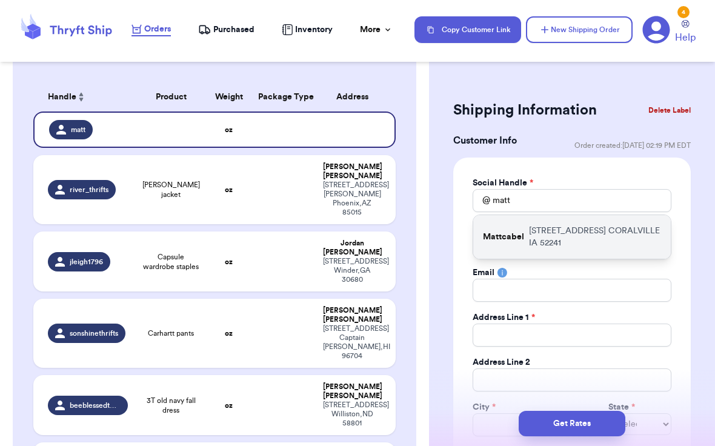
click at [524, 241] on div "Mattcabel [STREET_ADDRESS]" at bounding box center [571, 237] width 197 height 44
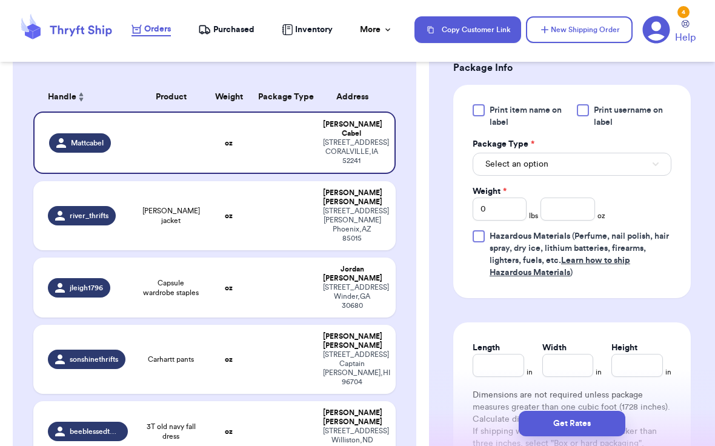
scroll to position [720, 0]
click at [572, 163] on button "Select an option" at bounding box center [571, 163] width 199 height 23
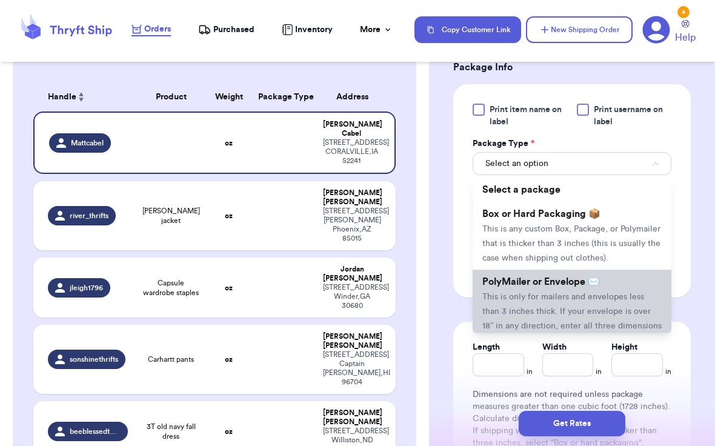
click at [548, 306] on li "PolyMailer or Envelope ✉️ This is only for mailers and envelopes less than 3 in…" at bounding box center [571, 311] width 199 height 82
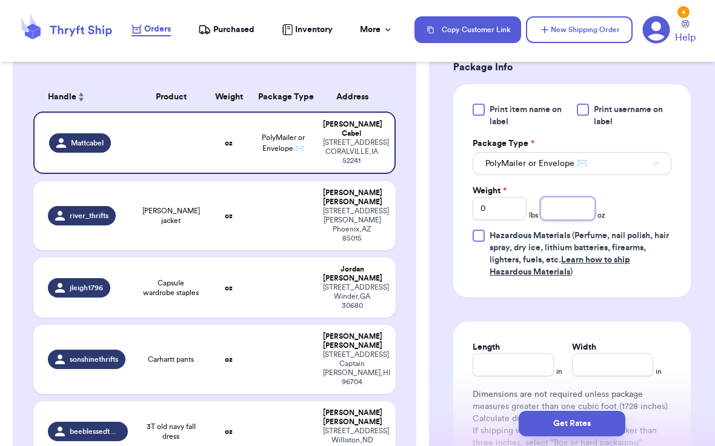
click at [565, 212] on input "number" at bounding box center [567, 208] width 54 height 23
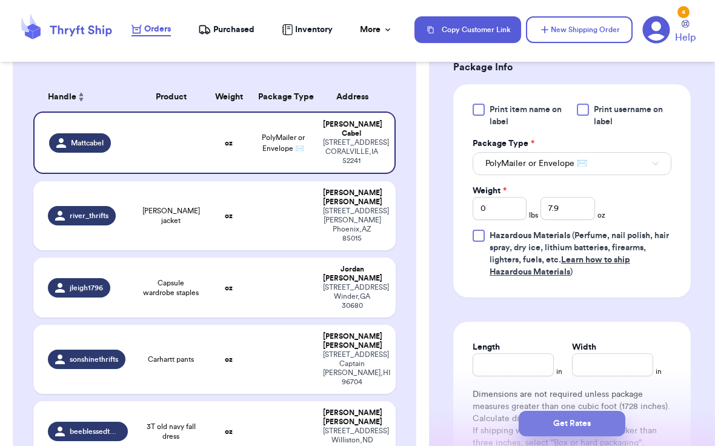
click at [566, 426] on button "Get Rates" at bounding box center [571, 423] width 107 height 25
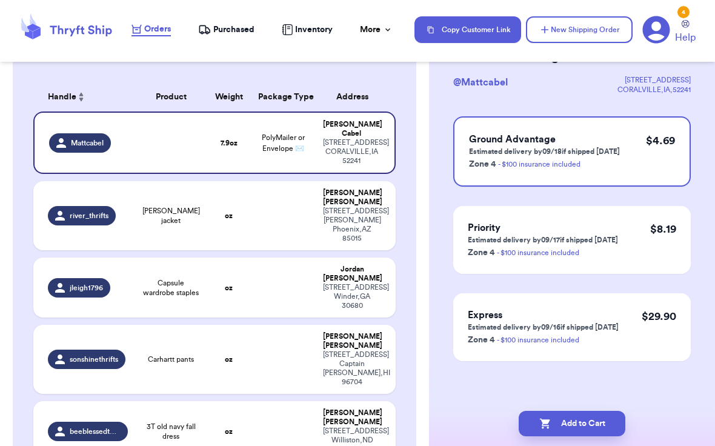
scroll to position [0, 0]
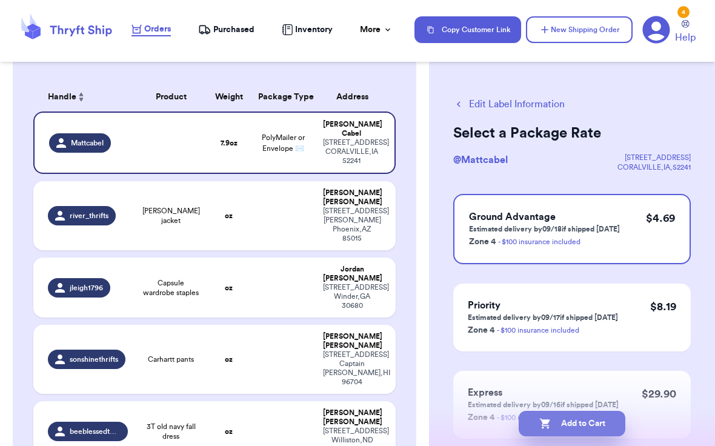
click at [587, 423] on button "Add to Cart" at bounding box center [571, 423] width 107 height 25
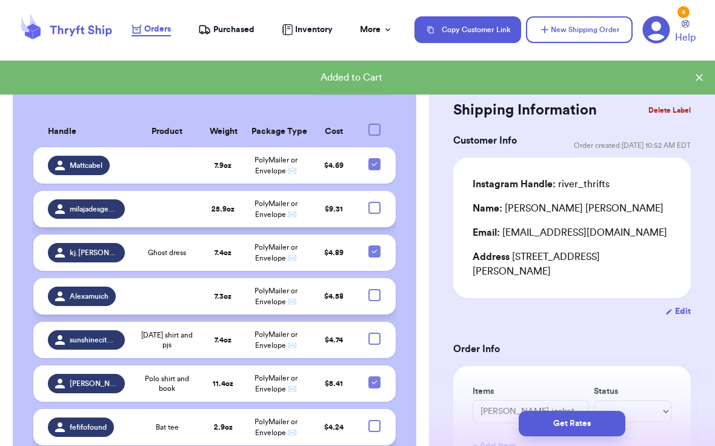
scroll to position [742, 0]
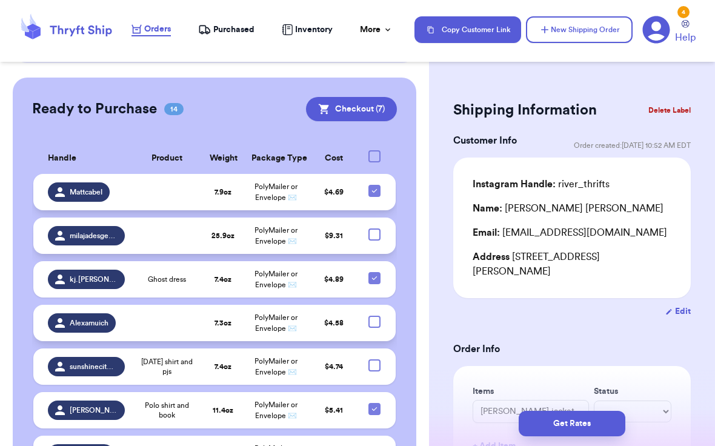
click at [372, 186] on icon at bounding box center [374, 191] width 10 height 10
click at [374, 184] on input "checkbox" at bounding box center [374, 184] width 1 height 1
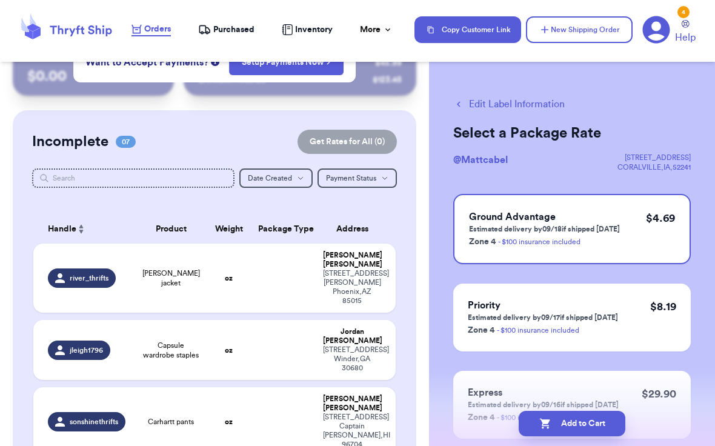
scroll to position [54, 0]
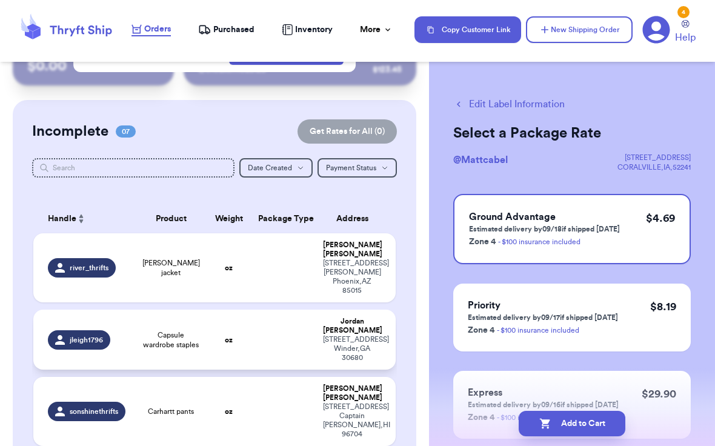
click at [96, 335] on span "jleigh1796" at bounding box center [86, 340] width 33 height 10
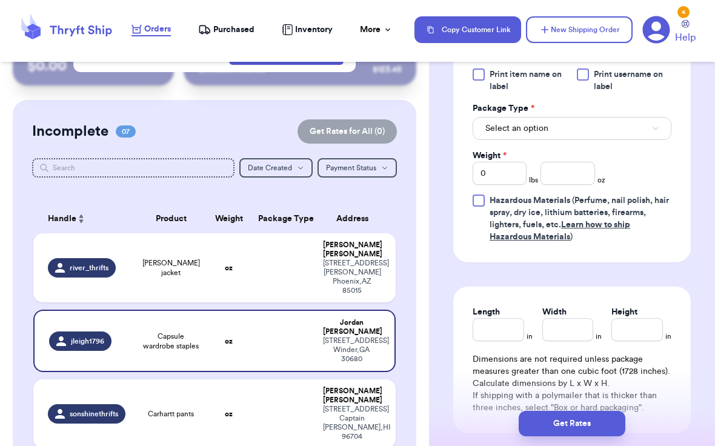
scroll to position [575, 0]
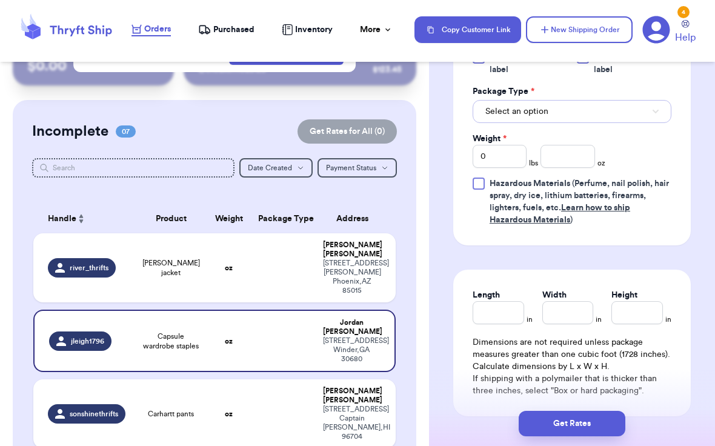
click at [559, 123] on button "Select an option" at bounding box center [571, 111] width 199 height 23
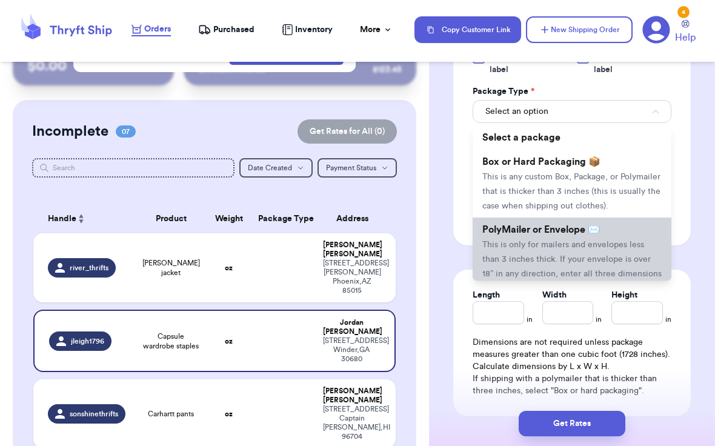
click at [518, 234] on span "PolyMailer or Envelope ✉️" at bounding box center [540, 230] width 117 height 10
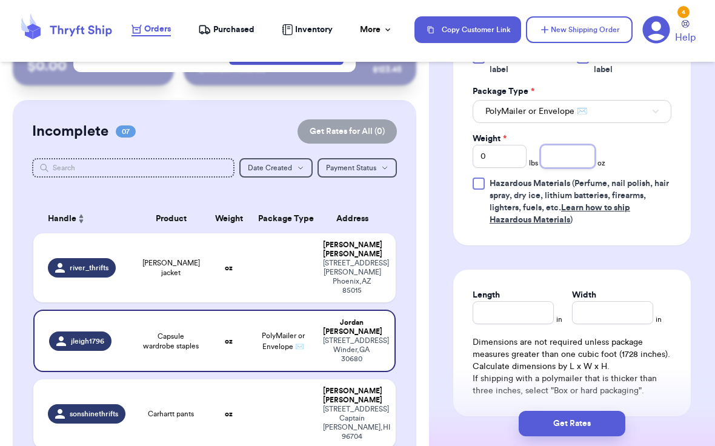
click at [558, 165] on input "number" at bounding box center [567, 156] width 54 height 23
click at [498, 168] on input "0" at bounding box center [499, 156] width 54 height 23
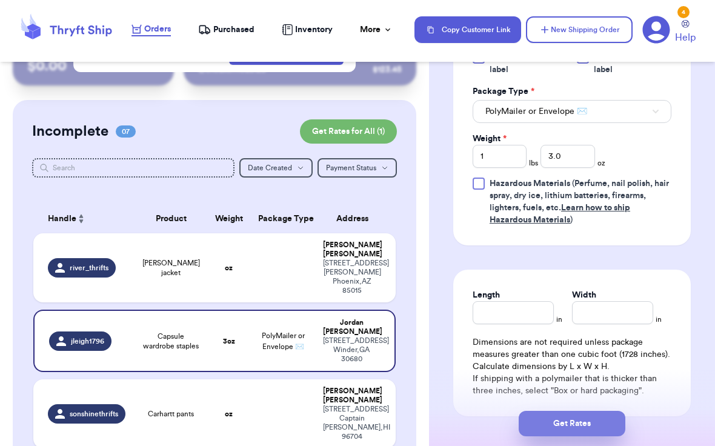
click at [581, 429] on button "Get Rates" at bounding box center [571, 423] width 107 height 25
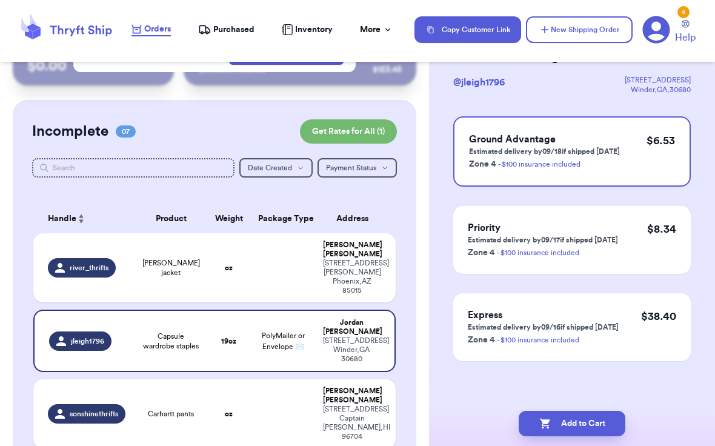
scroll to position [0, 0]
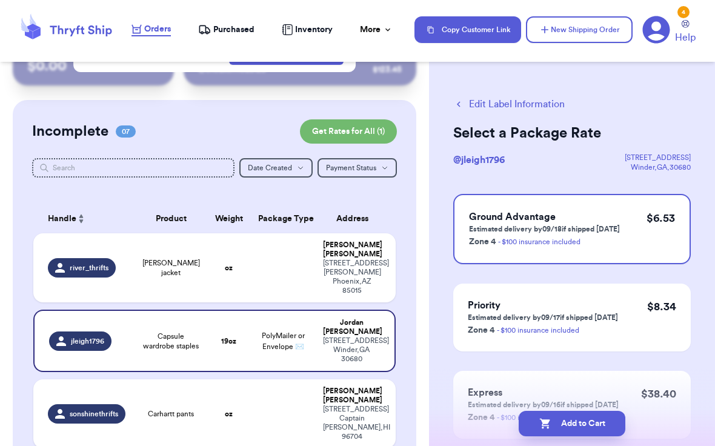
click at [581, 429] on button "Add to Cart" at bounding box center [571, 423] width 107 height 25
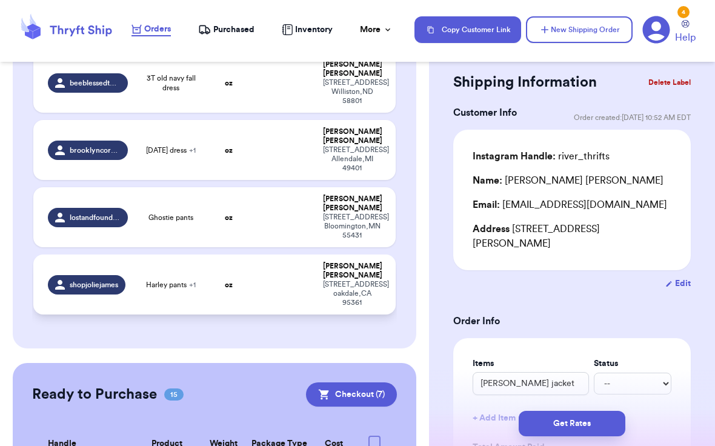
scroll to position [305, 0]
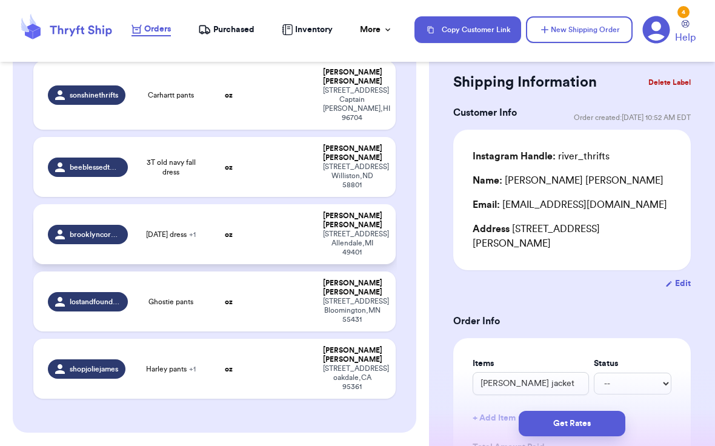
click at [170, 230] on span "[DATE] dress + 1" at bounding box center [171, 235] width 50 height 10
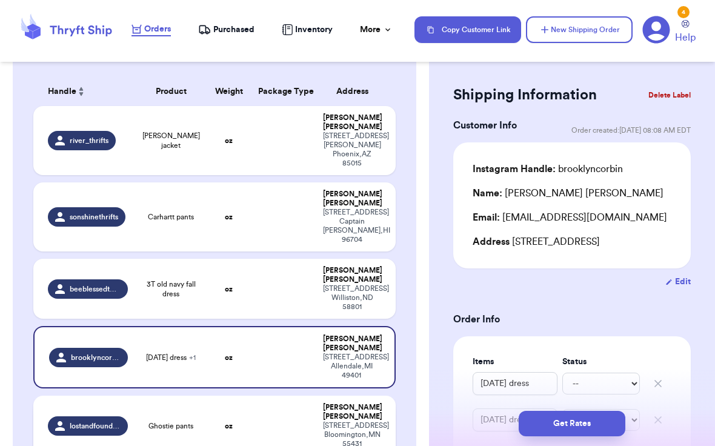
scroll to position [0, 0]
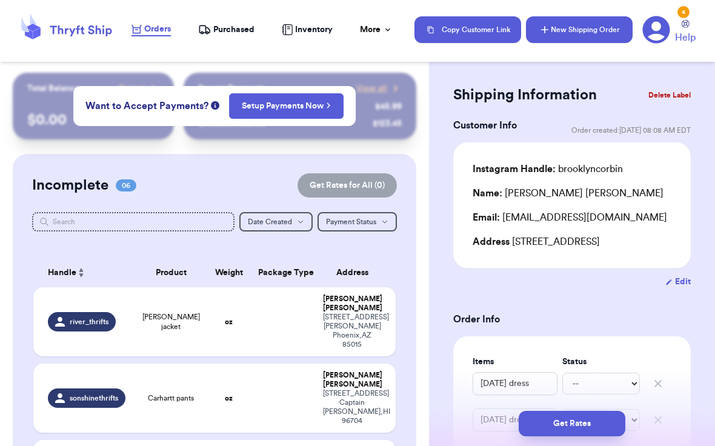
click at [569, 35] on button "New Shipping Order" at bounding box center [579, 29] width 107 height 27
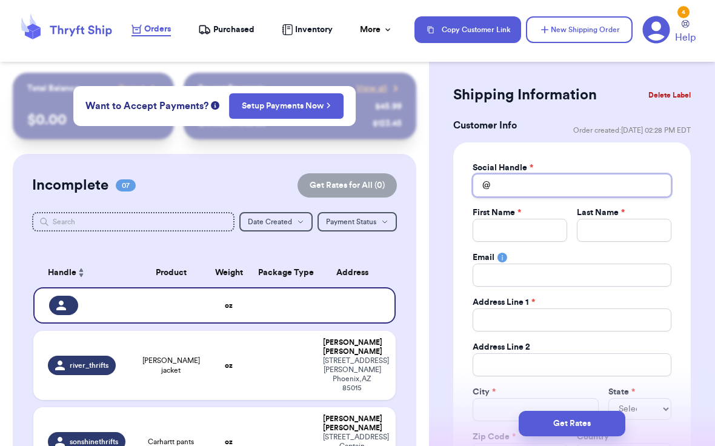
click at [531, 185] on input "Total Amount Paid" at bounding box center [571, 185] width 199 height 23
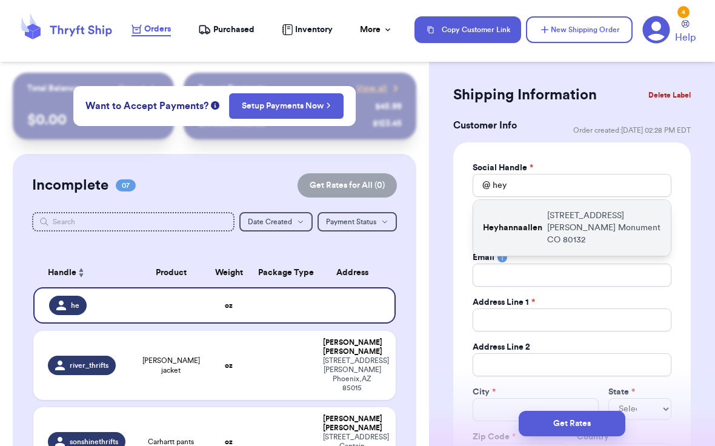
click at [586, 225] on p "[STREET_ADDRESS][PERSON_NAME]" at bounding box center [604, 228] width 114 height 36
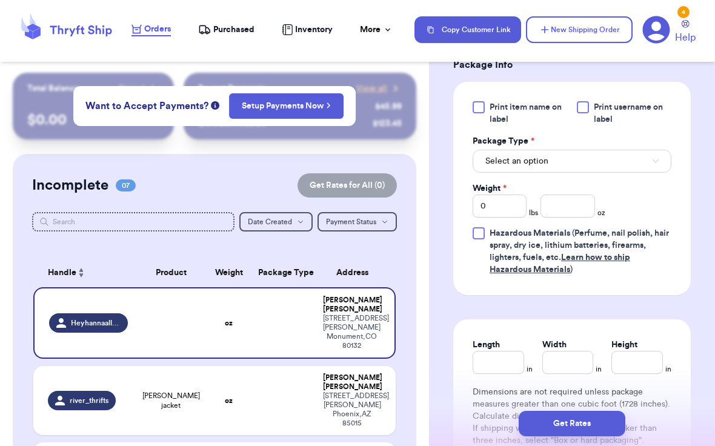
scroll to position [724, 0]
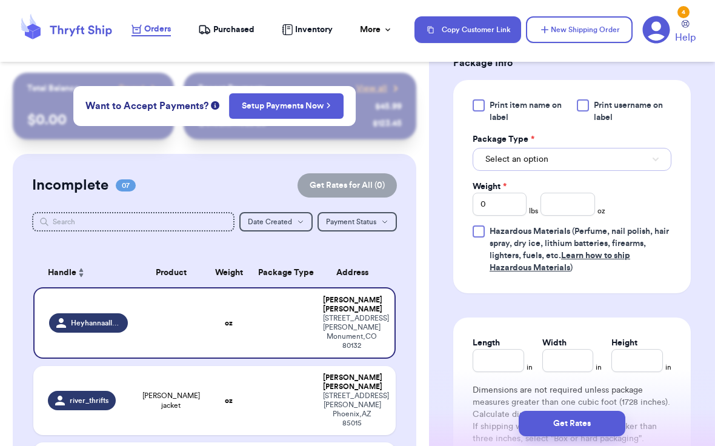
click at [575, 159] on button "Select an option" at bounding box center [571, 159] width 199 height 23
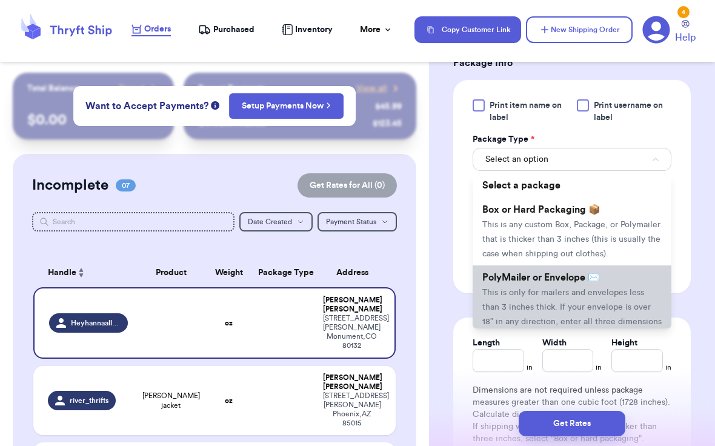
click at [557, 300] on li "PolyMailer or Envelope ✉️ This is only for mailers and envelopes less than 3 in…" at bounding box center [571, 306] width 199 height 82
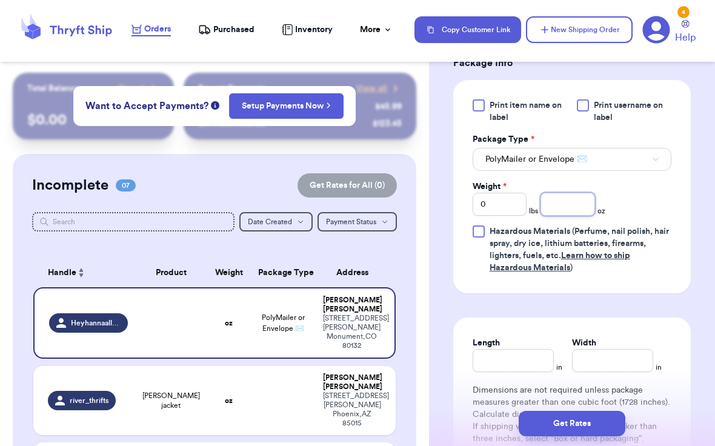
click at [578, 201] on input "number" at bounding box center [567, 204] width 54 height 23
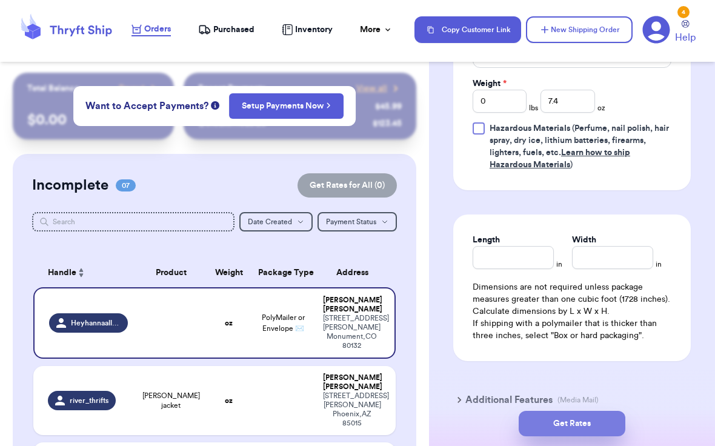
click at [585, 432] on button "Get Rates" at bounding box center [571, 423] width 107 height 25
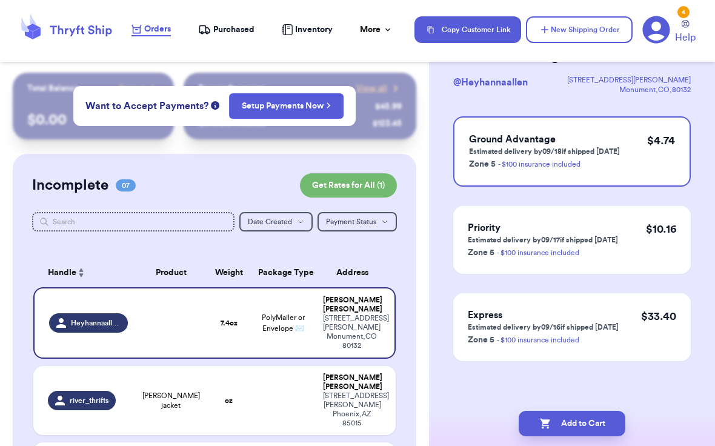
scroll to position [0, 0]
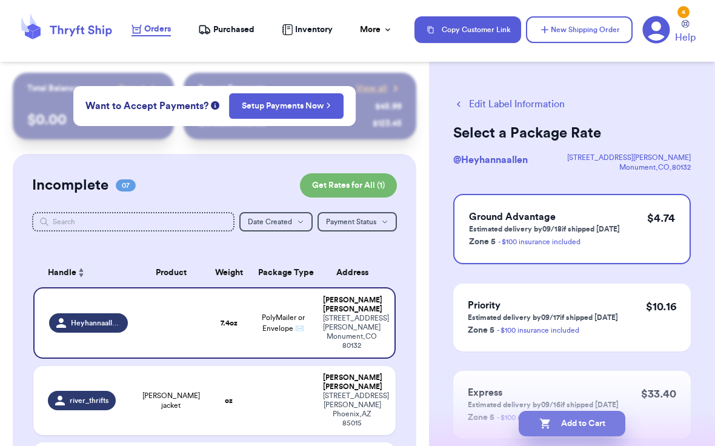
click at [585, 421] on button "Add to Cart" at bounding box center [571, 423] width 107 height 25
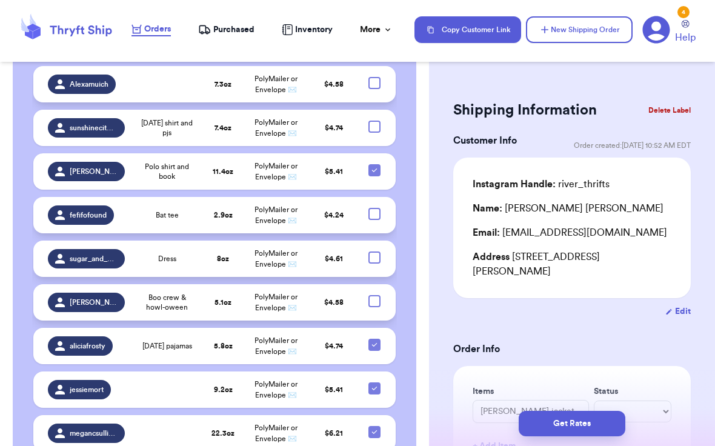
scroll to position [1102, 0]
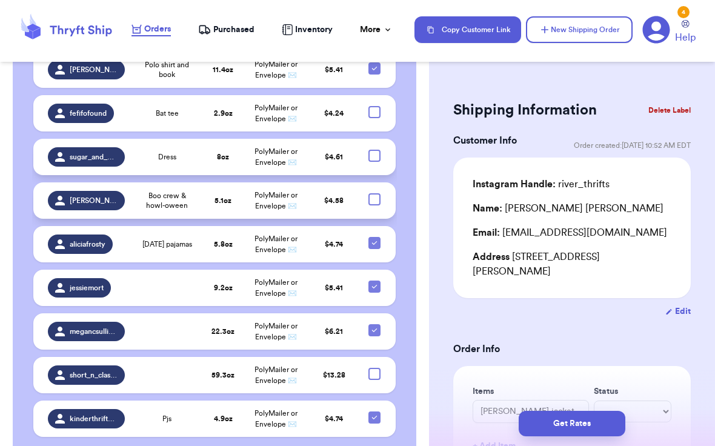
click at [376, 368] on div at bounding box center [374, 374] width 12 height 12
click at [374, 367] on input "checkbox" at bounding box center [374, 367] width 1 height 1
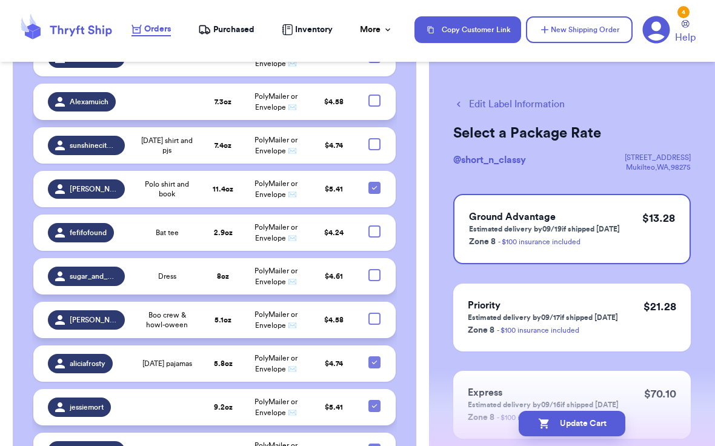
scroll to position [976, 0]
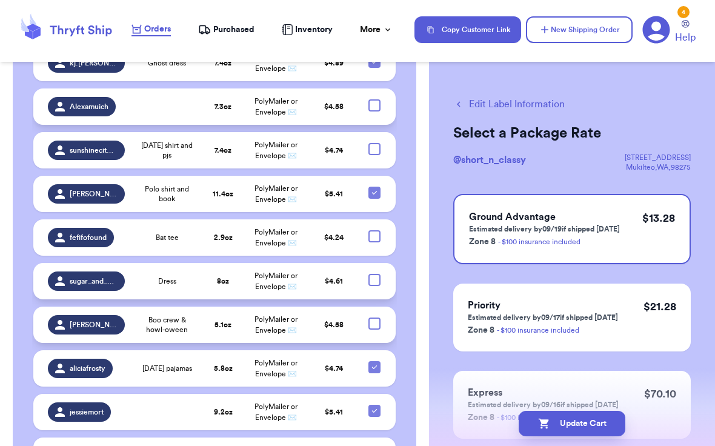
click at [379, 274] on div at bounding box center [374, 280] width 12 height 12
click at [374, 273] on input "checkbox" at bounding box center [374, 273] width 1 height 1
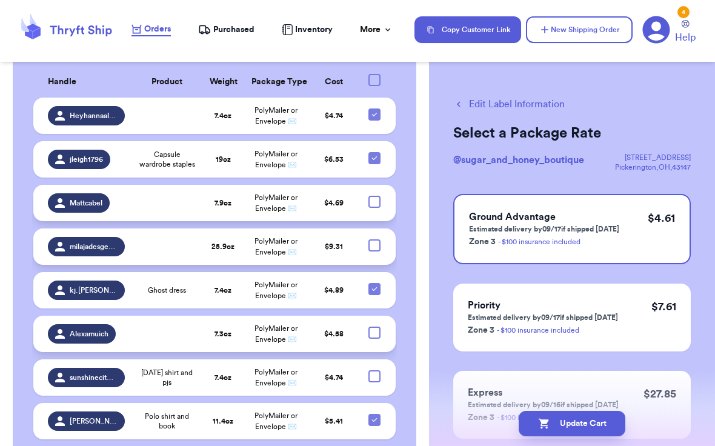
scroll to position [713, 0]
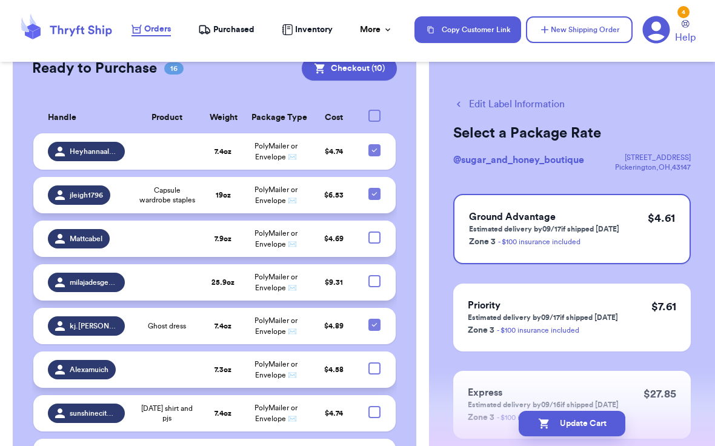
click at [374, 189] on icon at bounding box center [374, 194] width 10 height 10
click at [374, 187] on input "checkbox" at bounding box center [374, 187] width 1 height 1
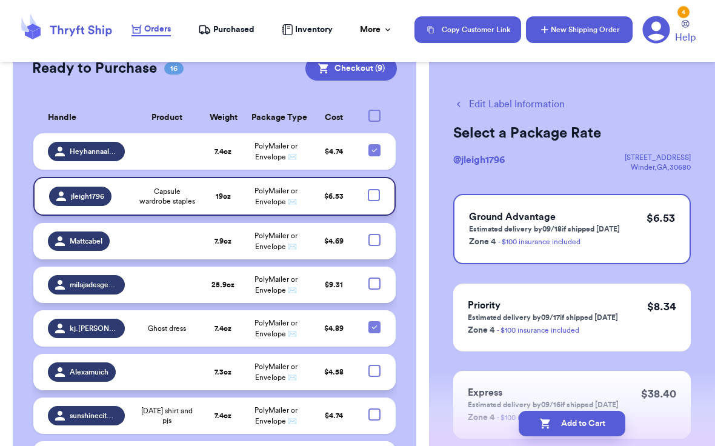
click at [581, 22] on button "New Shipping Order" at bounding box center [579, 29] width 107 height 27
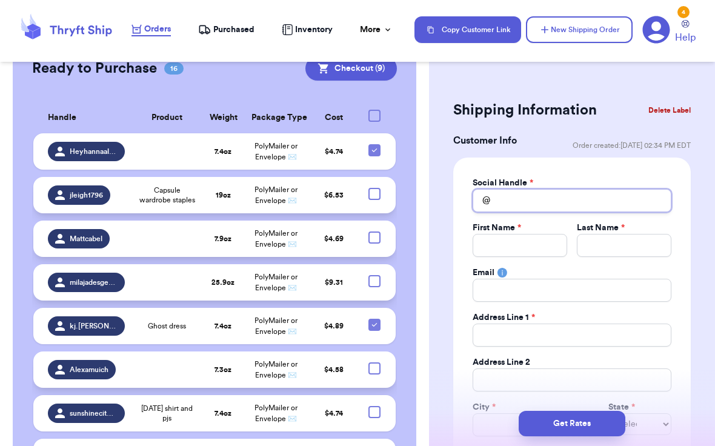
click at [507, 203] on input "Total Amount Paid" at bounding box center [571, 200] width 199 height 23
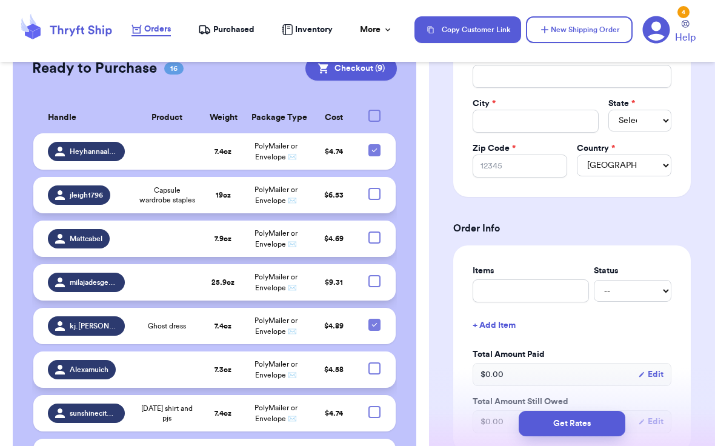
scroll to position [317, 0]
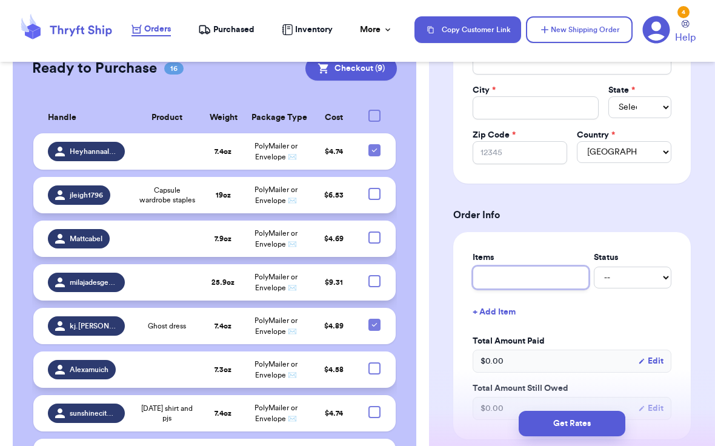
click at [523, 284] on input "text" at bounding box center [530, 277] width 116 height 23
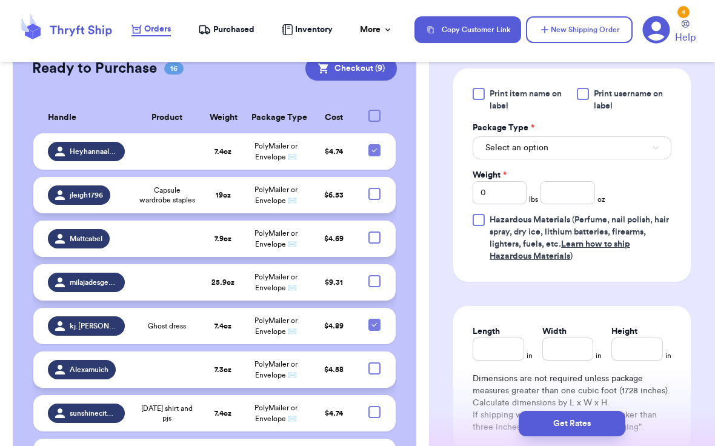
scroll to position [704, 0]
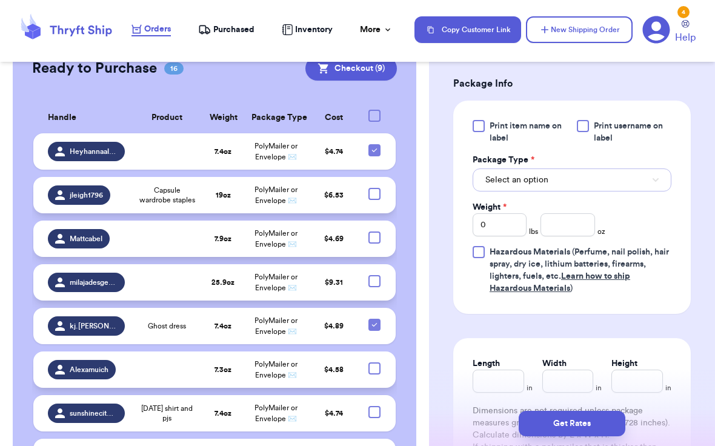
click at [529, 186] on span "Select an option" at bounding box center [516, 180] width 63 height 12
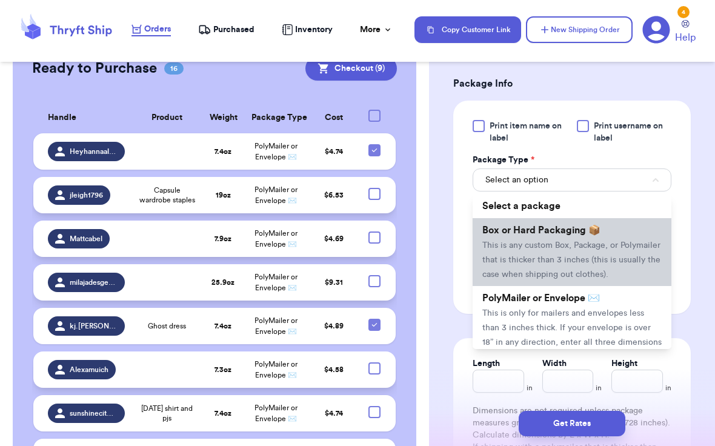
click at [538, 265] on span "This is any custom Box, Package, or Polymailer that is thicker than 3 inches (t…" at bounding box center [571, 260] width 178 height 38
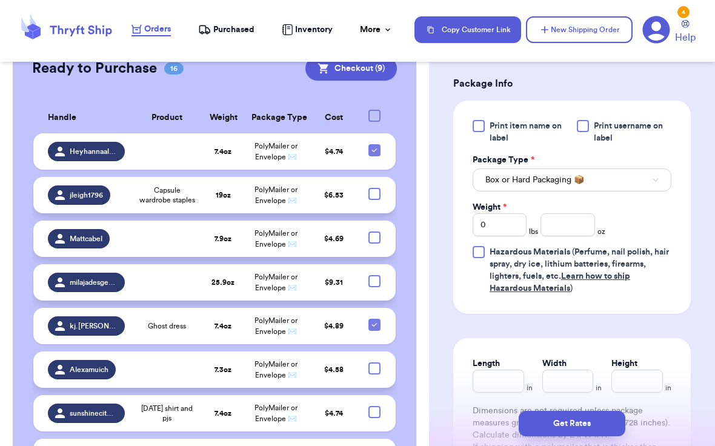
scroll to position [759, 0]
click at [482, 386] on input "Length" at bounding box center [497, 380] width 51 height 23
click at [557, 388] on input "Width" at bounding box center [567, 380] width 51 height 23
click at [479, 386] on input "Length *" at bounding box center [497, 380] width 51 height 23
click at [638, 382] on input "Height *" at bounding box center [636, 380] width 51 height 23
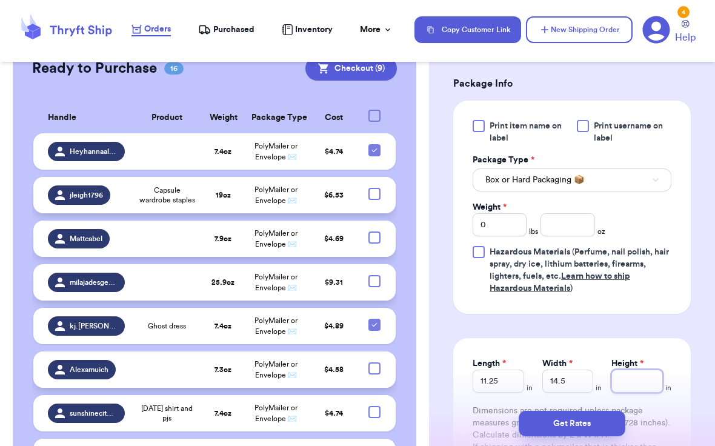
scroll to position [770, 0]
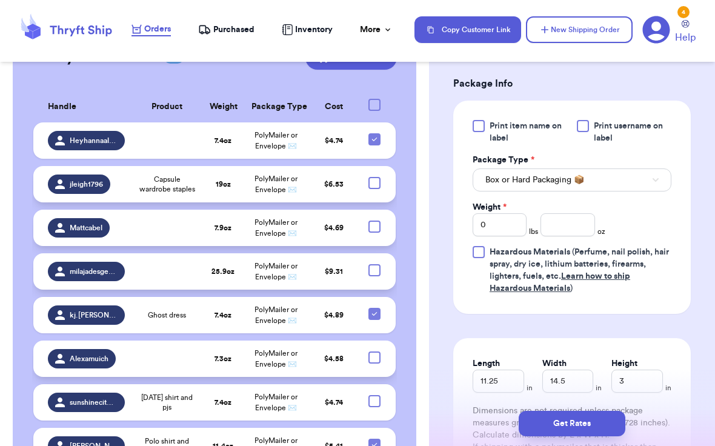
click at [687, 364] on div "Length 11.25 in Width 14.5 in Height 3 in Dimensions are not required unless pa…" at bounding box center [571, 411] width 237 height 147
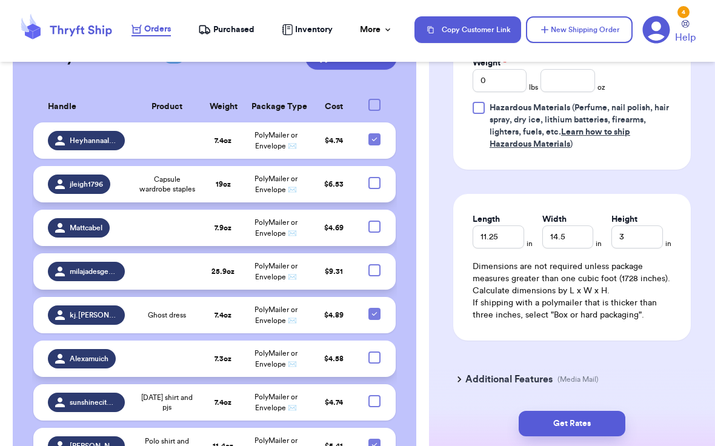
scroll to position [892, 0]
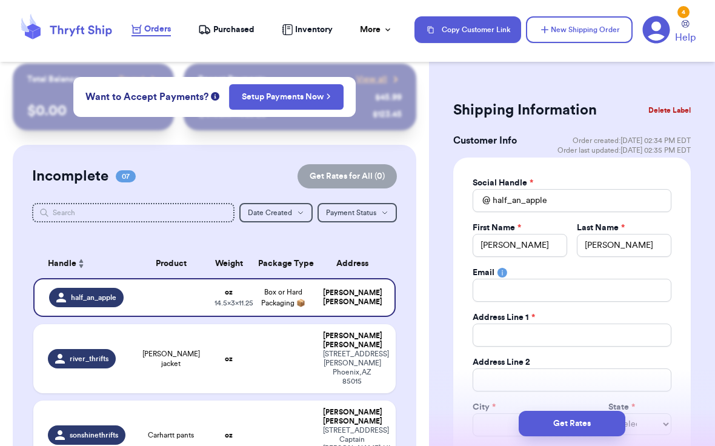
scroll to position [0, 0]
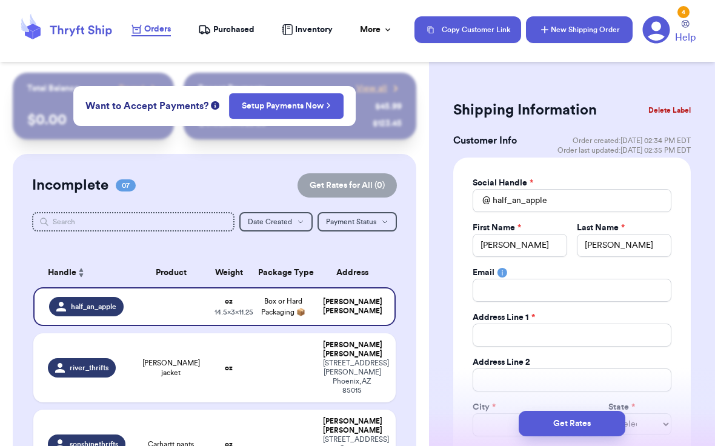
click at [559, 25] on button "New Shipping Order" at bounding box center [579, 29] width 107 height 27
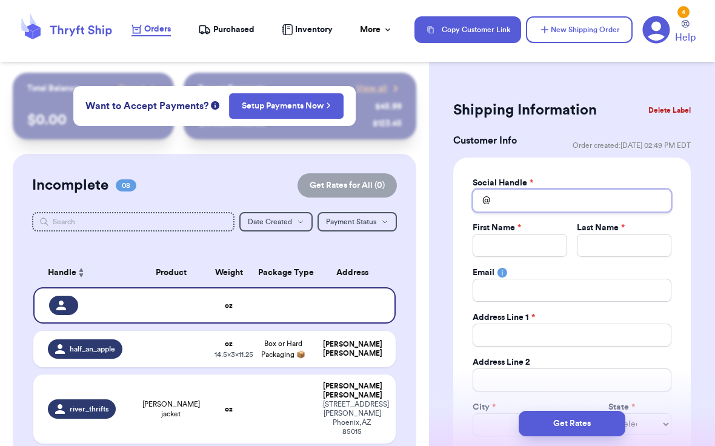
click at [549, 199] on input "Total Amount Paid" at bounding box center [571, 200] width 199 height 23
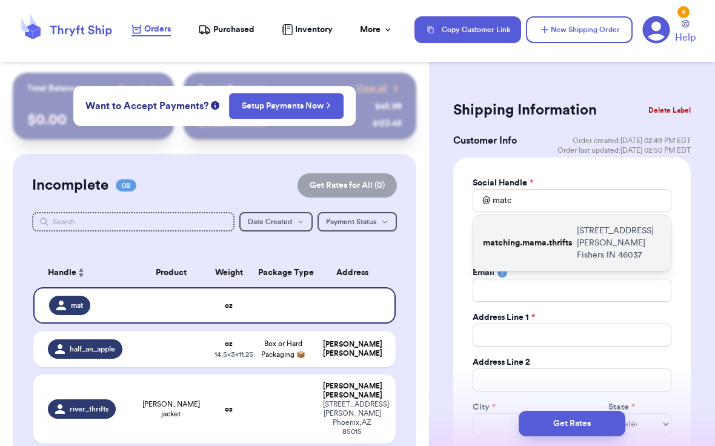
click at [523, 237] on p "matching.mama.thrifts" at bounding box center [527, 243] width 89 height 12
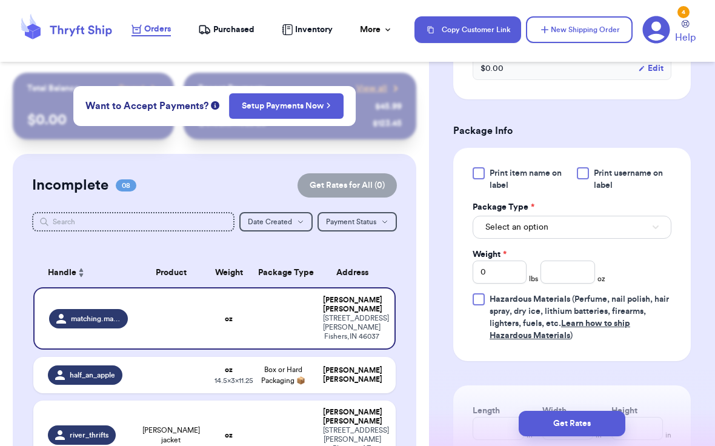
scroll to position [660, 0]
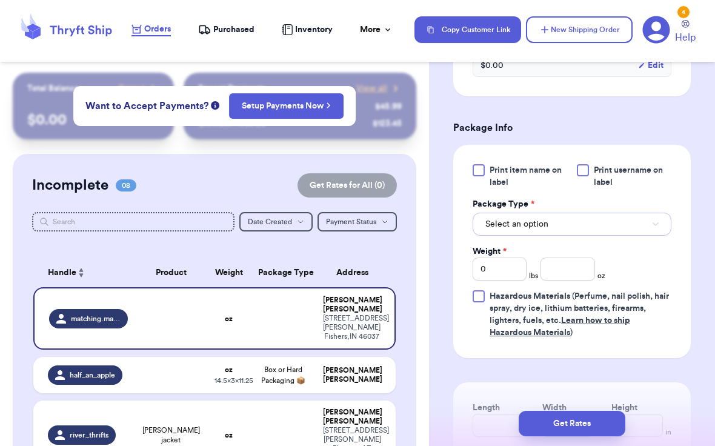
click at [544, 227] on span "Select an option" at bounding box center [516, 224] width 63 height 12
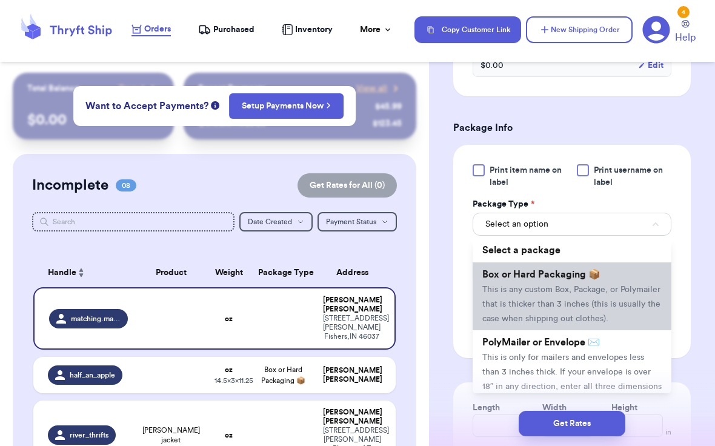
click at [542, 307] on span "This is any custom Box, Package, or Polymailer that is thicker than 3 inches (t…" at bounding box center [571, 304] width 178 height 38
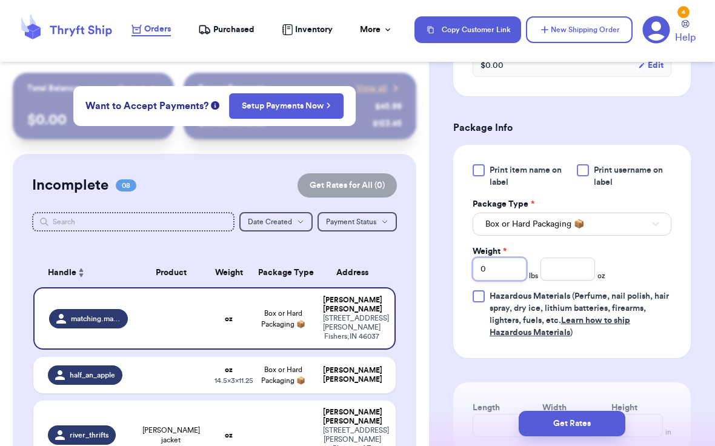
click at [501, 267] on input "0" at bounding box center [499, 268] width 54 height 23
click at [501, 275] on input "0" at bounding box center [499, 268] width 54 height 23
click at [574, 270] on input "number" at bounding box center [567, 268] width 54 height 23
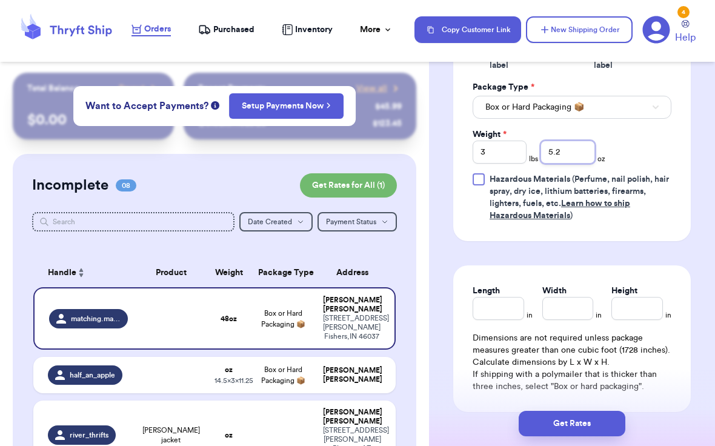
scroll to position [784, 0]
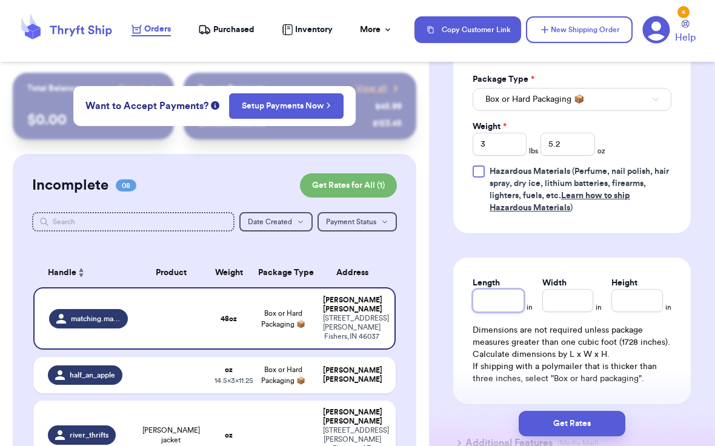
click at [502, 308] on input "Length" at bounding box center [497, 300] width 51 height 23
click at [549, 300] on input "Width *" at bounding box center [567, 300] width 51 height 23
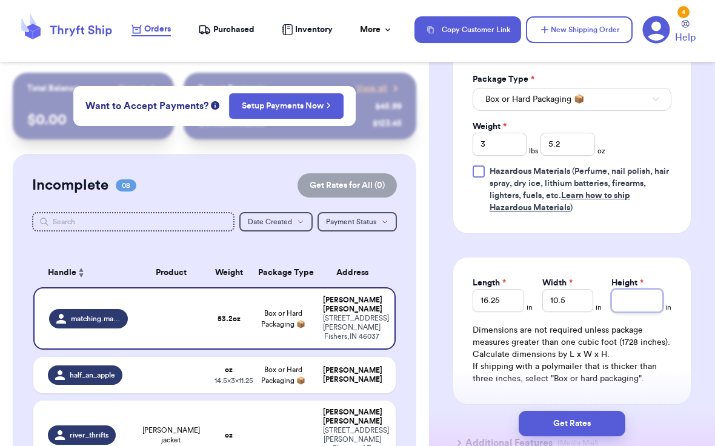
click at [631, 300] on input "Height *" at bounding box center [636, 300] width 51 height 23
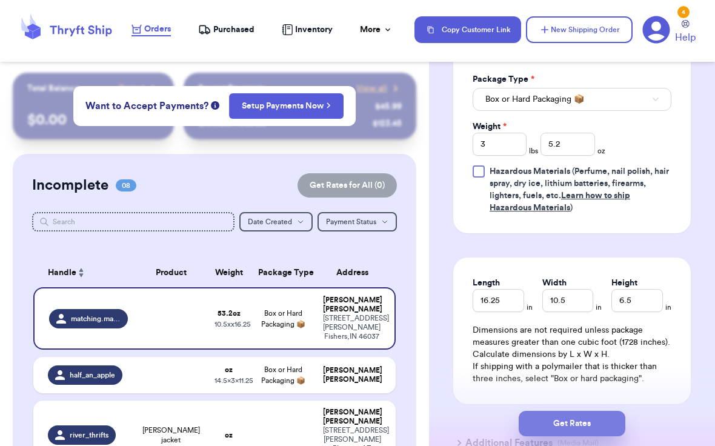
click at [590, 417] on button "Get Rates" at bounding box center [571, 423] width 107 height 25
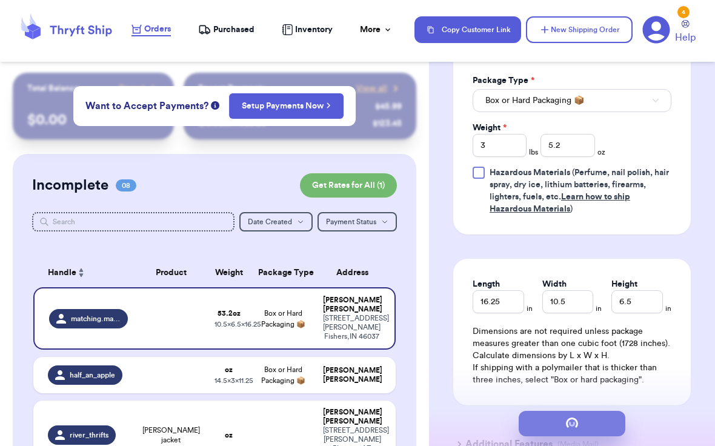
scroll to position [0, 0]
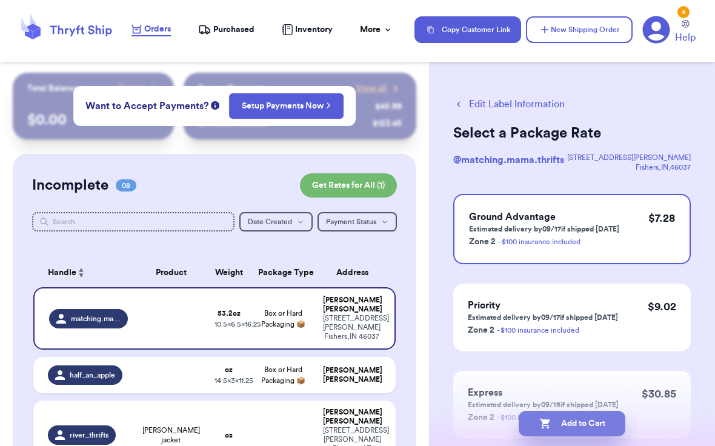
click at [588, 429] on button "Add to Cart" at bounding box center [571, 423] width 107 height 25
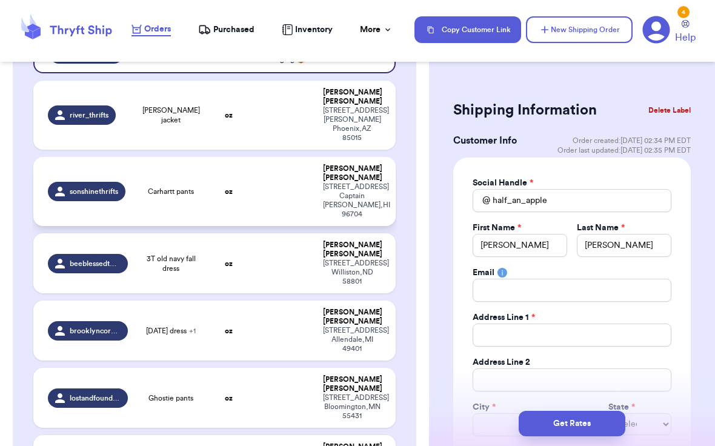
scroll to position [256, 0]
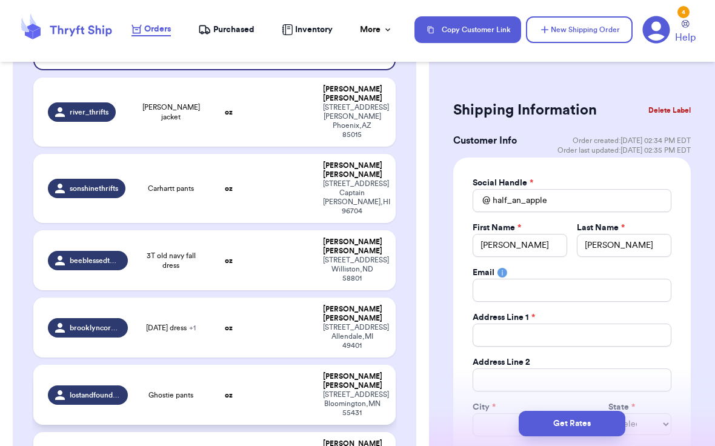
click at [102, 385] on div "lostandfoundmn" at bounding box center [87, 394] width 79 height 19
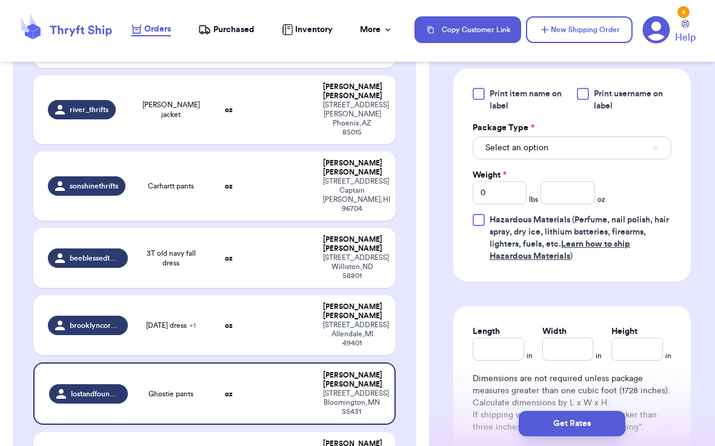
scroll to position [515, 0]
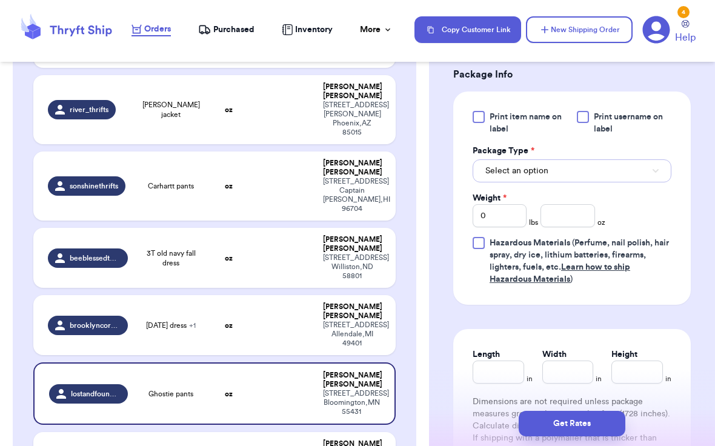
click at [514, 182] on button "Select an option" at bounding box center [571, 170] width 199 height 23
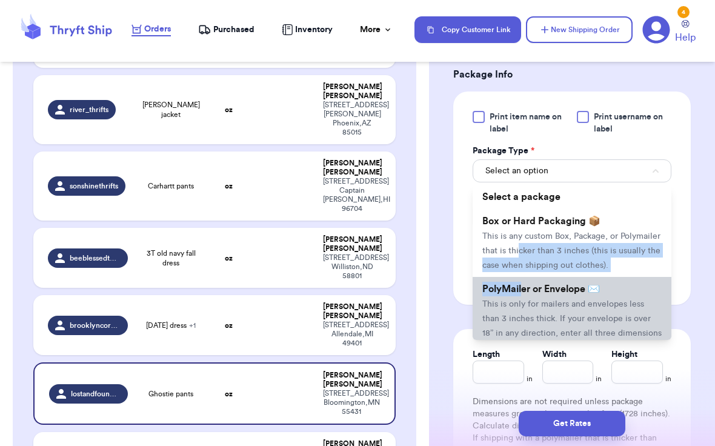
drag, startPoint x: 517, startPoint y: 259, endPoint x: 520, endPoint y: 310, distance: 51.0
click at [520, 310] on ul "Select a package Box or Hard Packaging 📦 This is any custom Box, Package, or Po…" at bounding box center [571, 262] width 199 height 155
click at [520, 310] on li "PolyMailer or Envelope ✉️ This is only for mailers and envelopes less than 3 in…" at bounding box center [571, 318] width 199 height 82
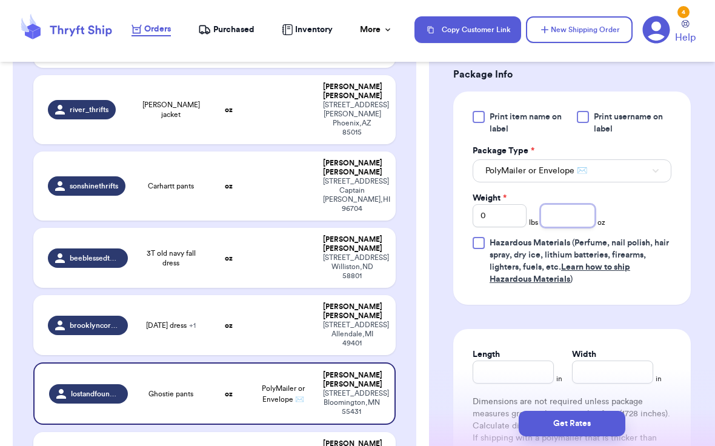
click at [587, 226] on input "number" at bounding box center [567, 215] width 54 height 23
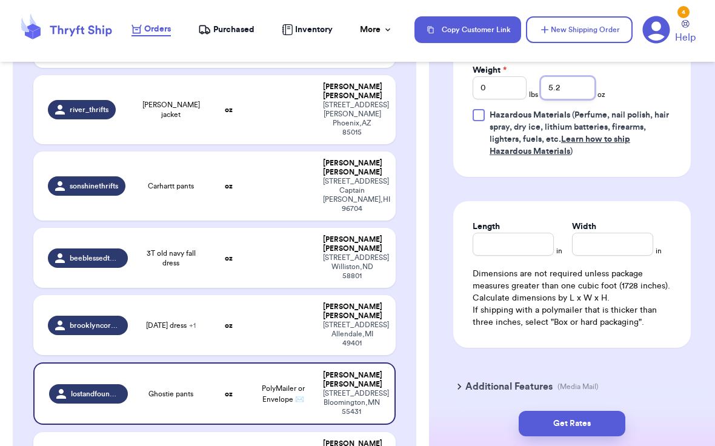
scroll to position [658, 0]
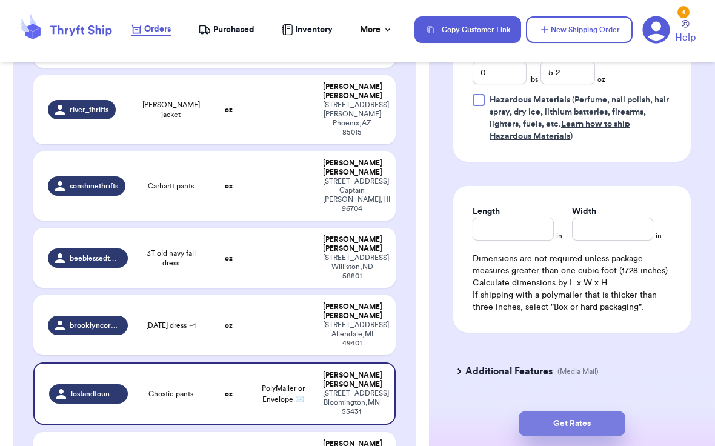
click at [575, 415] on button "Get Rates" at bounding box center [571, 423] width 107 height 25
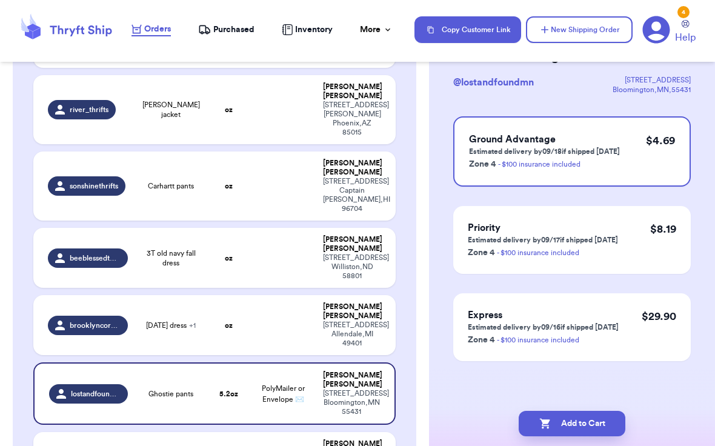
scroll to position [0, 0]
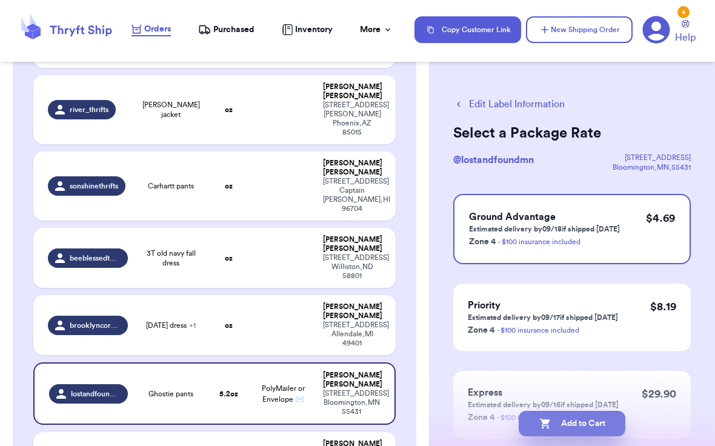
click at [572, 419] on button "Add to Cart" at bounding box center [571, 423] width 107 height 25
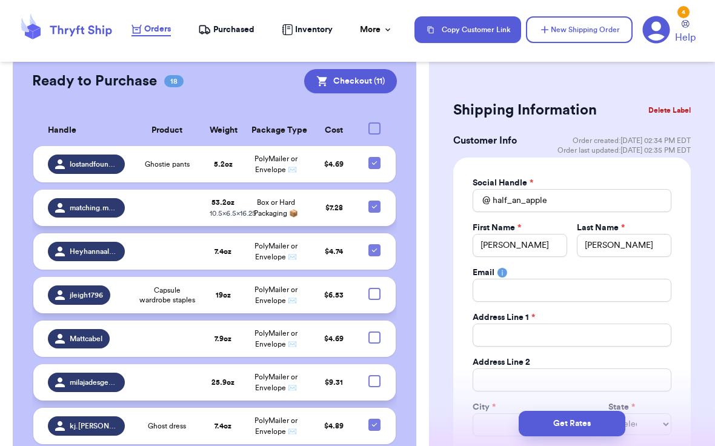
scroll to position [679, 0]
click at [371, 158] on icon at bounding box center [374, 163] width 10 height 10
click at [374, 156] on input "checkbox" at bounding box center [374, 156] width 1 height 1
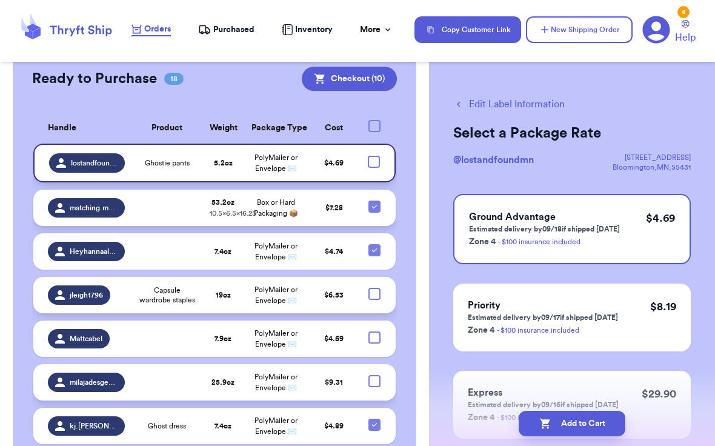
click at [372, 200] on div at bounding box center [374, 206] width 12 height 12
click at [374, 200] on input "checkbox" at bounding box center [374, 200] width 1 height 1
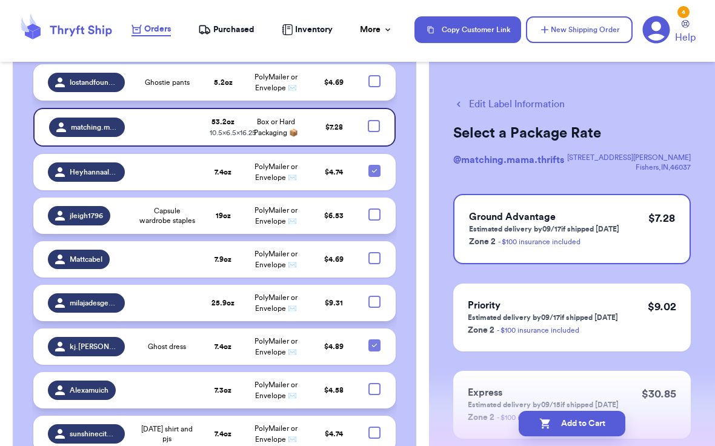
scroll to position [764, 0]
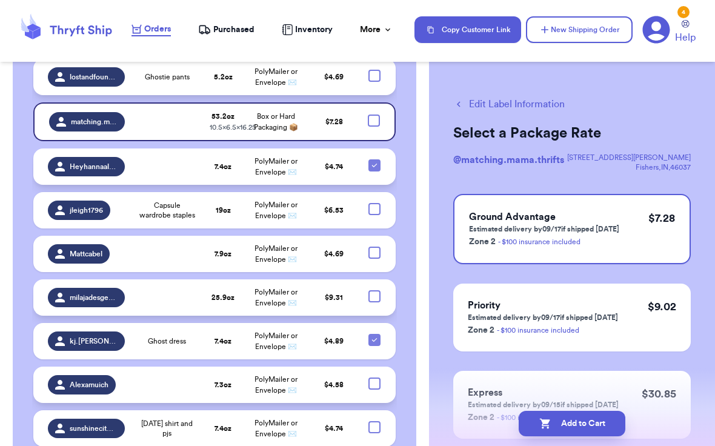
click at [375, 162] on icon at bounding box center [374, 165] width 10 height 10
click at [374, 159] on input "checkbox" at bounding box center [374, 159] width 1 height 1
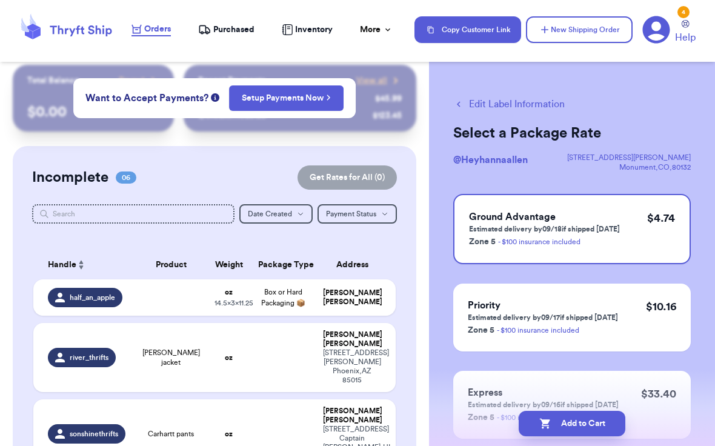
scroll to position [0, 0]
